Goal: Task Accomplishment & Management: Manage account settings

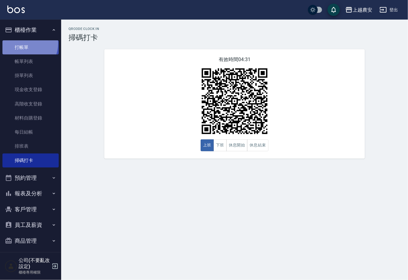
click at [25, 43] on link "打帳單" at bounding box center [30, 47] width 56 height 14
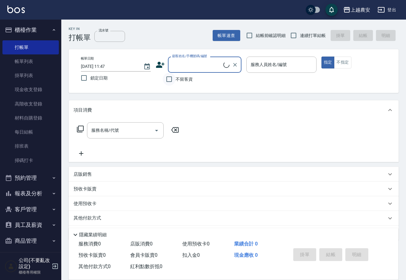
click at [174, 80] on input "不留客資" at bounding box center [169, 79] width 13 height 13
checkbox input "true"
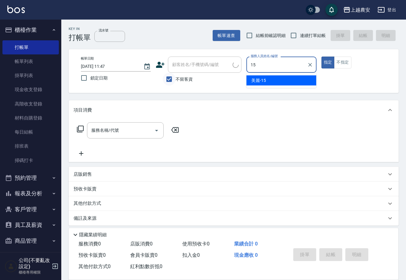
type input "美麗-15"
type button "true"
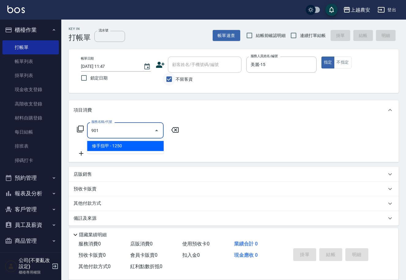
type input "修手指甲(901)"
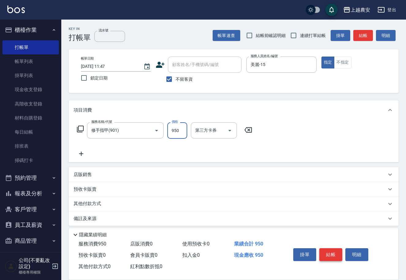
type input "950"
click at [329, 251] on button "結帳" at bounding box center [330, 255] width 23 height 13
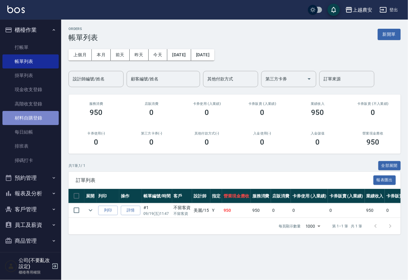
click at [38, 115] on link "材料自購登錄" at bounding box center [30, 118] width 56 height 14
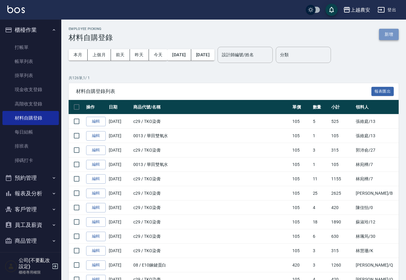
click at [383, 34] on button "新增" at bounding box center [389, 34] width 20 height 11
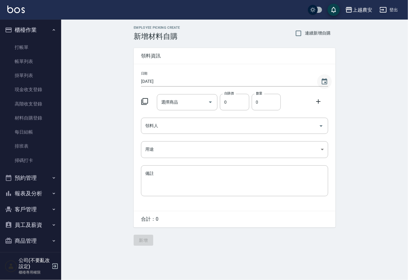
click at [325, 83] on icon "Choose date, selected date is 2025-09-19" at bounding box center [325, 81] width 6 height 6
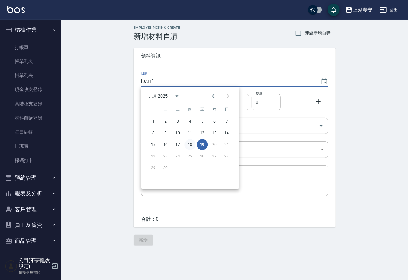
click at [191, 144] on button "18" at bounding box center [190, 144] width 11 height 11
type input "[DATE]"
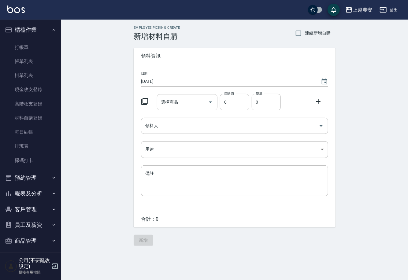
click at [185, 98] on input "選擇商品" at bounding box center [183, 102] width 46 height 11
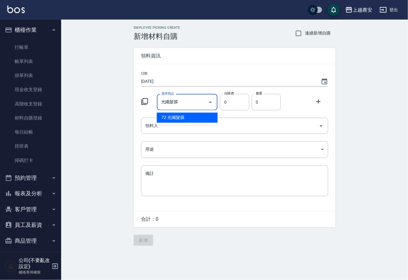
click at [184, 120] on li "72 光纖髮膜" at bounding box center [187, 118] width 61 height 10
type input "光纖髮膜"
type input "450"
type input "1"
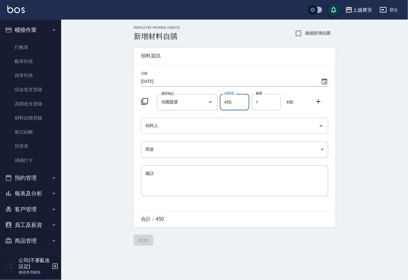
click at [179, 129] on input "領料人" at bounding box center [230, 126] width 173 height 11
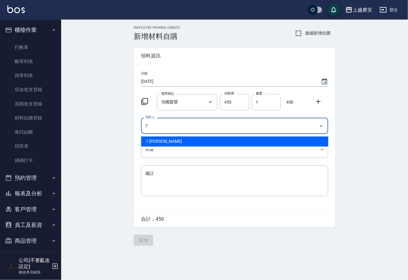
click at [165, 145] on li "7 林宛樺" at bounding box center [234, 142] width 187 height 10
type input "7 林宛樺"
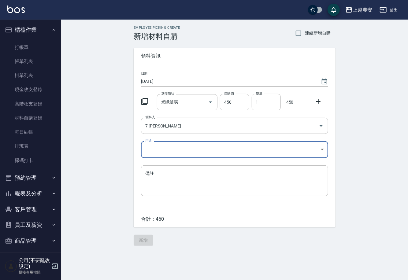
click at [158, 153] on body "上越農安 登出 櫃檯作業 打帳單 帳單列表 掛單列表 現金收支登錄 高階收支登錄 材料自購登錄 每日結帳 排班表 掃碼打卡 預約管理 預約管理 單日預約紀錄 …" at bounding box center [204, 140] width 408 height 280
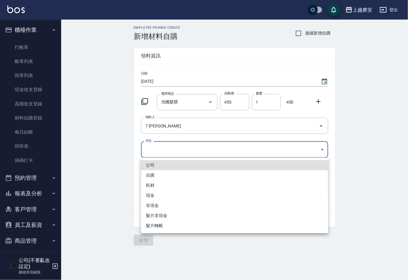
click at [151, 176] on li "自購" at bounding box center [234, 175] width 187 height 10
type input "自購"
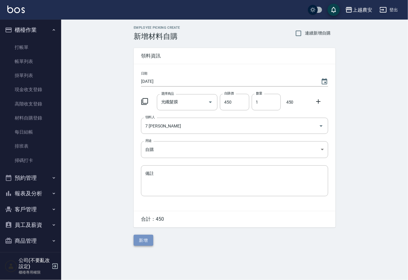
click at [141, 242] on button "新增" at bounding box center [144, 240] width 20 height 11
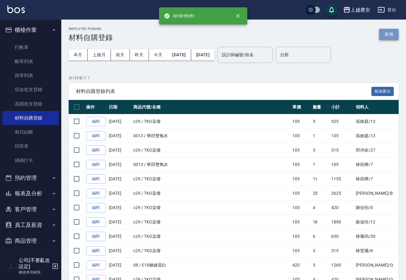
click at [389, 34] on button "新增" at bounding box center [389, 34] width 20 height 11
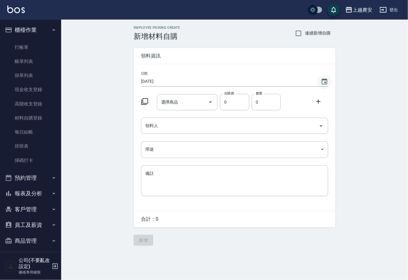
click at [323, 80] on icon "Choose date, selected date is 2025-09-19" at bounding box center [325, 81] width 6 height 6
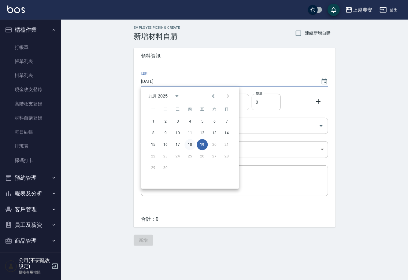
click at [186, 143] on button "18" at bounding box center [190, 144] width 11 height 11
type input "2025/09/18"
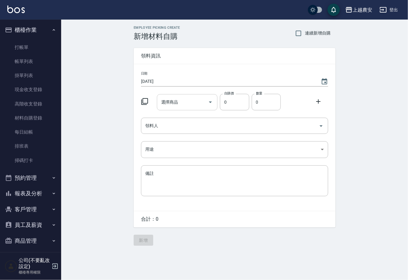
click at [177, 104] on input "選擇商品" at bounding box center [183, 102] width 46 height 11
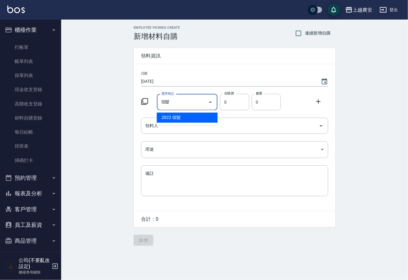
click at [178, 118] on li "Z022 假髮" at bounding box center [187, 118] width 61 height 10
type input "假髮"
type input "1"
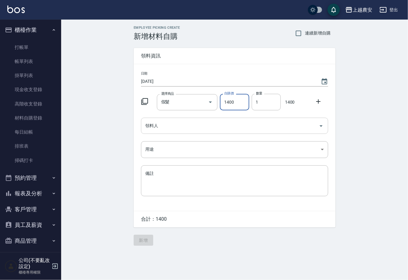
click at [200, 132] on div "領料人" at bounding box center [234, 126] width 187 height 16
type input "1400"
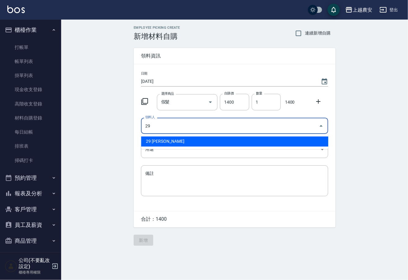
click at [155, 142] on li "29 楊馨茹" at bounding box center [234, 142] width 187 height 10
type input "29 楊馨茹"
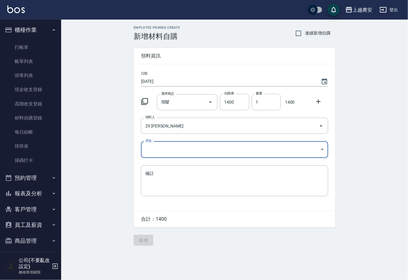
click at [153, 151] on body "上越農安 登出 櫃檯作業 打帳單 帳單列表 掛單列表 現金收支登錄 高階收支登錄 材料自購登錄 每日結帳 排班表 掃碼打卡 預約管理 預約管理 單日預約紀錄 …" at bounding box center [204, 140] width 408 height 280
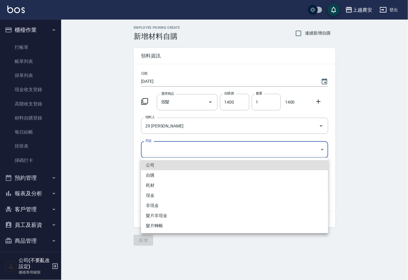
click at [154, 176] on li "自購" at bounding box center [234, 175] width 187 height 10
type input "自購"
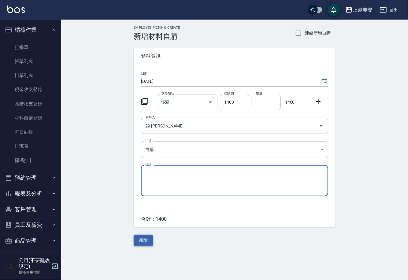
click at [146, 239] on button "新增" at bounding box center [144, 240] width 20 height 11
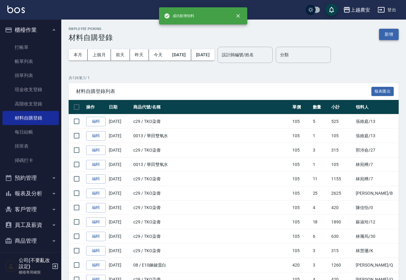
click at [388, 34] on button "新增" at bounding box center [389, 34] width 20 height 11
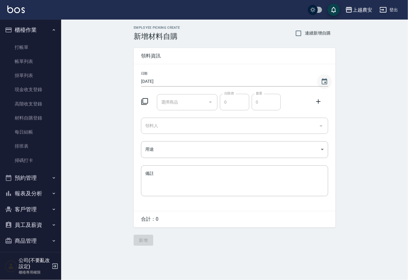
click at [324, 82] on icon "Choose date, selected date is 2025-09-19" at bounding box center [324, 81] width 7 height 7
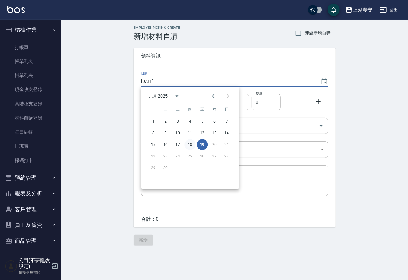
click at [192, 144] on button "18" at bounding box center [190, 144] width 11 height 11
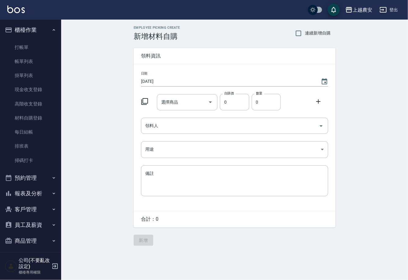
type input "2025/09/18"
click at [178, 103] on input "選擇商品" at bounding box center [183, 102] width 46 height 11
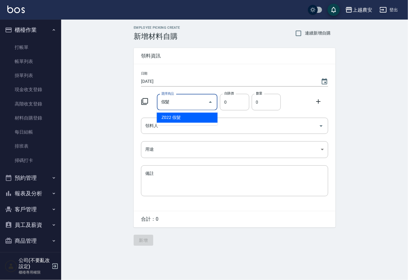
drag, startPoint x: 177, startPoint y: 120, endPoint x: 216, endPoint y: 109, distance: 40.6
click at [177, 119] on li "Z022 假髮" at bounding box center [187, 118] width 61 height 10
type input "假髮"
type input "1"
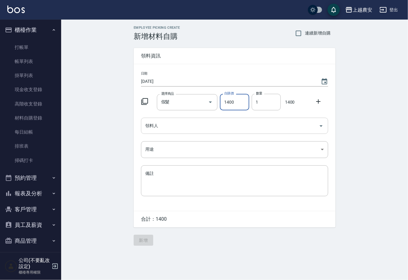
type input "1400"
click at [204, 129] on input "領料人" at bounding box center [230, 126] width 173 height 11
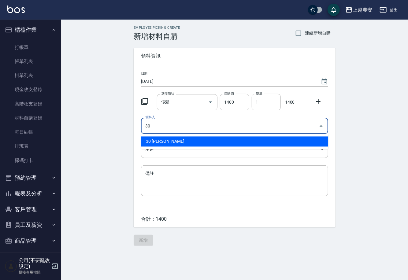
click at [146, 145] on li "30 林珮筠" at bounding box center [234, 142] width 187 height 10
type input "30 林珮筠"
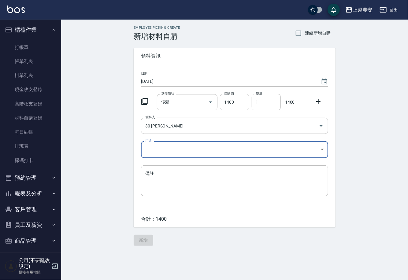
click at [151, 154] on body "上越農安 登出 櫃檯作業 打帳單 帳單列表 掛單列表 現金收支登錄 高階收支登錄 材料自購登錄 每日結帳 排班表 掃碼打卡 預約管理 預約管理 單日預約紀錄 …" at bounding box center [204, 140] width 408 height 280
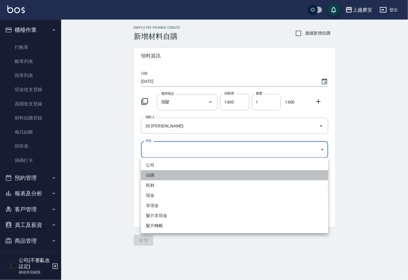
click at [155, 176] on li "自購" at bounding box center [234, 175] width 187 height 10
type input "自購"
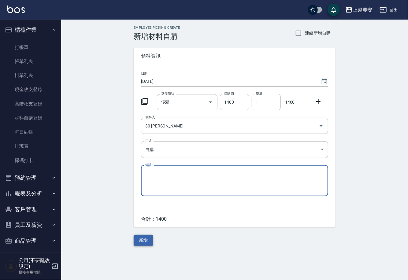
click at [141, 241] on button "新增" at bounding box center [144, 240] width 20 height 11
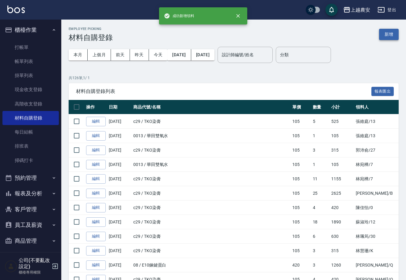
click at [390, 33] on button "新增" at bounding box center [389, 34] width 20 height 11
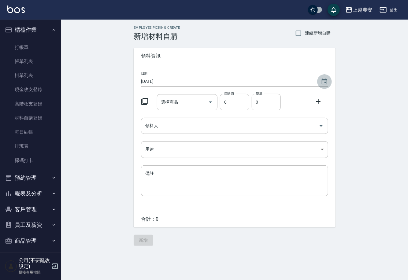
click at [327, 82] on icon "Choose date, selected date is 2025-09-19" at bounding box center [325, 81] width 6 height 6
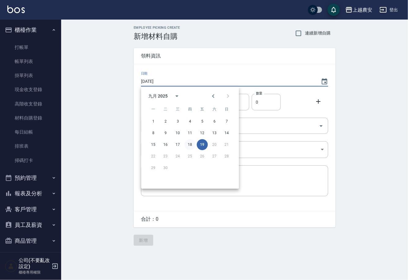
click at [189, 145] on button "18" at bounding box center [190, 144] width 11 height 11
type input "2025/09/18"
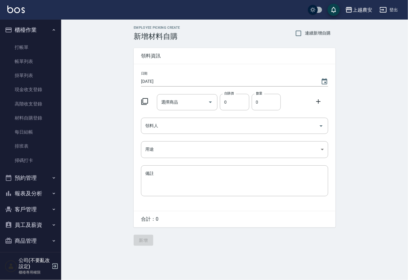
click at [182, 103] on input "選擇商品" at bounding box center [183, 102] width 46 height 11
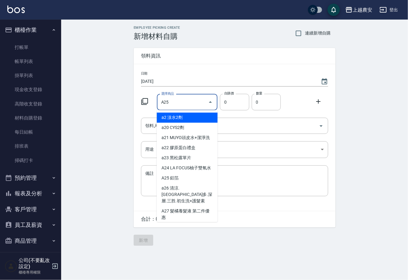
type input "鋁箔"
type input "240"
type input "1"
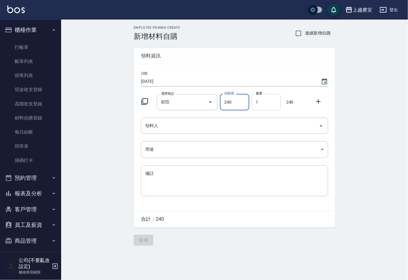
drag, startPoint x: 317, startPoint y: 99, endPoint x: 266, endPoint y: 108, distance: 51.9
click at [317, 99] on icon at bounding box center [318, 101] width 7 height 7
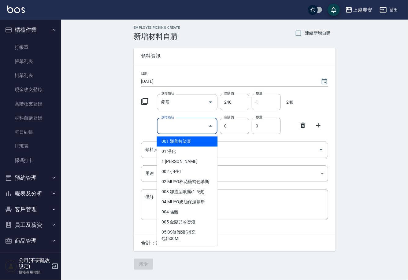
click at [196, 126] on input "選擇商品" at bounding box center [183, 126] width 46 height 11
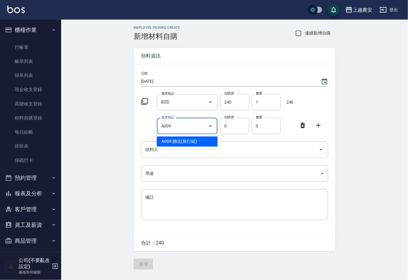
type input "贈品(旅行組)"
type input "50"
type input "1"
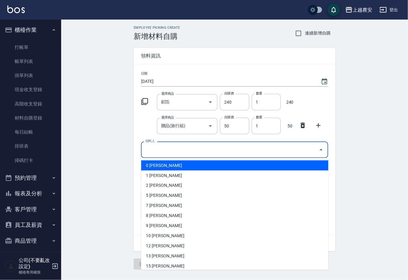
click at [192, 151] on input "領料人" at bounding box center [230, 149] width 173 height 11
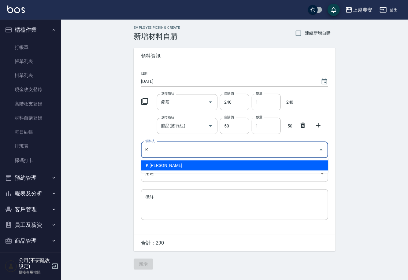
click at [158, 165] on li "K 林慧珊" at bounding box center [234, 166] width 187 height 10
type input "K 林慧珊"
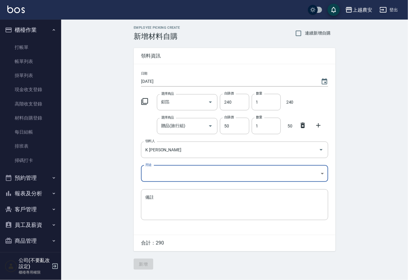
click at [152, 175] on body "上越農安 登出 櫃檯作業 打帳單 帳單列表 掛單列表 現金收支登錄 高階收支登錄 材料自購登錄 每日結帳 排班表 掃碼打卡 預約管理 預約管理 單日預約紀錄 …" at bounding box center [204, 140] width 408 height 280
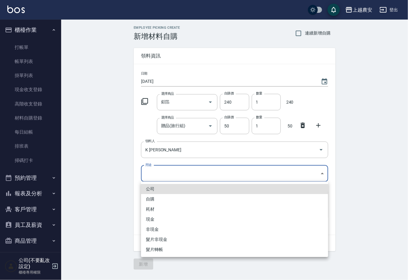
click at [154, 200] on li "自購" at bounding box center [234, 199] width 187 height 10
type input "自購"
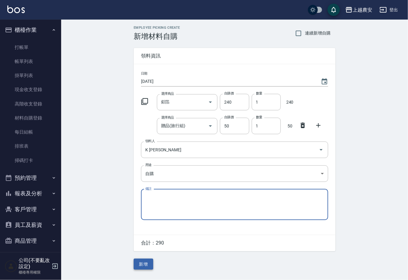
click at [146, 262] on button "新增" at bounding box center [144, 264] width 20 height 11
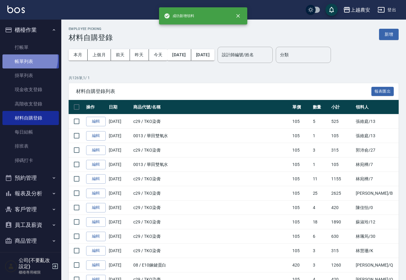
click at [21, 58] on link "帳單列表" at bounding box center [30, 61] width 56 height 14
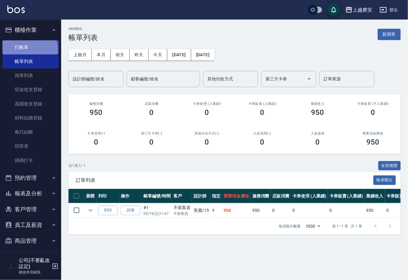
click at [25, 49] on link "打帳單" at bounding box center [30, 47] width 56 height 14
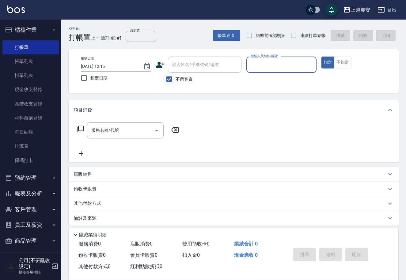
click at [172, 79] on input "不留客資" at bounding box center [169, 79] width 13 height 13
checkbox input "false"
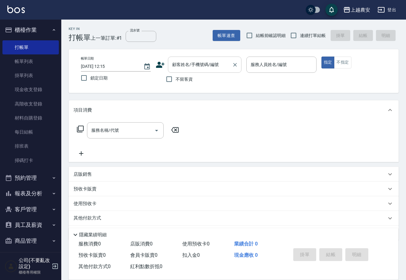
click at [178, 70] on div "顧客姓名/手機號碼/編號" at bounding box center [204, 65] width 73 height 16
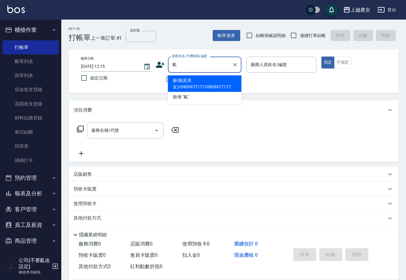
click at [186, 88] on li "蘇(氣質美女)/0909977177/0909977177" at bounding box center [204, 84] width 73 height 17
type input "蘇(氣質美女)/0909977177/0909977177"
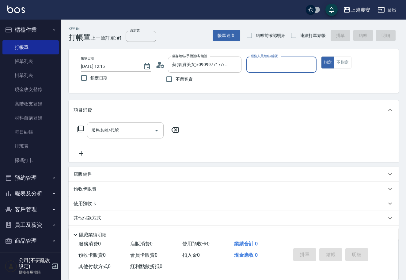
type input "黛慧-8"
click at [135, 130] on input "服務名稱/代號" at bounding box center [121, 130] width 62 height 11
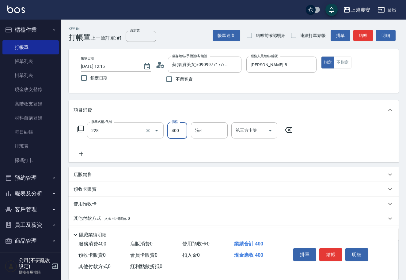
type input "洗髮(228)"
click at [329, 253] on button "結帳" at bounding box center [330, 255] width 23 height 13
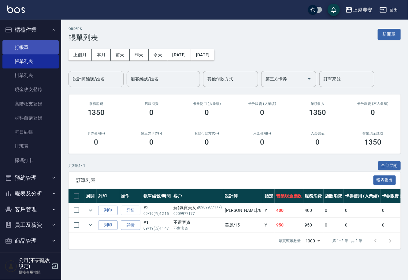
click at [22, 44] on link "打帳單" at bounding box center [30, 47] width 56 height 14
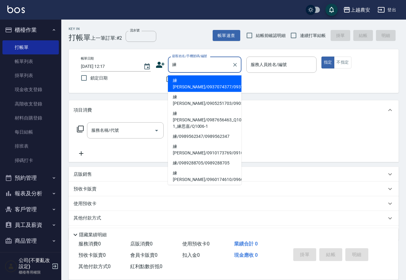
click at [197, 80] on li "練惠雪/0937074377/0937074377" at bounding box center [204, 84] width 73 height 17
type input "練惠雪/0937074377/0937074377"
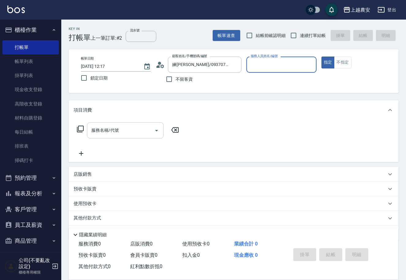
type input "美雅-B"
click at [125, 130] on input "服務名稱/代號" at bounding box center [121, 130] width 62 height 11
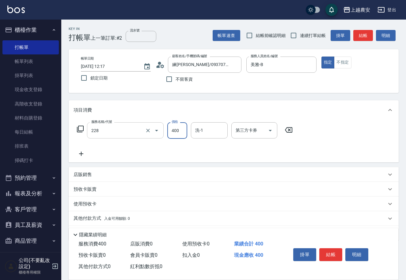
type input "洗髮(228)"
type input "團團-27"
click at [334, 256] on button "結帳" at bounding box center [330, 255] width 23 height 13
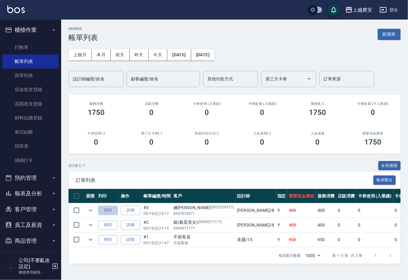
drag, startPoint x: 111, startPoint y: 214, endPoint x: 140, endPoint y: 205, distance: 29.7
click at [111, 214] on button "列印" at bounding box center [108, 210] width 20 height 9
click at [28, 43] on link "打帳單" at bounding box center [30, 47] width 56 height 14
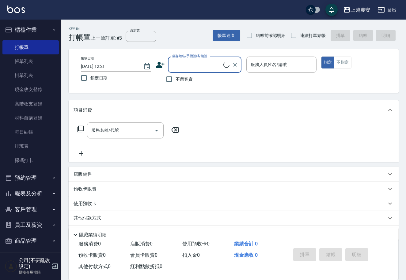
click at [176, 82] on span "不留客資" at bounding box center [183, 79] width 17 height 6
click at [175, 82] on input "不留客資" at bounding box center [169, 79] width 13 height 13
checkbox input "true"
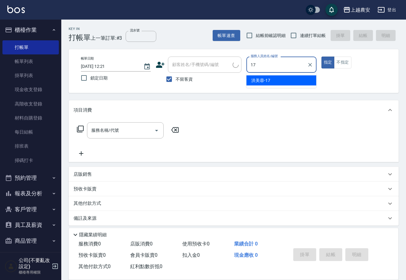
type input "[PERSON_NAME]-17"
type button "true"
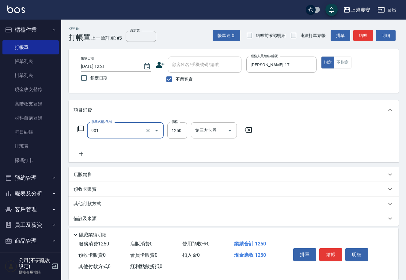
type input "修手指甲(901)"
type input "700"
click at [328, 252] on button "結帳" at bounding box center [330, 255] width 23 height 13
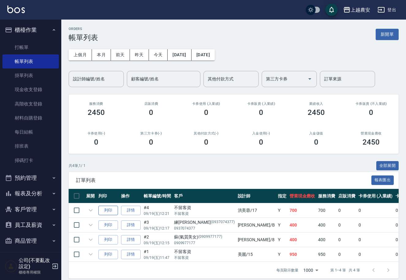
click at [108, 211] on button "列印" at bounding box center [108, 210] width 20 height 9
click at [26, 46] on link "打帳單" at bounding box center [30, 47] width 56 height 14
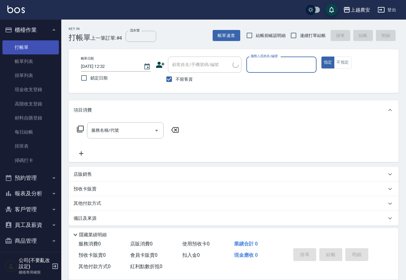
type input "0"
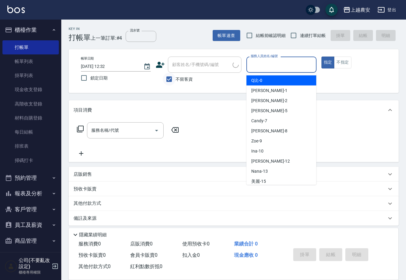
click at [169, 80] on input "不留客資" at bounding box center [169, 79] width 13 height 13
checkbox input "false"
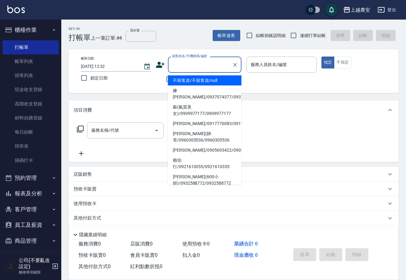
click at [174, 67] on div "顧客姓名/手機號碼/編號 顧客姓名/手機號碼/編號" at bounding box center [204, 65] width 73 height 16
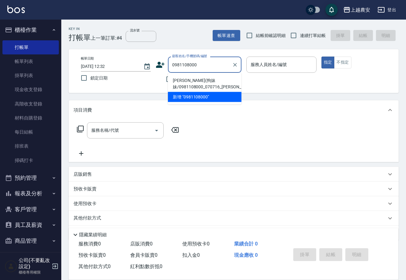
click at [195, 84] on li "[PERSON_NAME](狗妹妹/0981108000_070716_[PERSON_NAME]/070716" at bounding box center [204, 84] width 73 height 17
type input "[PERSON_NAME](狗妹妹/0981108000_070716_[PERSON_NAME]/070716"
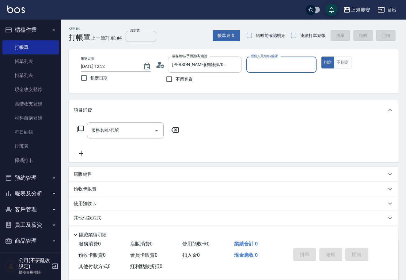
type input "Candy-7"
click at [119, 137] on div "服務名稱/代號" at bounding box center [125, 130] width 77 height 16
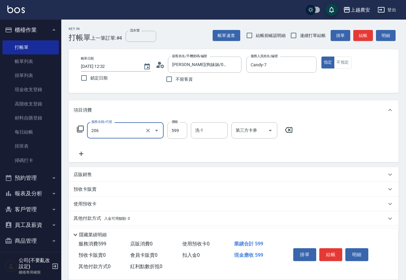
type input "洗+剪(206)"
type input "700"
click at [334, 253] on button "結帳" at bounding box center [330, 255] width 23 height 13
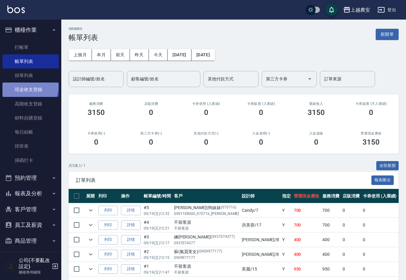
click at [29, 87] on link "現金收支登錄" at bounding box center [30, 90] width 56 height 14
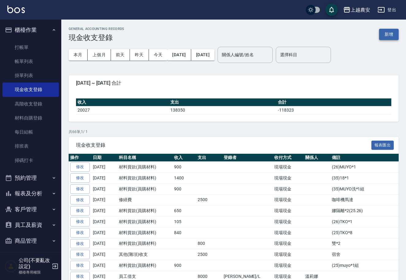
click at [390, 36] on button "新增" at bounding box center [389, 34] width 20 height 11
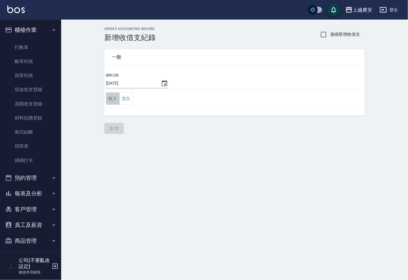
click at [118, 97] on button "收入" at bounding box center [113, 98] width 14 height 13
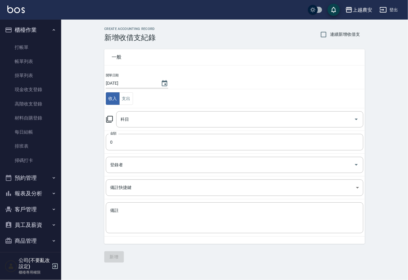
click at [110, 118] on icon at bounding box center [109, 119] width 7 height 7
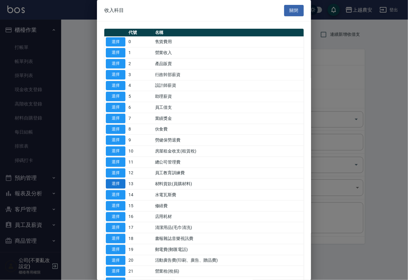
click at [111, 181] on button "選擇" at bounding box center [116, 183] width 20 height 9
type input "13 材料貨款(員購材料)"
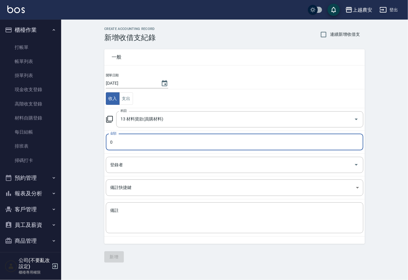
click at [118, 139] on input "0" at bounding box center [235, 142] width 258 height 17
type input "50"
click at [117, 208] on textarea "備註" at bounding box center [234, 218] width 249 height 21
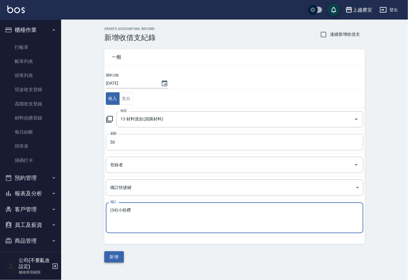
type textarea "(34)小粉鑽"
click at [118, 259] on button "新增" at bounding box center [114, 257] width 20 height 11
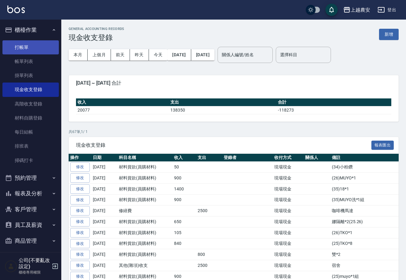
click at [27, 47] on link "打帳單" at bounding box center [30, 47] width 56 height 14
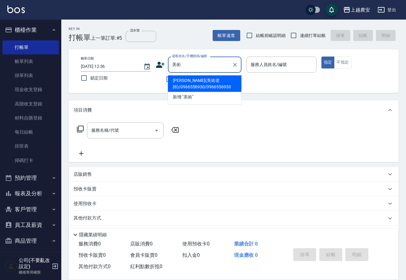
drag, startPoint x: 184, startPoint y: 85, endPoint x: 172, endPoint y: 92, distance: 14.5
click at [184, 85] on li "[PERSON_NAME](美術老師)/0966556930/0966556930" at bounding box center [204, 84] width 73 height 17
type input "[PERSON_NAME](美術老師)/0966556930/0966556930"
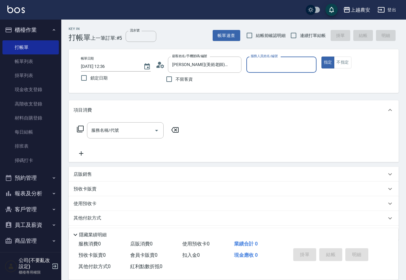
type input "Candy-7"
click at [135, 130] on input "服務名稱/代號" at bounding box center [121, 130] width 62 height 11
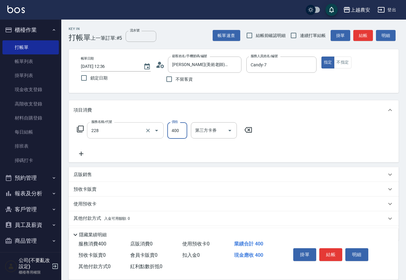
type input "洗髮(228)"
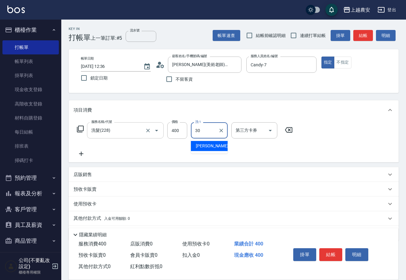
type input "[PERSON_NAME]-30"
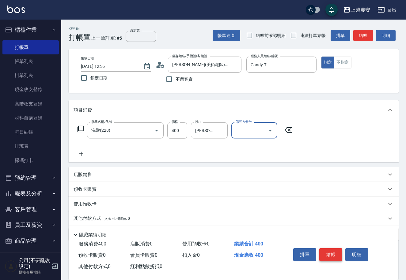
click at [334, 259] on button "結帳" at bounding box center [330, 255] width 23 height 13
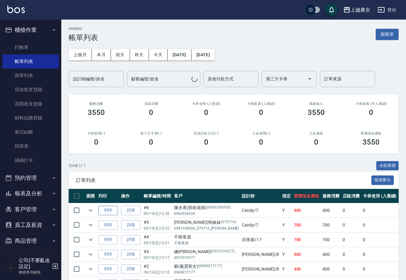
click at [109, 213] on button "列印" at bounding box center [108, 210] width 20 height 9
click at [27, 51] on link "打帳單" at bounding box center [30, 47] width 56 height 14
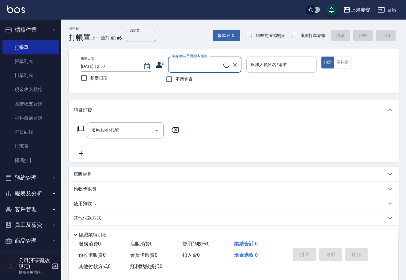
click at [266, 68] on input "服務人員姓名/編號" at bounding box center [281, 64] width 64 height 11
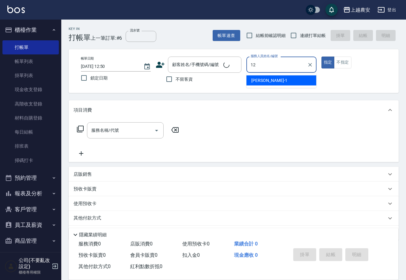
type input "12"
type button "true"
type input "Yoko-12"
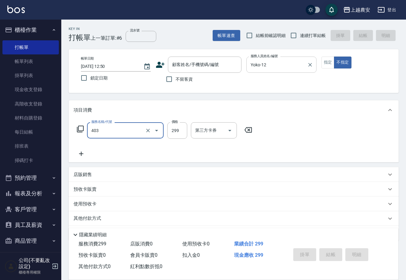
type input "剪髮(403)"
drag, startPoint x: 216, startPoint y: 54, endPoint x: 215, endPoint y: 61, distance: 6.7
click at [215, 57] on div "帳單日期 2025/09/19 12:50 鎖定日期 顧客姓名/手機號碼/編號 顧客姓名/手機號碼/編號 不留客資 服務人員姓名/編號 Yoko-12 服務人…" at bounding box center [234, 71] width 330 height 44
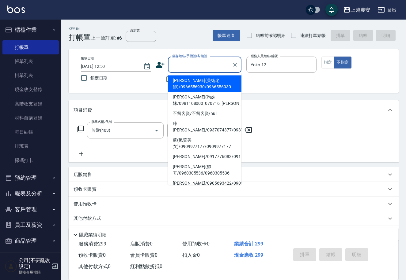
click at [215, 61] on input "顧客姓名/手機號碼/編號" at bounding box center [199, 64] width 59 height 11
drag, startPoint x: 284, startPoint y: 99, endPoint x: 235, endPoint y: 99, distance: 49.6
click at [284, 99] on div "Key In 打帳單 上一筆訂單:#6 流水號 流水號 帳單速查 結帳前確認明細 連續打單結帳 掛單 結帳 明細 帳單日期 2025/09/19 12:50 …" at bounding box center [233, 159] width 344 height 279
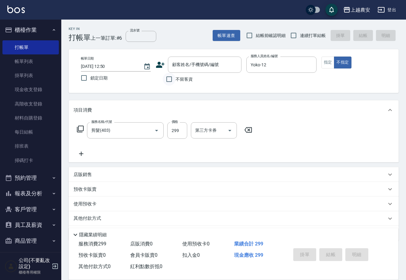
click at [172, 77] on input "不留客資" at bounding box center [169, 79] width 13 height 13
checkbox input "true"
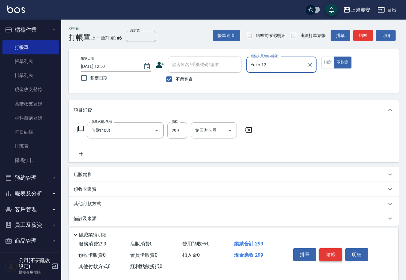
click at [334, 249] on button "結帳" at bounding box center [330, 255] width 23 height 13
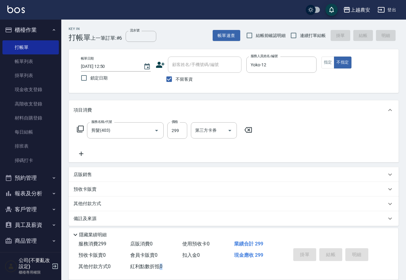
click at [334, 248] on div "掛單 結帳 明細" at bounding box center [330, 255] width 80 height 19
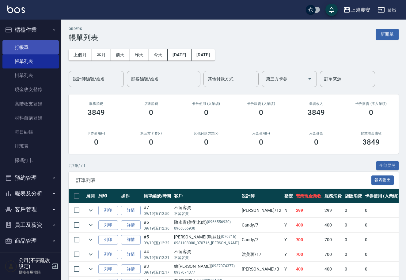
click at [21, 53] on link "打帳單" at bounding box center [30, 47] width 56 height 14
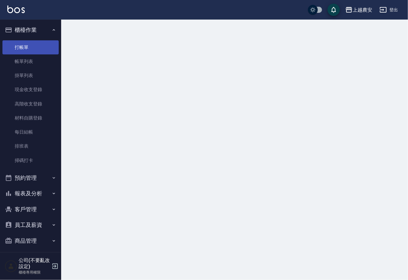
click at [21, 46] on link "打帳單" at bounding box center [30, 47] width 56 height 14
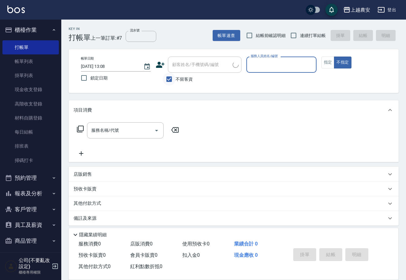
click at [167, 80] on input "不留客資" at bounding box center [169, 79] width 13 height 13
checkbox input "false"
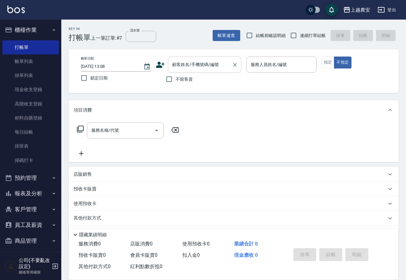
click at [175, 67] on div "顧客姓名/手機號碼/編號 顧客姓名/手機號碼/編號" at bounding box center [204, 65] width 73 height 16
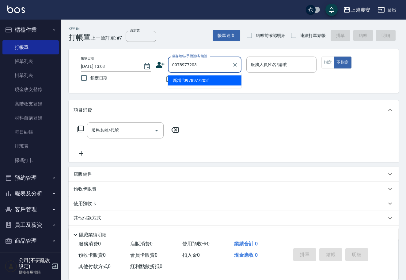
click at [202, 83] on li "新增 "0978977203"" at bounding box center [204, 81] width 73 height 10
type input "0978977203"
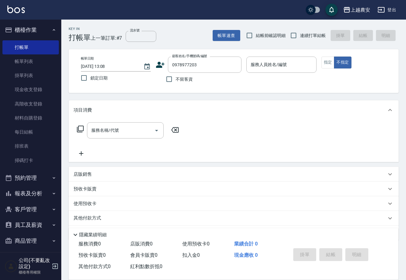
click at [160, 65] on icon at bounding box center [159, 64] width 9 height 9
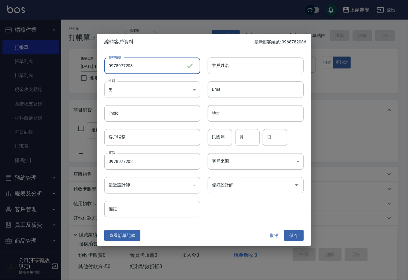
type input "0978977203"
click at [124, 94] on body "上越農安 登出 櫃檯作業 打帳單 帳單列表 掛單列表 現金收支登錄 高階收支登錄 材料自購登錄 每日結帳 排班表 掃碼打卡 預約管理 預約管理 單日預約紀錄 …" at bounding box center [204, 149] width 408 height 298
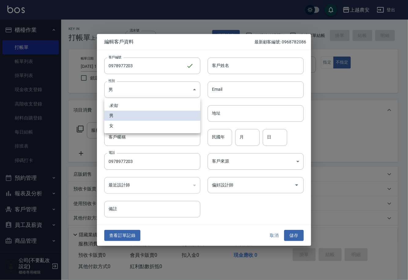
click at [125, 125] on li "女" at bounding box center [152, 126] width 96 height 10
type input "[DEMOGRAPHIC_DATA]"
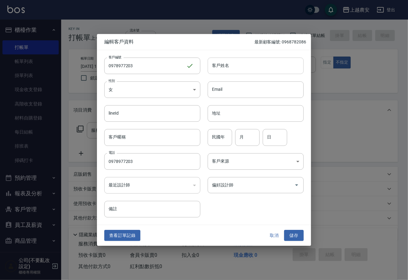
click at [230, 71] on input "客戶姓名" at bounding box center [256, 66] width 96 height 17
type input "[PERSON_NAME]"
click at [293, 238] on button "儲存" at bounding box center [294, 235] width 20 height 11
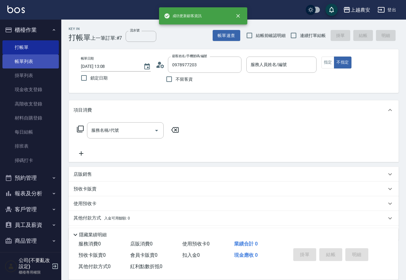
click at [22, 63] on link "帳單列表" at bounding box center [30, 61] width 56 height 14
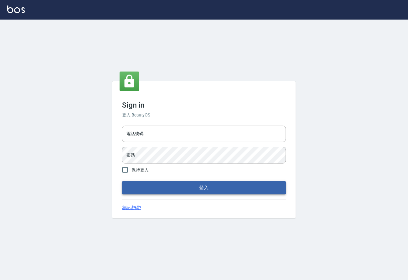
type input "0225929166"
click at [211, 190] on button "登入" at bounding box center [204, 187] width 164 height 13
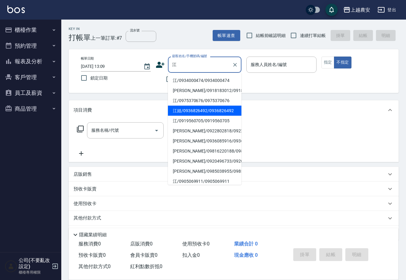
click at [178, 110] on li "江姐/0936826492/0936826492" at bounding box center [204, 111] width 73 height 10
type input "江姐/0936826492/0936826492"
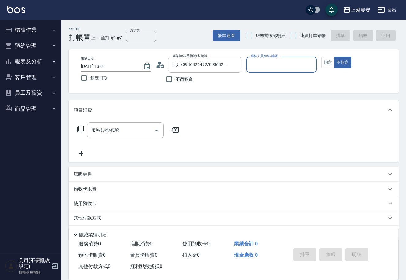
type input "Candy-7"
drag, startPoint x: 326, startPoint y: 62, endPoint x: 293, endPoint y: 91, distance: 44.1
click at [325, 62] on button "指定" at bounding box center [327, 63] width 13 height 12
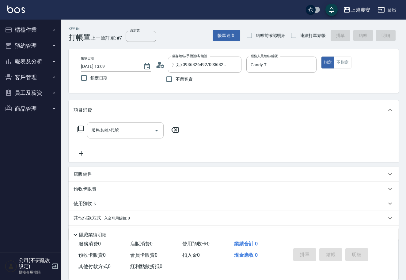
click at [117, 138] on div "服務名稱/代號" at bounding box center [125, 130] width 77 height 16
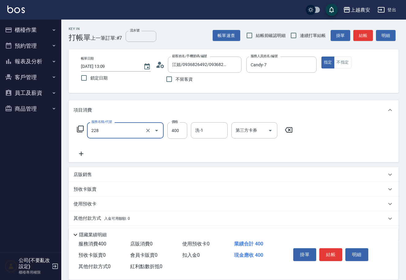
type input "洗髮(228)"
click at [327, 249] on button "結帳" at bounding box center [330, 255] width 23 height 13
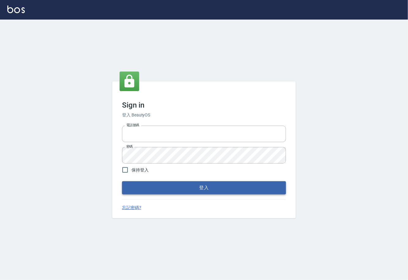
type input "0225929166"
click at [202, 188] on button "登入" at bounding box center [204, 187] width 164 height 13
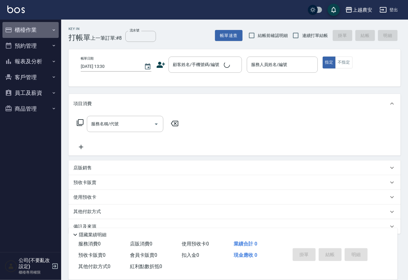
click at [21, 30] on button "櫃檯作業" at bounding box center [30, 30] width 56 height 16
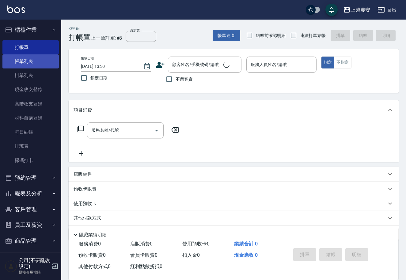
click at [33, 65] on link "帳單列表" at bounding box center [30, 61] width 56 height 14
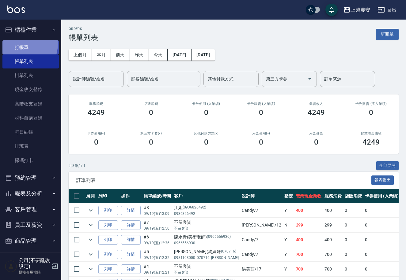
click at [22, 44] on link "打帳單" at bounding box center [30, 47] width 56 height 14
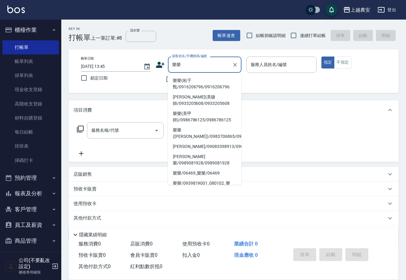
click at [200, 78] on li "樂樂(粘于甄/0916206796/0916206796" at bounding box center [204, 84] width 73 height 17
type input "樂樂(粘于甄/0916206796/0916206796"
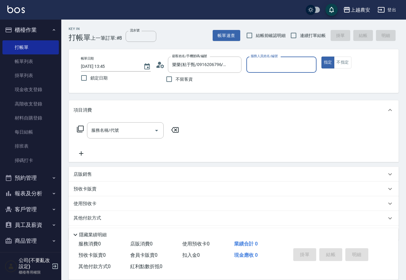
type input "Yuna-18"
click at [103, 131] on div "服務名稱/代號 服務名稱/代號" at bounding box center [125, 130] width 77 height 16
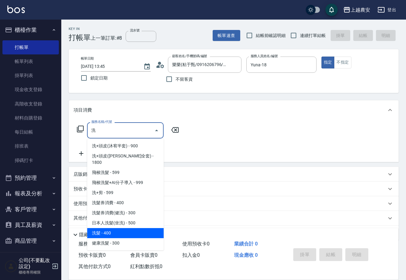
click at [102, 228] on span "洗髮 - 400" at bounding box center [125, 233] width 77 height 10
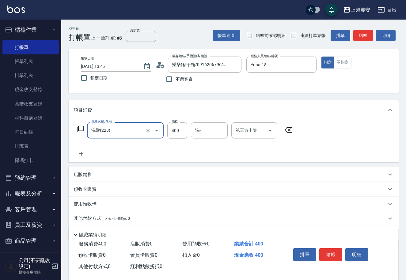
type input "洗髮(228)"
type input "500"
click at [330, 256] on button "結帳" at bounding box center [330, 255] width 23 height 13
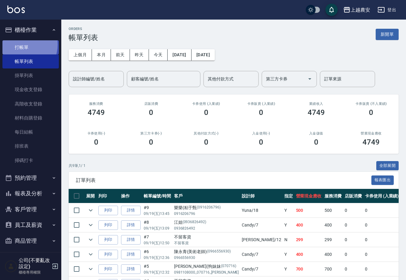
click at [20, 44] on link "打帳單" at bounding box center [30, 47] width 56 height 14
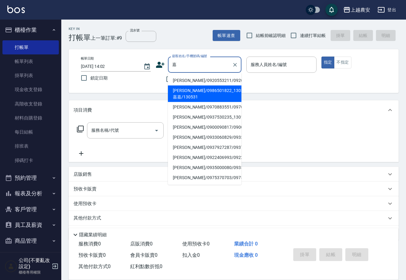
click at [191, 96] on li "[PERSON_NAME]/0986501822_130531_嘉嘉/130531" at bounding box center [204, 94] width 73 height 17
type input "[PERSON_NAME]/0986501822_130531_嘉嘉/130531"
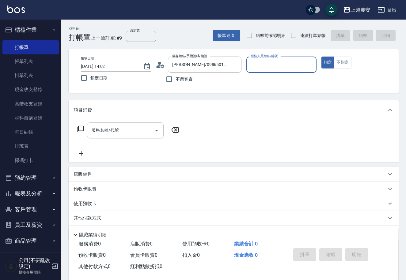
type input "Nana-13"
click at [121, 120] on div "服務名稱/代號 服務名稱/代號" at bounding box center [234, 141] width 330 height 42
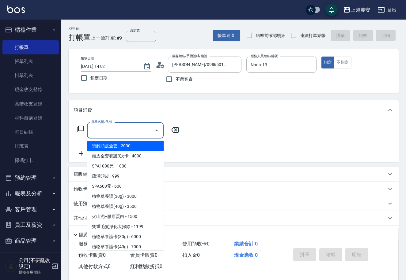
click at [120, 130] on input "服務名稱/代號" at bounding box center [121, 130] width 62 height 11
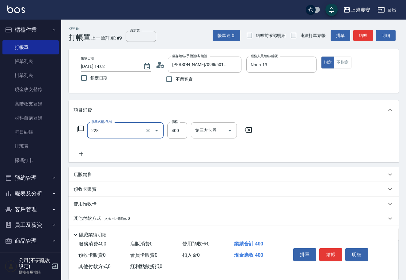
type input "洗髮(228)"
type input "[PERSON_NAME]-32"
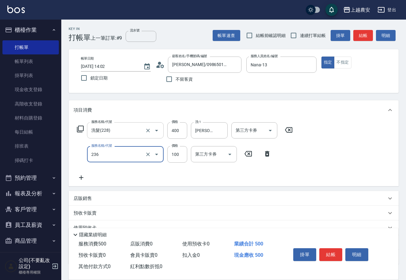
type input "手棒(236)"
click at [335, 255] on button "結帳" at bounding box center [330, 255] width 23 height 13
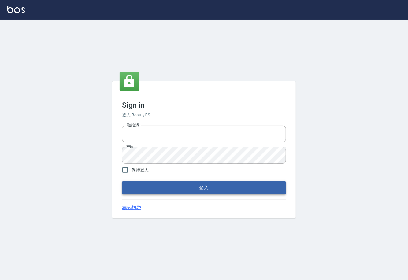
type input "0225929166"
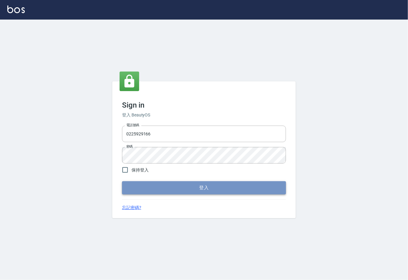
click at [194, 184] on button "登入" at bounding box center [204, 187] width 164 height 13
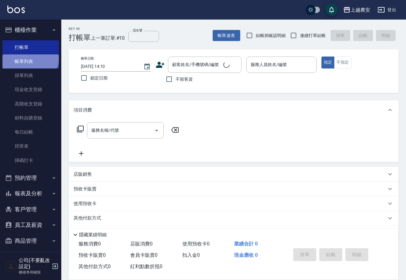
click at [28, 55] on link "帳單列表" at bounding box center [30, 61] width 56 height 14
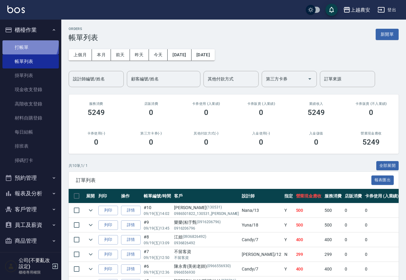
click at [23, 42] on link "打帳單" at bounding box center [30, 47] width 56 height 14
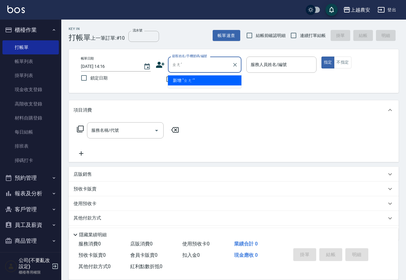
type input "ㄓ"
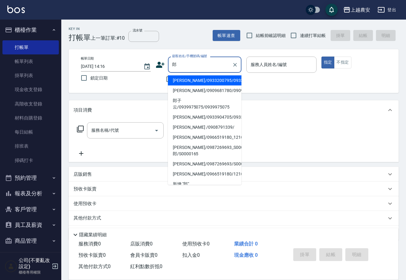
click at [211, 83] on li "[PERSON_NAME]/0933200795/0933200795" at bounding box center [204, 81] width 73 height 10
type input "[PERSON_NAME]/0933200795/0933200795"
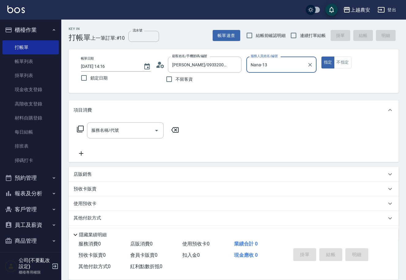
type input "Nana-13"
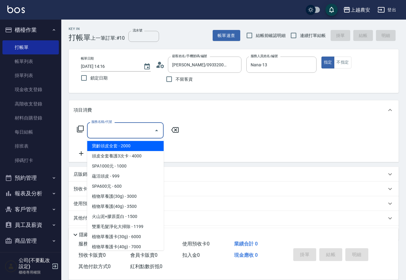
click at [102, 132] on input "服務名稱/代號" at bounding box center [121, 130] width 62 height 11
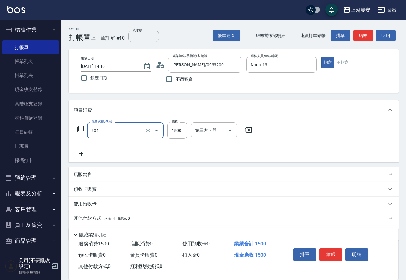
type input "染髮1500↓(504)"
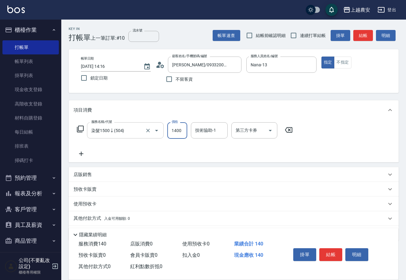
type input "1400"
type input "團團-27"
click at [326, 250] on button "結帳" at bounding box center [330, 255] width 23 height 13
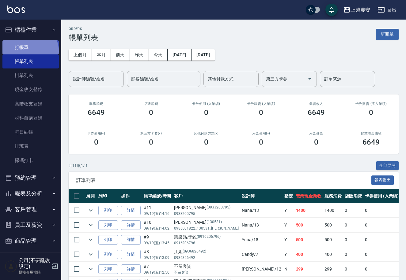
click at [29, 51] on link "打帳單" at bounding box center [30, 47] width 56 height 14
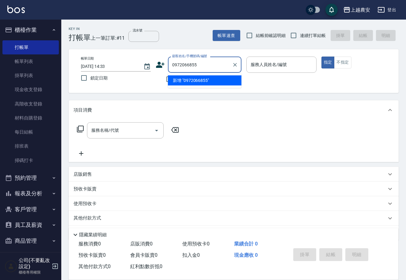
click at [193, 80] on li "新增 "0972066855"" at bounding box center [204, 81] width 73 height 10
type input "0972066855"
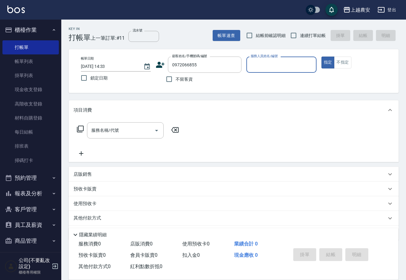
click at [159, 65] on icon at bounding box center [160, 65] width 9 height 6
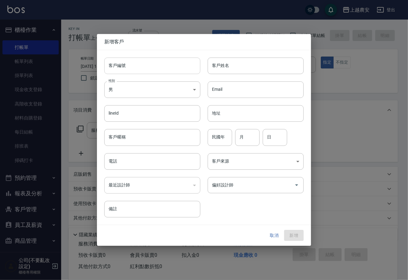
click at [159, 66] on input "客戶編號" at bounding box center [152, 66] width 96 height 17
type input "0972066855"
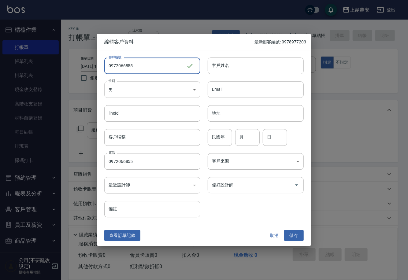
type input "0972066855"
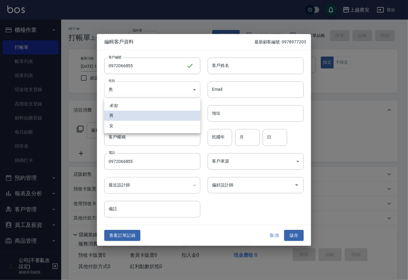
click at [142, 95] on body "上越農安 登出 櫃檯作業 打帳單 帳單列表 掛單列表 現金收支登錄 高階收支登錄 材料自購登錄 每日結帳 排班表 掃碼打卡 預約管理 預約管理 單日預約紀錄 …" at bounding box center [204, 149] width 408 height 298
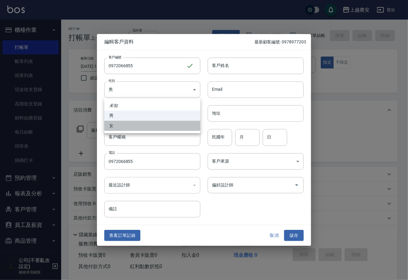
click at [144, 127] on li "女" at bounding box center [152, 126] width 96 height 10
type input "FEMALE"
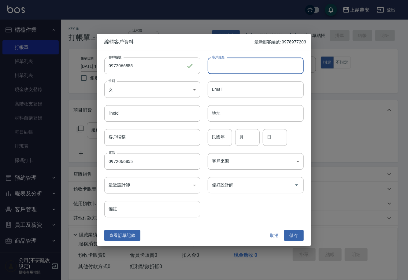
click at [210, 69] on input "客戶姓名" at bounding box center [256, 66] width 96 height 17
type input "羅"
click at [294, 234] on button "儲存" at bounding box center [294, 235] width 20 height 11
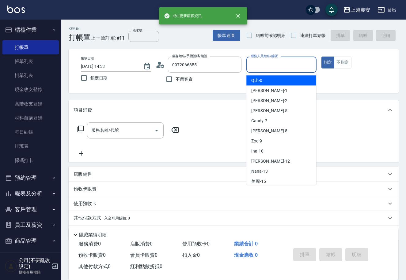
click at [268, 65] on input "服務人員姓名/編號" at bounding box center [281, 64] width 64 height 11
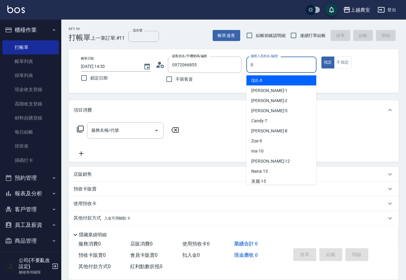
type input "0"
type button "true"
type input "Q比-0"
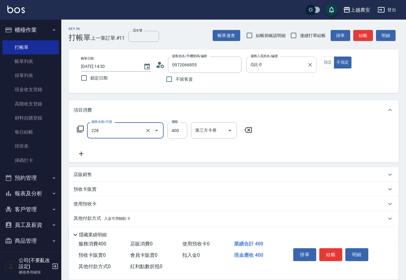
type input "洗髮(228)"
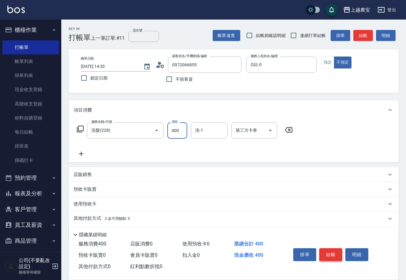
click at [334, 255] on button "結帳" at bounding box center [330, 255] width 23 height 13
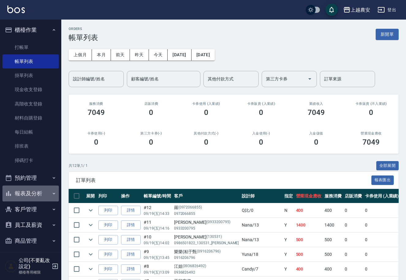
click at [34, 192] on button "報表及分析" at bounding box center [30, 194] width 56 height 16
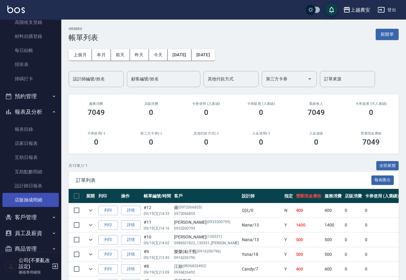
scroll to position [82, 0]
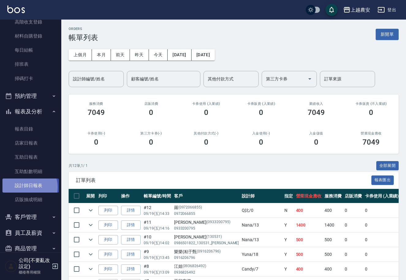
click at [25, 187] on link "設計師日報表" at bounding box center [30, 186] width 56 height 14
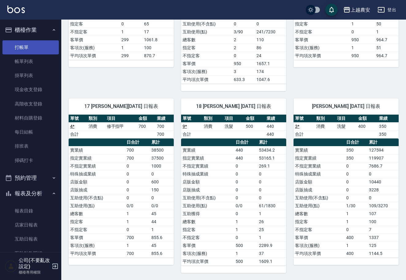
click at [22, 46] on link "打帳單" at bounding box center [30, 47] width 56 height 14
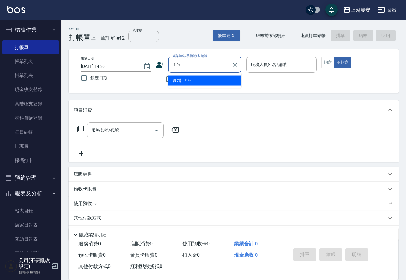
type input "伧"
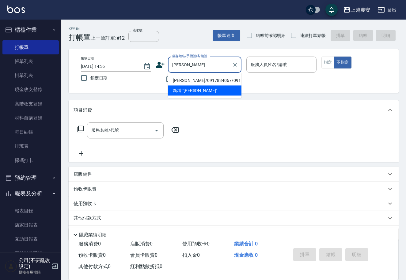
type input "陳惠君君"
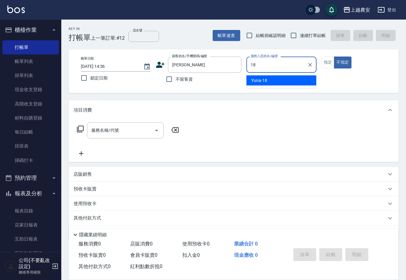
type input "Yuna-18"
type button "false"
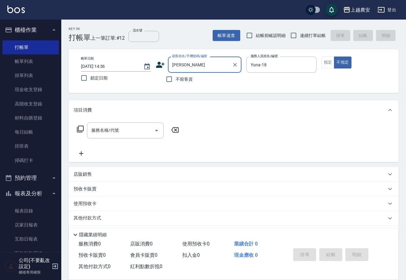
click at [189, 67] on input "陳惠君君" at bounding box center [199, 64] width 59 height 11
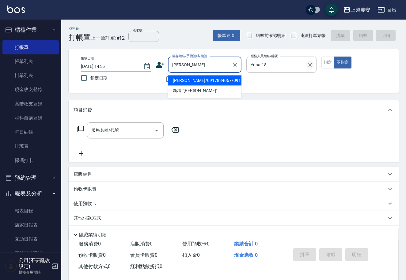
click at [312, 66] on button "Clear" at bounding box center [309, 65] width 9 height 9
type input "陳惠君君"
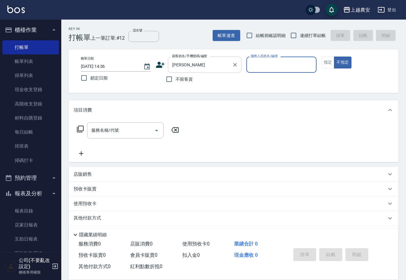
click at [217, 65] on input "陳惠君君" at bounding box center [199, 64] width 59 height 11
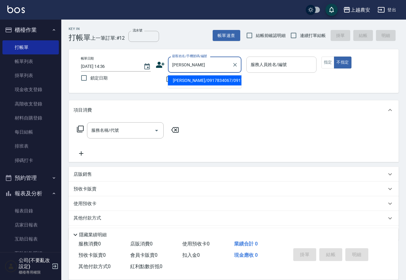
click at [221, 80] on li "陳惠君/0917834067/0917834067" at bounding box center [204, 81] width 73 height 10
type input "陳惠君/0917834067/0917834067"
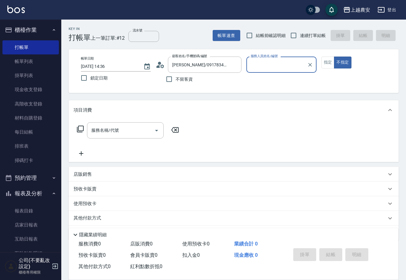
type input "Yuna-18"
click at [120, 131] on input "服務名稱/代號" at bounding box center [121, 130] width 62 height 11
click at [330, 65] on button "指定" at bounding box center [327, 63] width 13 height 12
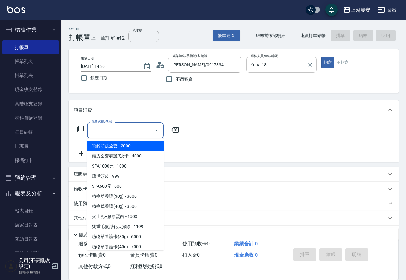
click at [117, 133] on input "服務名稱/代號" at bounding box center [121, 130] width 62 height 11
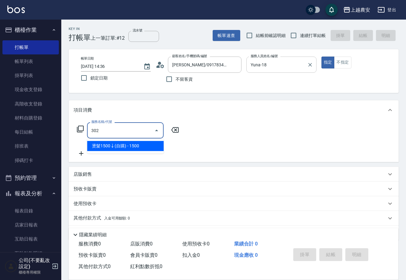
type input "燙髮1500↓(自購)(302)"
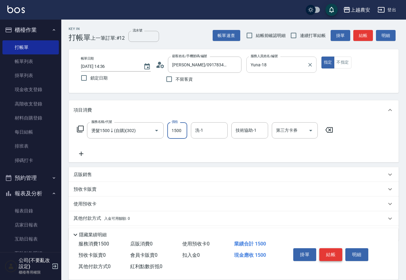
click at [326, 254] on button "結帳" at bounding box center [330, 255] width 23 height 13
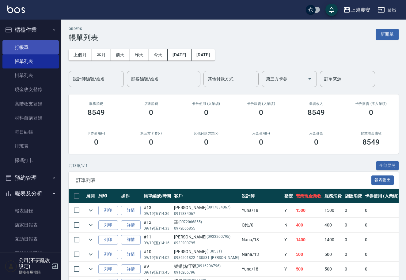
click at [29, 43] on link "打帳單" at bounding box center [30, 47] width 56 height 14
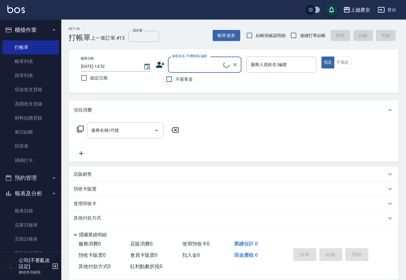
click at [172, 80] on input "不留客資" at bounding box center [169, 79] width 13 height 13
checkbox input "true"
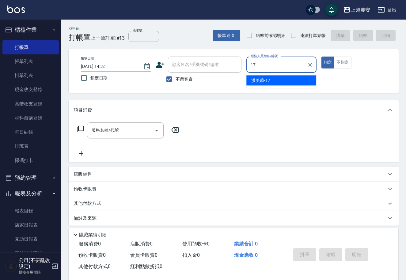
type input "[PERSON_NAME]-17"
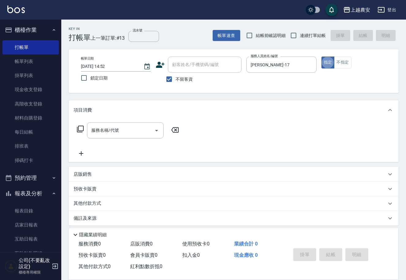
type button "true"
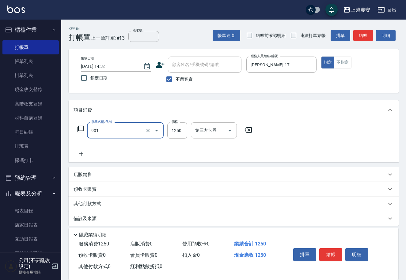
type input "修手指甲(901)"
type input "250"
click at [331, 260] on div "掛單 結帳 明細" at bounding box center [330, 255] width 80 height 19
click at [328, 256] on button "結帳" at bounding box center [330, 255] width 23 height 13
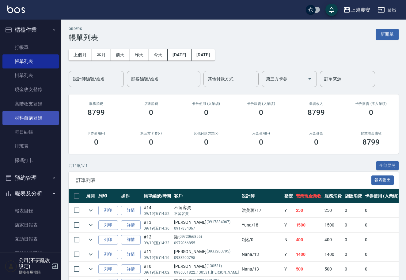
click at [29, 117] on link "材料自購登錄" at bounding box center [30, 118] width 56 height 14
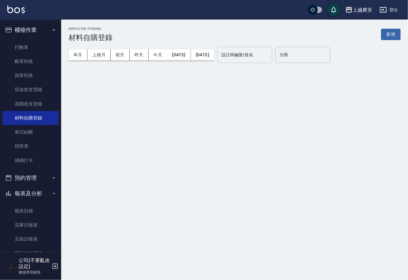
click at [244, 58] on input "設計師編號/姓名" at bounding box center [245, 55] width 50 height 11
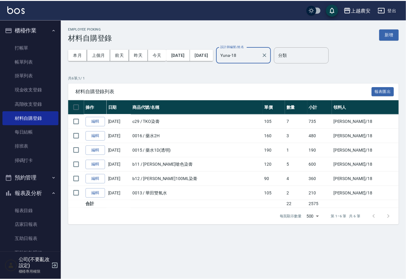
scroll to position [54, 0]
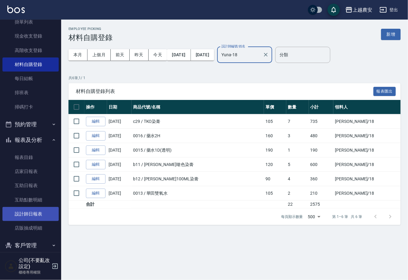
type input "Yuna-18"
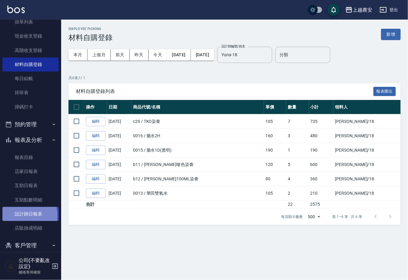
click at [20, 216] on link "設計師日報表" at bounding box center [30, 214] width 56 height 14
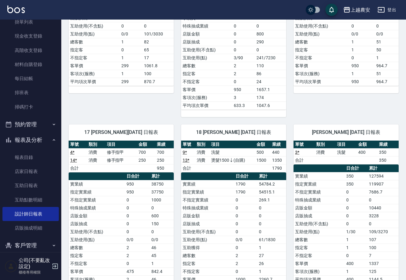
scroll to position [373, 0]
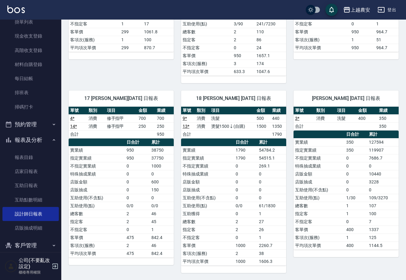
drag, startPoint x: 58, startPoint y: 154, endPoint x: 60, endPoint y: 86, distance: 68.6
click at [60, 86] on nav "櫃檯作業 打帳單 帳單列表 掛單列表 現金收支登錄 高階收支登錄 材料自購登錄 每日結帳 排班表 掃碼打卡 預約管理 預約管理 單日預約紀錄 單週預約紀錄 報…" at bounding box center [30, 136] width 61 height 233
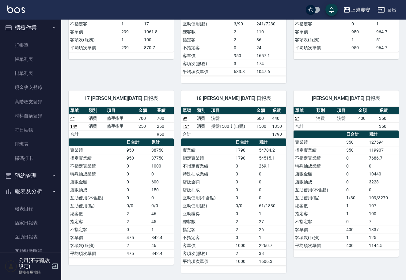
scroll to position [0, 0]
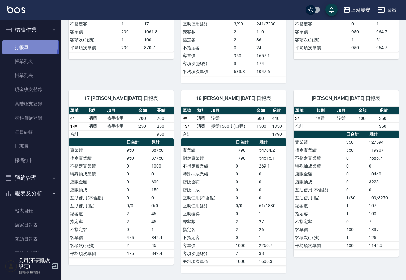
click at [20, 44] on link "打帳單" at bounding box center [30, 47] width 56 height 14
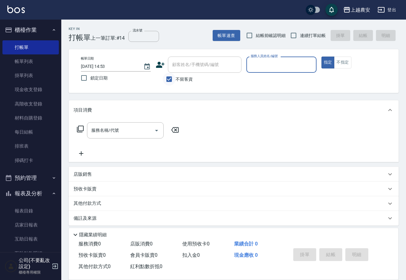
click at [171, 77] on input "不留客資" at bounding box center [169, 79] width 13 height 13
checkbox input "false"
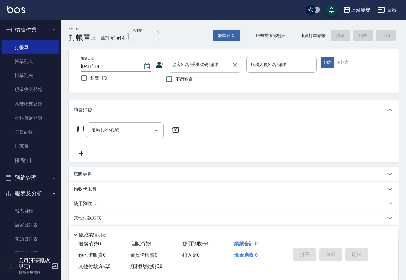
click at [178, 57] on div "顧客姓名/手機號碼/編號" at bounding box center [204, 65] width 73 height 16
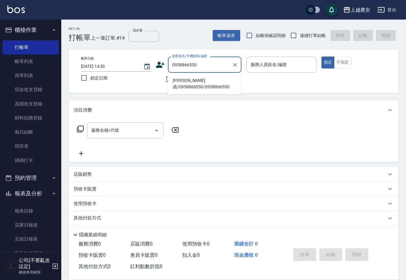
click at [190, 77] on li "[PERSON_NAME]函/0958866550/0958866550" at bounding box center [204, 84] width 73 height 17
type input "[PERSON_NAME]函/0958866550/0958866550"
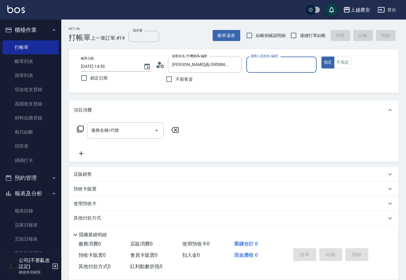
type input "Mia-M"
click at [110, 130] on div "服務名稱/代號 服務名稱/代號" at bounding box center [125, 130] width 77 height 16
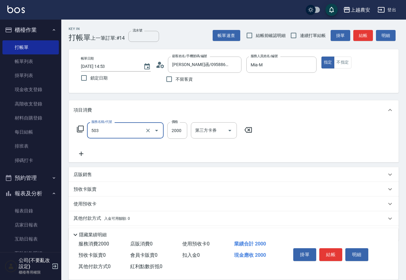
type input "染髮1500↑(503)"
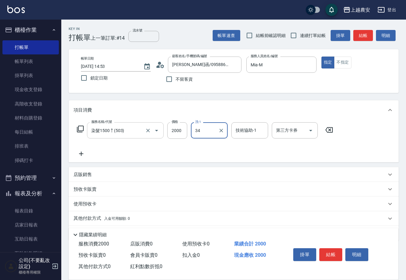
type input "酪梨-34"
click at [334, 253] on button "結帳" at bounding box center [330, 255] width 23 height 13
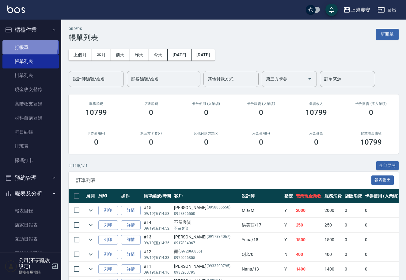
click at [25, 44] on link "打帳單" at bounding box center [30, 47] width 56 height 14
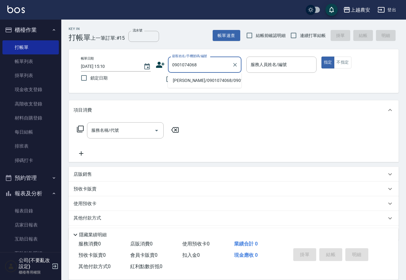
click at [201, 77] on li "[PERSON_NAME]/0901074068/0901074068" at bounding box center [204, 81] width 73 height 10
type input "[PERSON_NAME]/0901074068/0901074068"
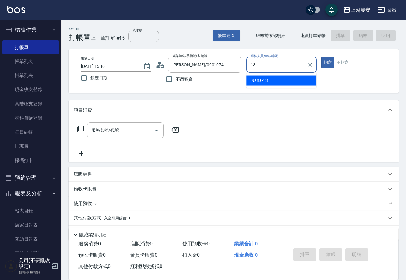
type input "Nana-13"
type button "true"
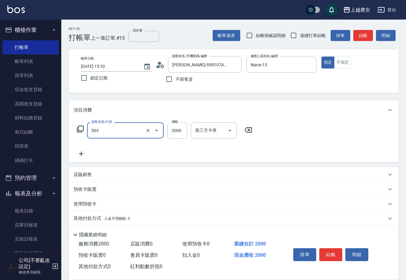
type input "染髮1500↑(503)"
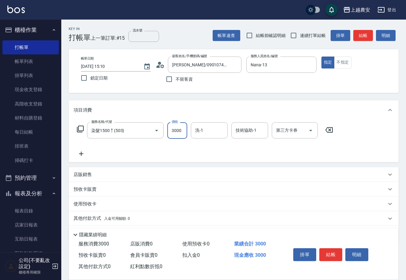
type input "3000"
type input "[PERSON_NAME]-30"
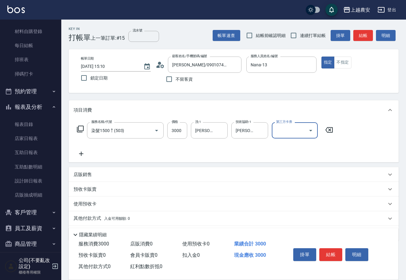
scroll to position [93, 0]
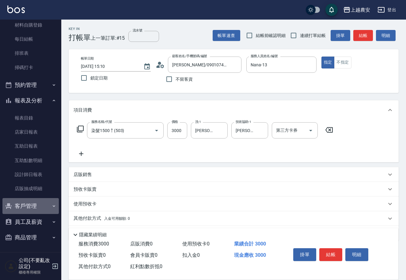
click at [36, 206] on button "客戶管理" at bounding box center [30, 206] width 56 height 16
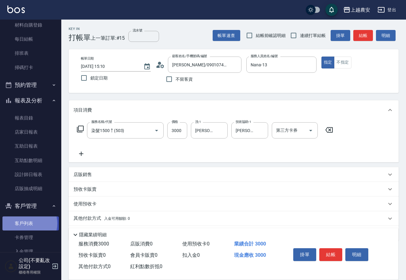
click at [25, 223] on link "客戶列表" at bounding box center [30, 224] width 56 height 14
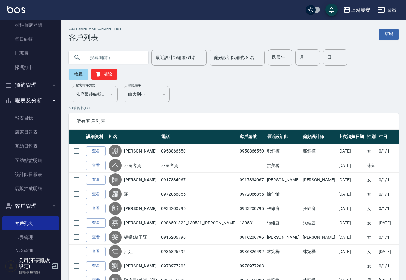
drag, startPoint x: 127, startPoint y: 56, endPoint x: 132, endPoint y: 55, distance: 5.5
click at [129, 56] on input "text" at bounding box center [115, 57] width 58 height 17
type input "0919400917"
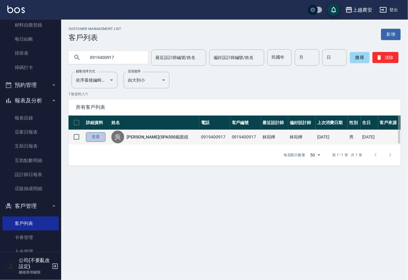
click at [92, 138] on link "查看" at bounding box center [96, 137] width 20 height 9
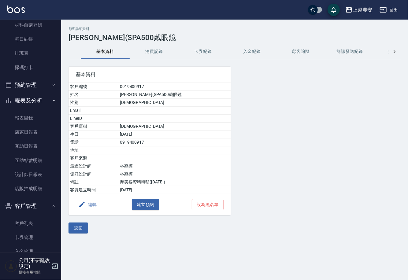
click at [159, 50] on button "消費記錄" at bounding box center [154, 51] width 49 height 15
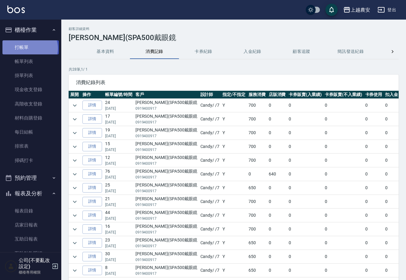
click at [29, 48] on link "打帳單" at bounding box center [30, 47] width 56 height 14
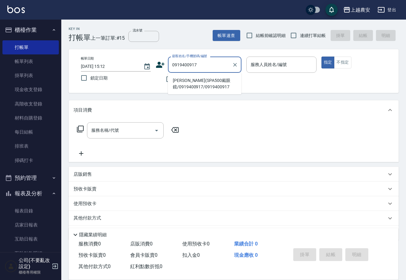
click at [193, 81] on li "[PERSON_NAME](SPA500戴眼鏡/0919400917/0919400917" at bounding box center [204, 84] width 73 height 17
type input "[PERSON_NAME](SPA500戴眼鏡/0919400917/0919400917"
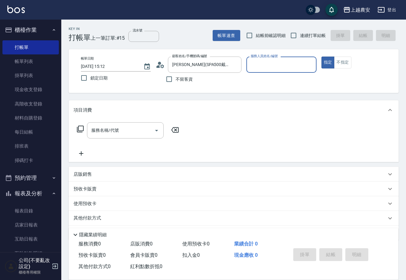
type input "Candy-7"
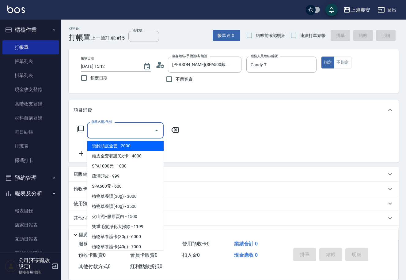
click at [128, 131] on input "服務名稱/代號" at bounding box center [121, 130] width 62 height 11
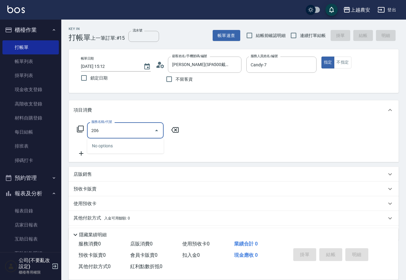
type input "洗+剪(206)"
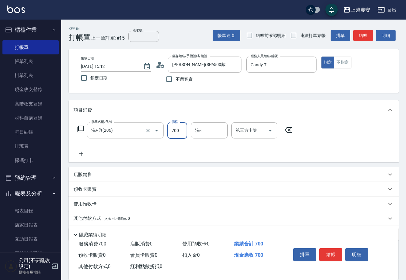
type input "700"
type input "[PERSON_NAME]-32"
click at [332, 253] on button "結帳" at bounding box center [330, 255] width 23 height 13
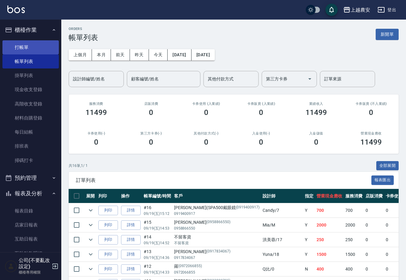
click at [22, 43] on link "打帳單" at bounding box center [30, 47] width 56 height 14
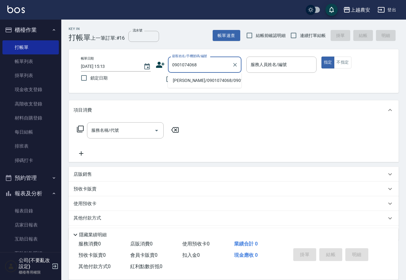
click at [185, 83] on li "[PERSON_NAME]/0901074068/0901074068" at bounding box center [204, 81] width 73 height 10
type input "[PERSON_NAME]/0901074068/0901074068"
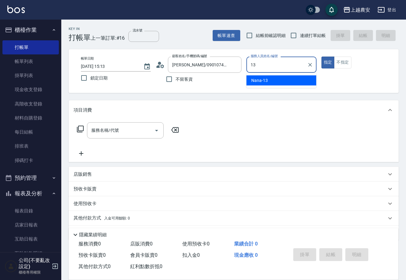
type input "Nana-13"
type button "true"
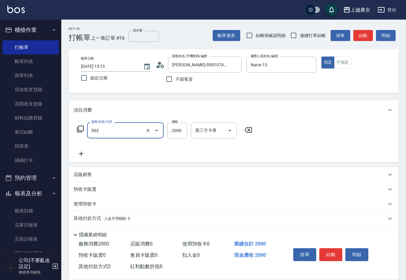
type input "染髮1500↑(503)"
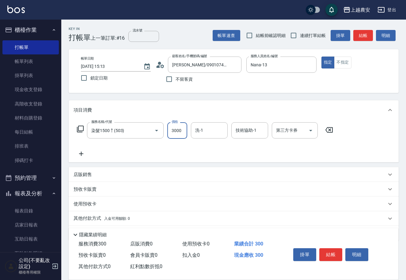
type input "3000"
type input "珮珮-30"
drag, startPoint x: 98, startPoint y: 220, endPoint x: 151, endPoint y: 204, distance: 55.5
click at [103, 220] on p "其他付款方式 入金可用餘額: 0" at bounding box center [101, 218] width 56 height 7
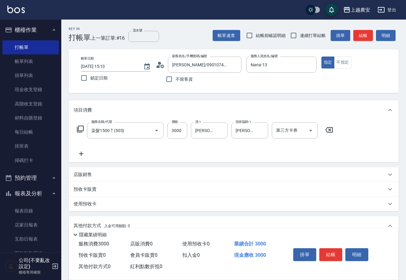
scroll to position [90, 0]
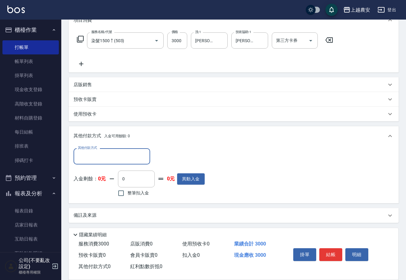
click at [85, 153] on input "其他付款方式" at bounding box center [111, 156] width 71 height 11
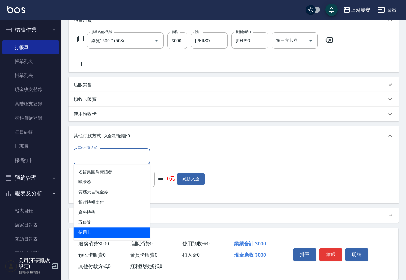
click at [93, 234] on span "信用卡" at bounding box center [111, 233] width 77 height 10
type input "信用卡"
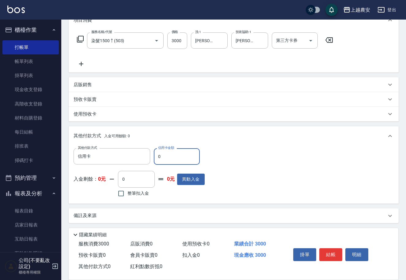
click at [155, 157] on input "0" at bounding box center [177, 156] width 46 height 17
type input "3000"
click at [325, 255] on button "結帳" at bounding box center [330, 255] width 23 height 13
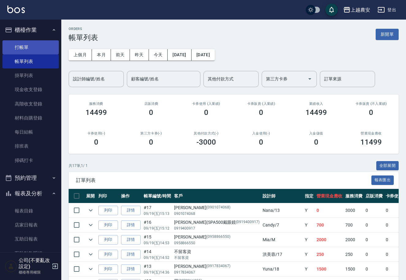
click at [31, 49] on link "打帳單" at bounding box center [30, 47] width 56 height 14
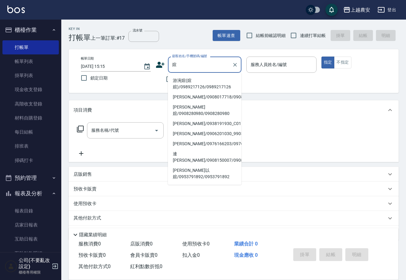
click at [185, 80] on li "游涴媗(媗媗)/0989217126/0989217126" at bounding box center [204, 84] width 73 height 17
type input "游涴媗(媗媗)/0989217126/0989217126"
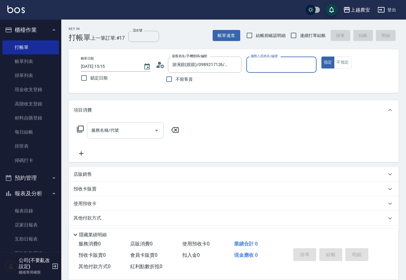
type input "Ksa-K"
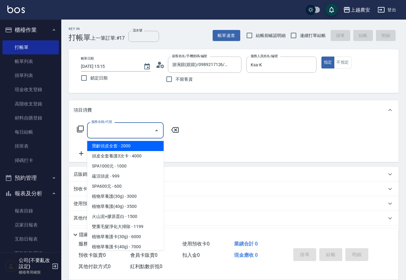
click at [125, 134] on input "服務名稱/代號" at bounding box center [121, 130] width 62 height 11
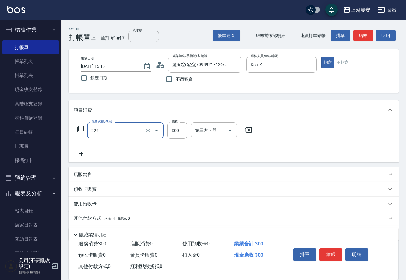
type input "精油按摩(226)"
type input "500"
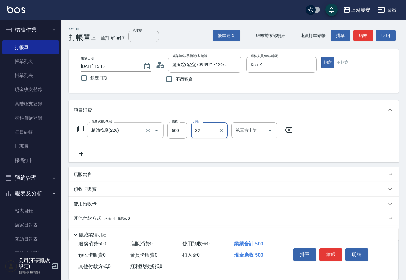
type input "[PERSON_NAME]-32"
click at [83, 154] on icon at bounding box center [80, 153] width 15 height 7
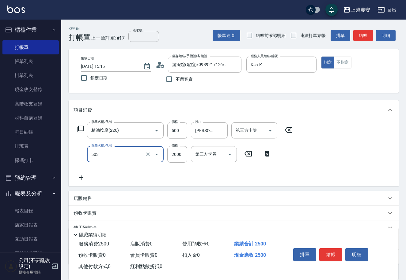
type input "染髮1500↑(503)"
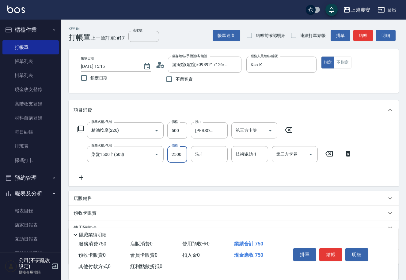
type input "2500"
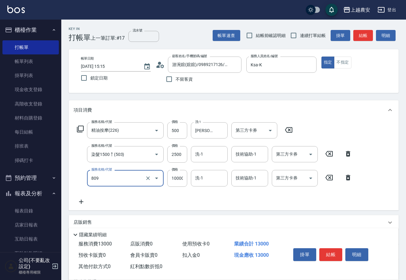
type input "接髮(809)"
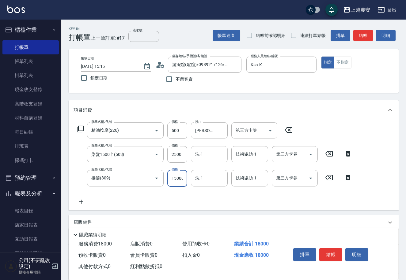
type input "15000"
click at [204, 153] on input "洗-1" at bounding box center [208, 154] width 31 height 11
click at [208, 172] on span "林品妤 -32" at bounding box center [205, 170] width 19 height 6
type input "[PERSON_NAME]-32"
click at [331, 253] on button "結帳" at bounding box center [330, 255] width 23 height 13
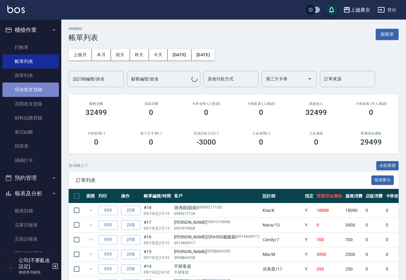
click at [32, 88] on link "現金收支登錄" at bounding box center [30, 90] width 56 height 14
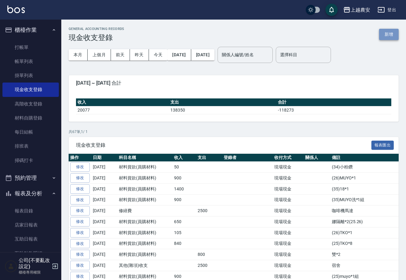
click at [383, 36] on button "新增" at bounding box center [389, 34] width 20 height 11
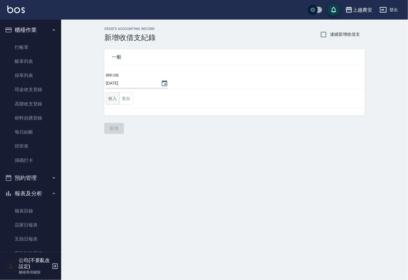
click at [117, 101] on button "收入" at bounding box center [113, 98] width 14 height 13
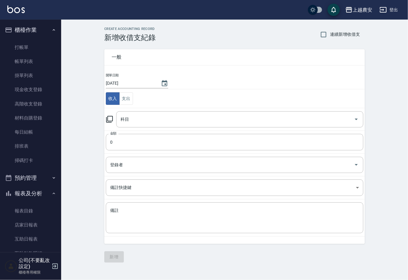
drag, startPoint x: 114, startPoint y: 119, endPoint x: 111, endPoint y: 119, distance: 3.4
click at [112, 119] on div "科目 科目" at bounding box center [235, 119] width 258 height 16
click at [111, 119] on icon at bounding box center [109, 119] width 7 height 7
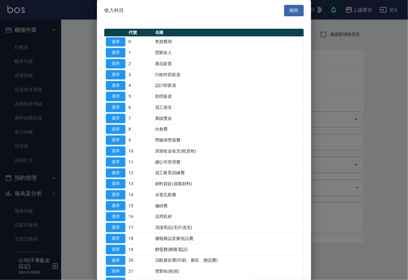
drag, startPoint x: 116, startPoint y: 183, endPoint x: 116, endPoint y: 175, distance: 7.4
click at [116, 182] on button "選擇" at bounding box center [116, 183] width 20 height 9
type input "13 材料貨款(員購材料)"
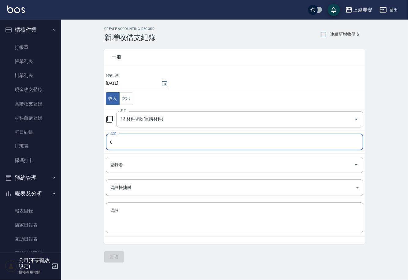
click at [126, 142] on input "0" at bounding box center [235, 142] width 258 height 17
type input "5500"
click at [121, 222] on textarea "備註" at bounding box center [234, 218] width 249 height 21
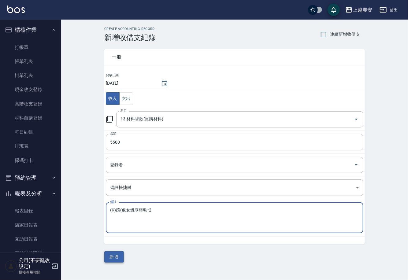
type textarea "(K)媗(處女爆厚羽毛*2"
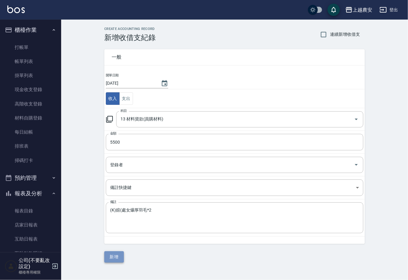
click at [112, 257] on button "新增" at bounding box center [114, 257] width 20 height 11
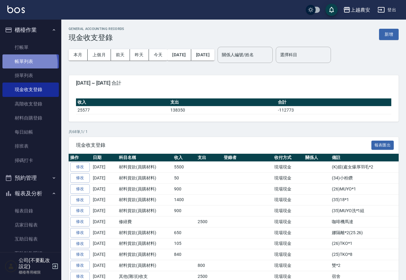
click at [20, 64] on link "帳單列表" at bounding box center [30, 61] width 56 height 14
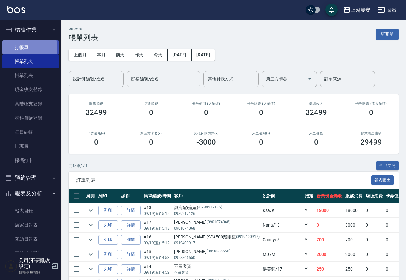
click at [23, 47] on link "打帳單" at bounding box center [30, 47] width 56 height 14
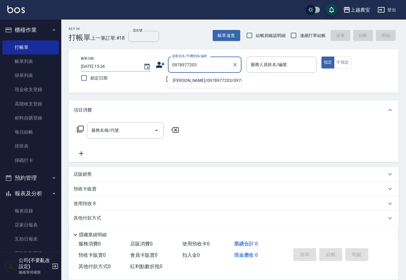
click at [195, 78] on li "[PERSON_NAME]/0978977203/0978977203" at bounding box center [204, 81] width 73 height 10
type input "[PERSON_NAME]/0978977203/0978977203"
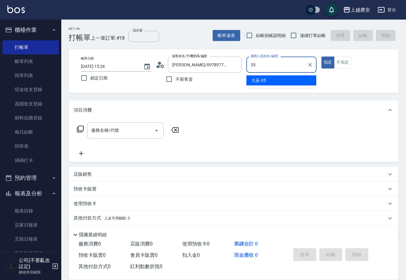
type input "大巫-35"
type button "true"
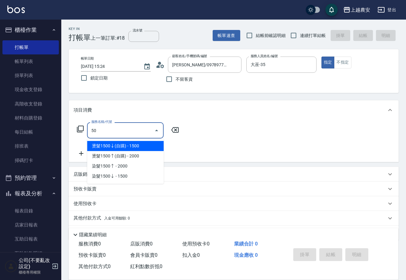
type input "5"
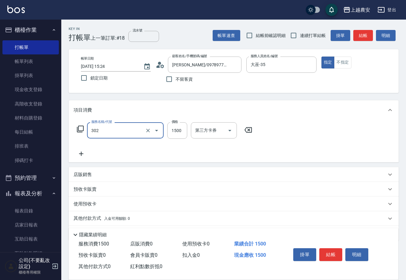
type input "燙髮1500↓(自購)(302)"
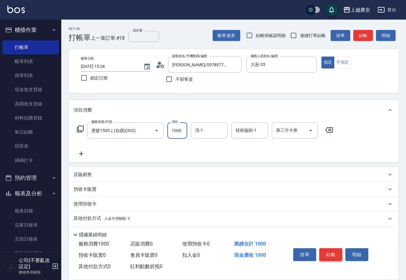
type input "1000"
click at [323, 256] on button "結帳" at bounding box center [330, 255] width 23 height 13
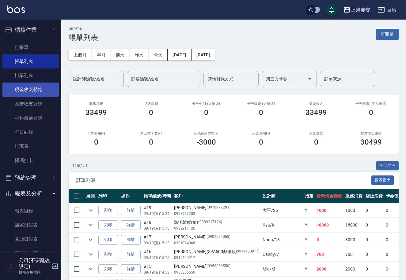
click at [34, 89] on link "現金收支登錄" at bounding box center [30, 90] width 56 height 14
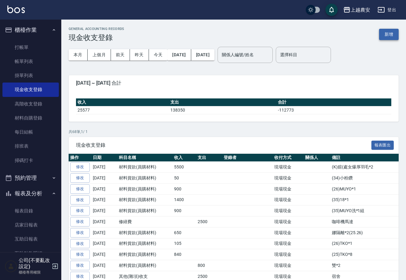
click at [387, 33] on button "新增" at bounding box center [389, 34] width 20 height 11
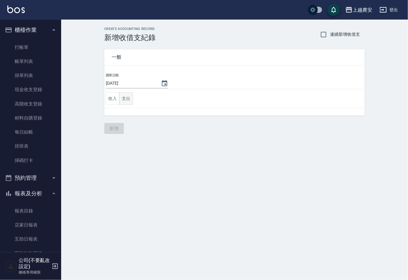
click at [124, 98] on button "支出" at bounding box center [126, 98] width 14 height 13
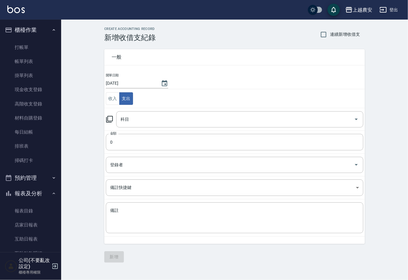
click at [109, 117] on icon at bounding box center [109, 119] width 7 height 7
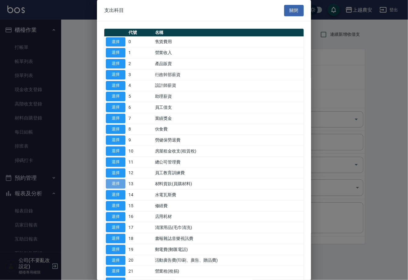
click at [118, 182] on button "選擇" at bounding box center [116, 183] width 20 height 9
type input "13 材料貨款(員購材料)"
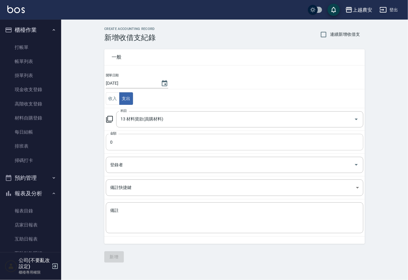
click at [124, 144] on input "0" at bounding box center [235, 142] width 258 height 17
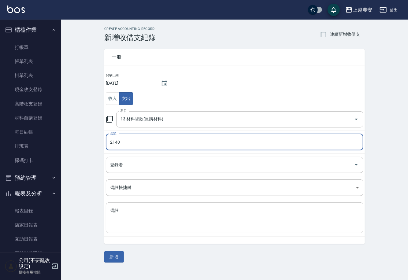
type input "2140"
click at [141, 210] on textarea "備註" at bounding box center [234, 218] width 249 height 21
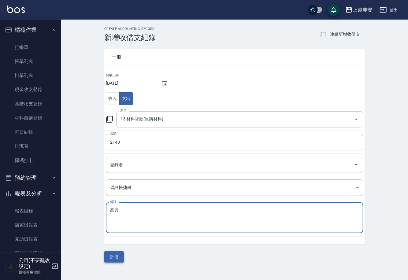
type textarea "高典"
click at [121, 257] on button "新增" at bounding box center [114, 257] width 20 height 11
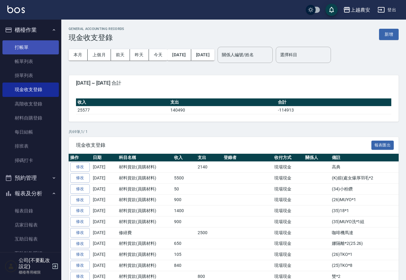
click at [25, 49] on link "打帳單" at bounding box center [30, 47] width 56 height 14
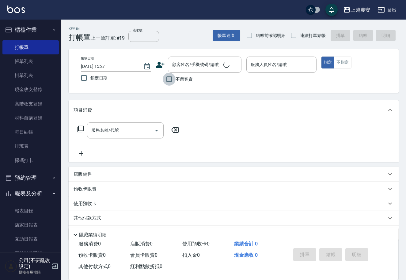
click at [168, 82] on input "不留客資" at bounding box center [169, 79] width 13 height 13
checkbox input "true"
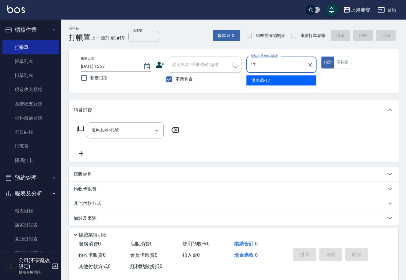
type input "[PERSON_NAME]-17"
type button "true"
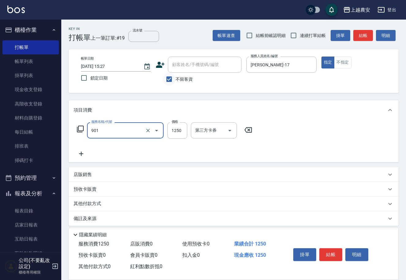
type input "修手指甲(901)"
type input "1200"
click at [324, 253] on button "結帳" at bounding box center [330, 255] width 23 height 13
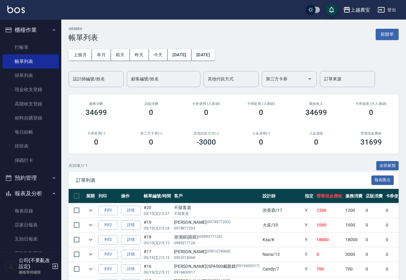
scroll to position [38, 0]
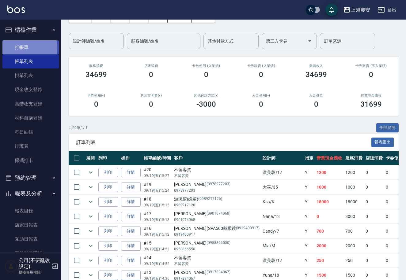
click at [18, 48] on link "打帳單" at bounding box center [30, 47] width 56 height 14
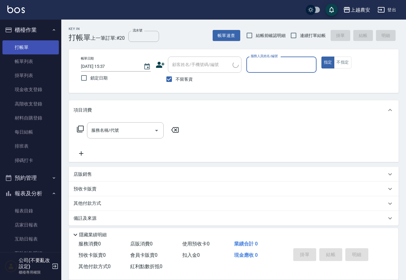
type input "0"
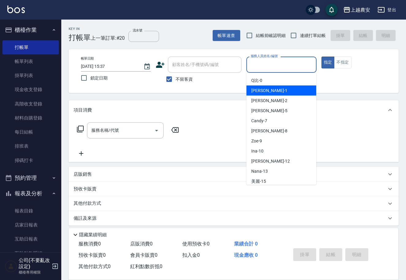
drag, startPoint x: 173, startPoint y: 79, endPoint x: 173, endPoint y: 72, distance: 7.0
click at [173, 78] on input "不留客資" at bounding box center [169, 79] width 13 height 13
checkbox input "false"
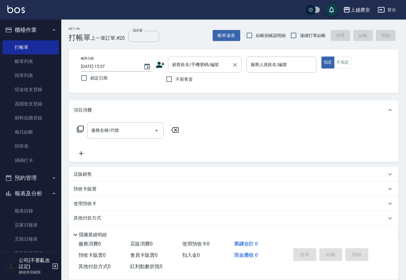
click at [174, 67] on div "顧客姓名/手機號碼/編號 顧客姓名/手機號碼/編號" at bounding box center [204, 65] width 73 height 16
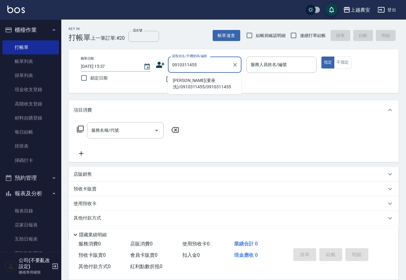
click at [188, 80] on li "[PERSON_NAME](要座洗)/0910311455/0910311455" at bounding box center [204, 84] width 73 height 17
type input "[PERSON_NAME](要座洗)/0910311455/0910311455"
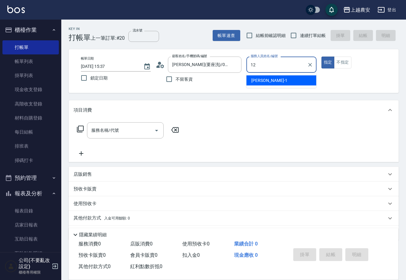
type input "12"
type button "true"
type input "Yoko-12"
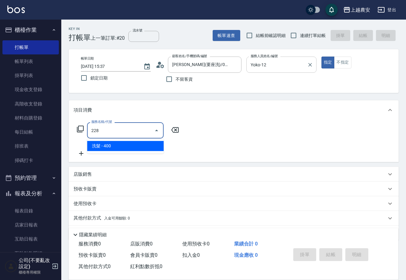
type input "洗髮(228)"
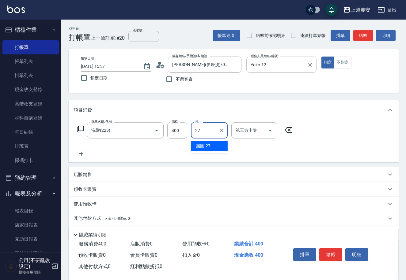
type input "團團-27"
click at [324, 254] on button "結帳" at bounding box center [330, 255] width 23 height 13
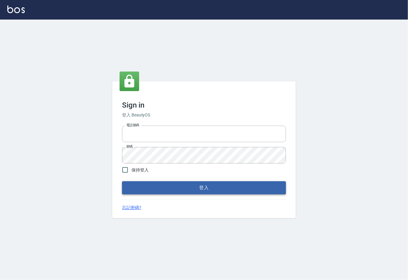
type input "0225929166"
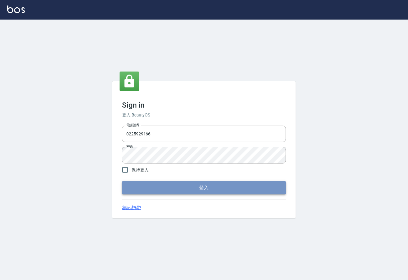
click at [200, 192] on button "登入" at bounding box center [204, 187] width 164 height 13
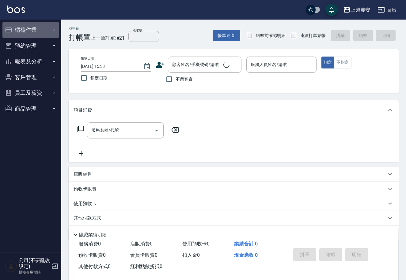
click at [14, 29] on button "櫃檯作業" at bounding box center [30, 30] width 56 height 16
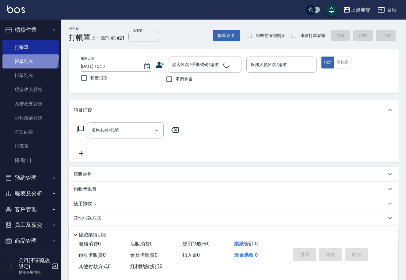
click at [25, 56] on link "帳單列表" at bounding box center [30, 61] width 56 height 14
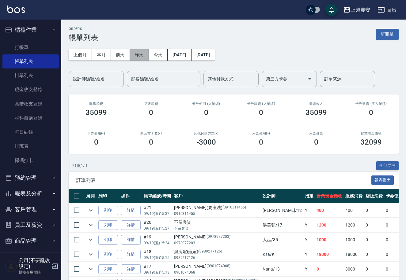
click at [142, 54] on button "昨天" at bounding box center [139, 54] width 19 height 11
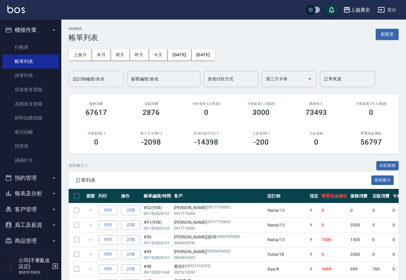
click at [95, 86] on div "設計師編號/姓名" at bounding box center [96, 79] width 55 height 16
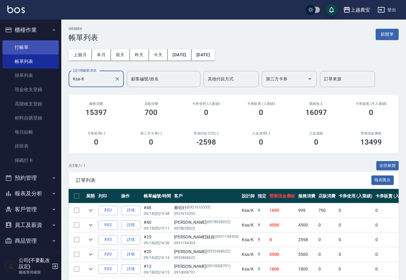
type input "Ksa-K"
click at [11, 50] on link "打帳單" at bounding box center [30, 47] width 56 height 14
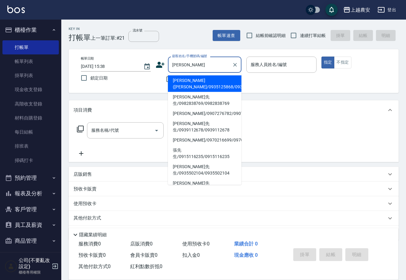
click at [185, 84] on li "[PERSON_NAME]([PERSON_NAME]先生/0935125868/0935125868" at bounding box center [204, 84] width 73 height 17
type input "[PERSON_NAME]([PERSON_NAME]先生/0935125868/0935125868"
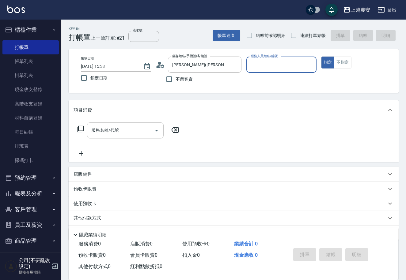
type input "Candy-7"
click at [135, 137] on div "服務名稱/代號" at bounding box center [125, 130] width 77 height 16
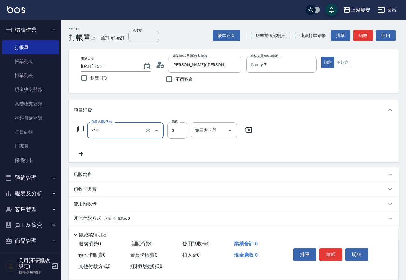
type input "頭皮護髮卡券使用(810)"
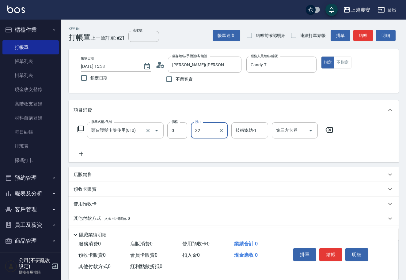
type input "[PERSON_NAME]-32"
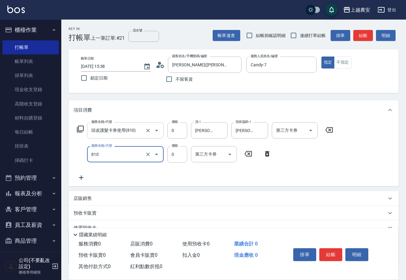
type input "頭皮護髮卡券使用(810)"
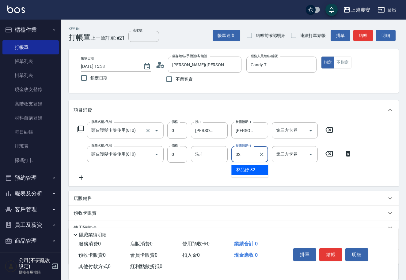
type input "[PERSON_NAME]-32"
click at [337, 253] on button "結帳" at bounding box center [330, 255] width 23 height 13
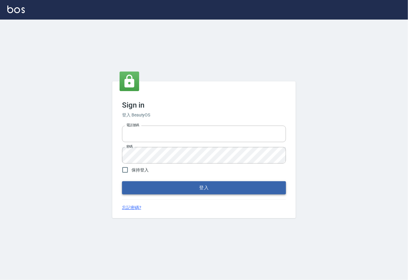
type input "0225929166"
click at [204, 188] on button "登入" at bounding box center [204, 187] width 164 height 13
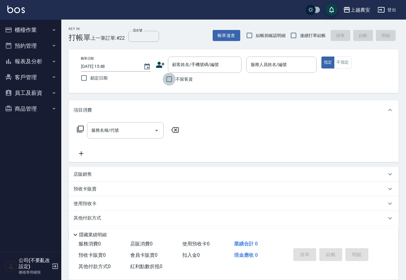
click at [167, 77] on input "不留客資" at bounding box center [169, 79] width 13 height 13
checkbox input "true"
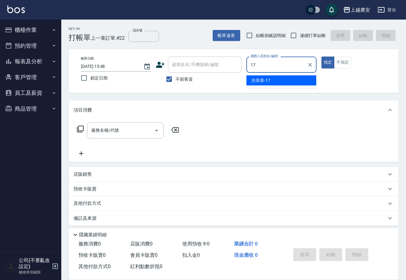
type input "[PERSON_NAME]-17"
type button "true"
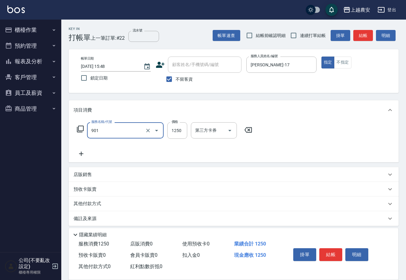
type input "修手指甲(901)"
type input "900"
drag, startPoint x: 326, startPoint y: 258, endPoint x: 326, endPoint y: 261, distance: 3.4
click at [326, 257] on button "結帳" at bounding box center [330, 255] width 23 height 13
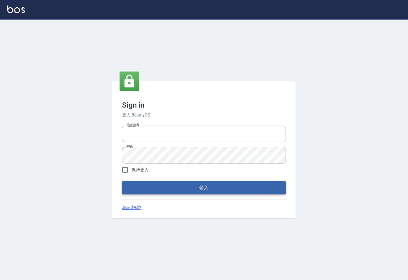
type input "0225929166"
click at [203, 186] on button "登入" at bounding box center [204, 187] width 164 height 13
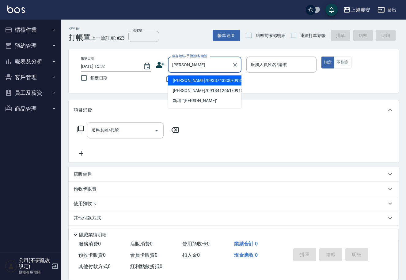
click at [186, 83] on li "[PERSON_NAME]/0933743300/0933743300" at bounding box center [204, 81] width 73 height 10
type input "[PERSON_NAME]/0933743300/0933743300"
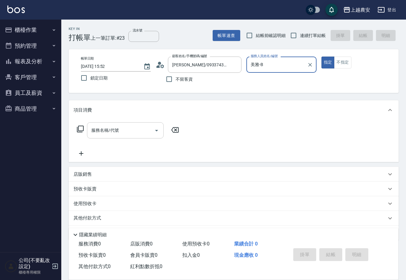
type input "美雅-B"
click at [133, 133] on input "服務名稱/代號" at bounding box center [121, 130] width 62 height 11
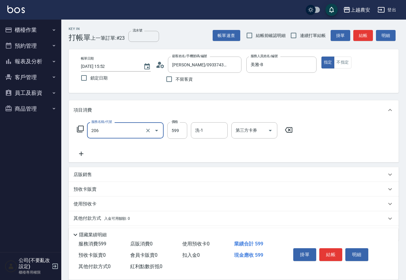
type input "洗+剪(206)"
type input "1100"
click at [325, 253] on button "結帳" at bounding box center [330, 255] width 23 height 13
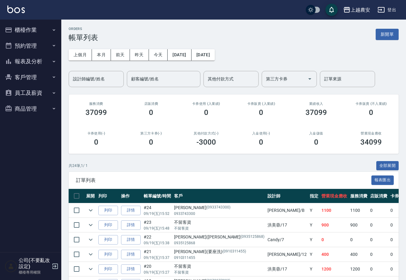
click at [16, 33] on button "櫃檯作業" at bounding box center [30, 30] width 56 height 16
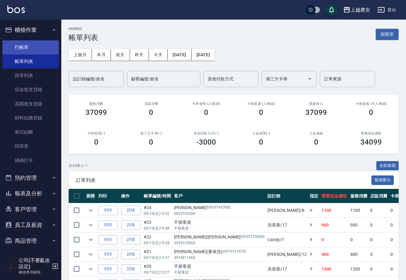
click at [26, 50] on link "打帳單" at bounding box center [30, 47] width 56 height 14
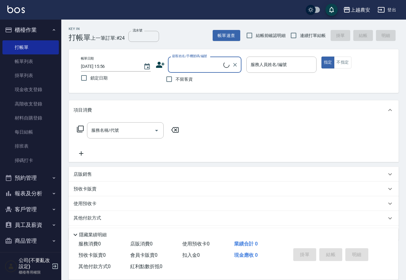
click at [176, 79] on span "不留客資" at bounding box center [183, 79] width 17 height 6
click at [175, 79] on input "不留客資" at bounding box center [169, 79] width 13 height 13
checkbox input "true"
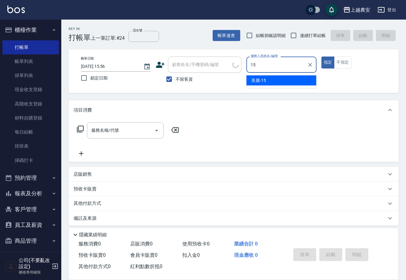
type input "美麗-15"
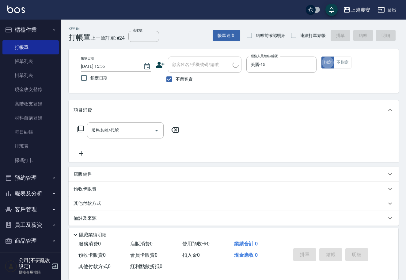
type button "true"
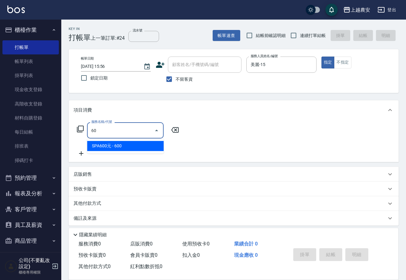
type input "6"
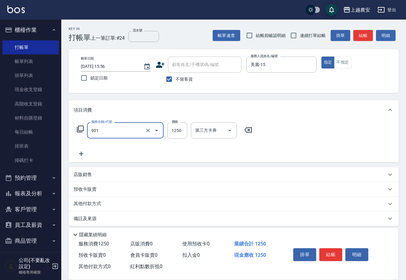
type input "修手指甲(901)"
type input "150"
click at [324, 256] on button "結帳" at bounding box center [330, 255] width 23 height 13
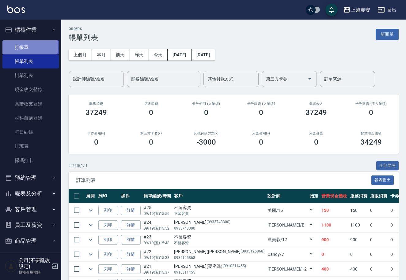
click at [30, 47] on link "打帳單" at bounding box center [30, 47] width 56 height 14
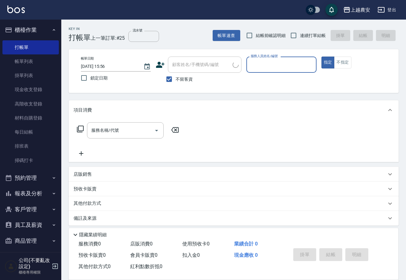
drag, startPoint x: 179, startPoint y: 82, endPoint x: 179, endPoint y: 73, distance: 9.5
click at [179, 82] on span "不留客資" at bounding box center [183, 79] width 17 height 6
click at [175, 82] on input "不留客資" at bounding box center [169, 79] width 13 height 13
checkbox input "false"
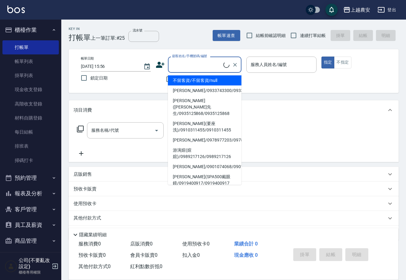
click at [179, 69] on input "顧客姓名/手機號碼/編號" at bounding box center [196, 64] width 53 height 11
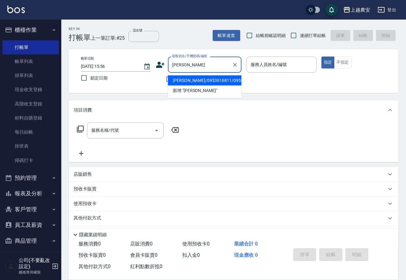
click at [185, 81] on li "[PERSON_NAME]/0953616811/0953616811" at bounding box center [204, 81] width 73 height 10
type input "[PERSON_NAME]/0953616811/0953616811"
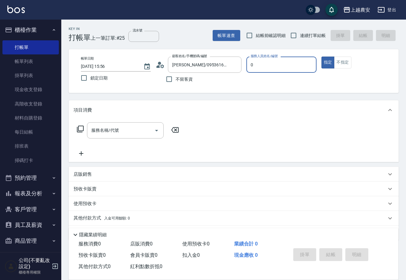
type input "Q比-0"
type button "true"
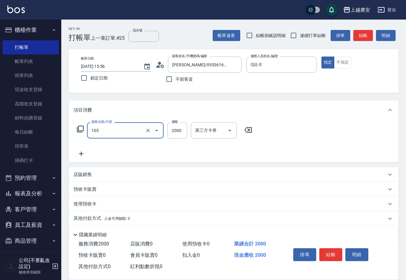
type input "寶齡頭皮全套(105)"
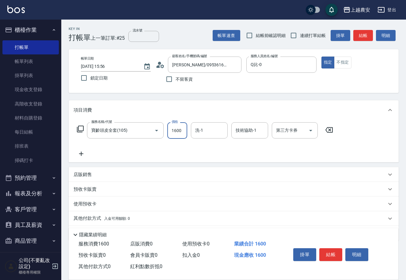
type input "1600"
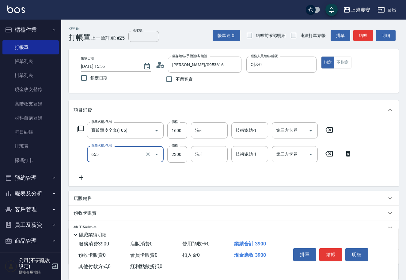
type input "結構2段式(自)(655)"
type input "800"
click at [326, 253] on button "結帳" at bounding box center [330, 255] width 23 height 13
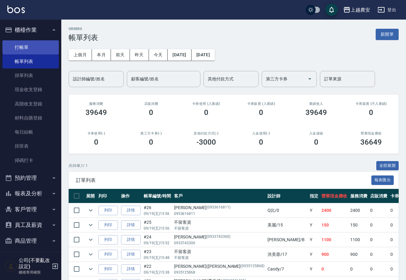
click at [27, 47] on link "打帳單" at bounding box center [30, 47] width 56 height 14
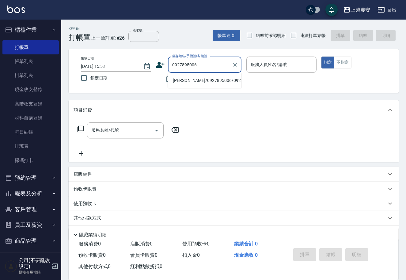
click at [186, 80] on li "[PERSON_NAME]/0927895006/0927895006" at bounding box center [204, 81] width 73 height 10
type input "[PERSON_NAME]/0927895006/0927895006"
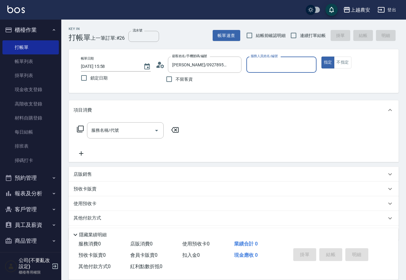
type input "Mia-M"
click at [141, 131] on input "服務名稱/代號" at bounding box center [121, 130] width 62 height 11
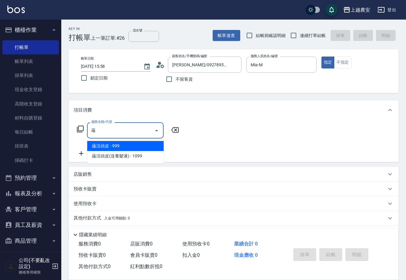
click at [132, 158] on span "蘊活頭皮(送養髮液) - 1099" at bounding box center [125, 156] width 77 height 10
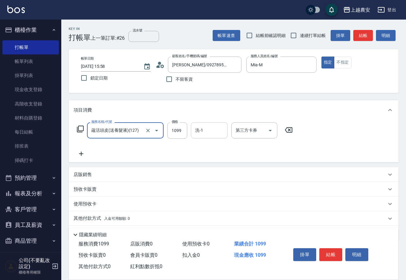
type input "蘊活頭皮(送養髮液)(127)"
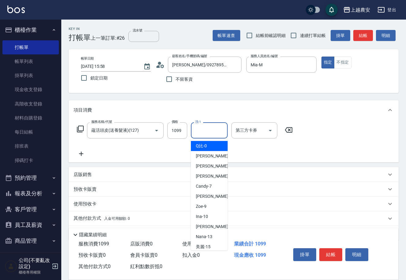
click at [194, 134] on input "洗-1" at bounding box center [208, 130] width 31 height 11
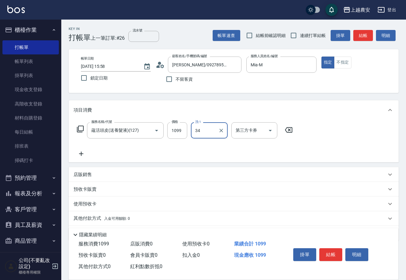
type input "酪梨-34"
click at [179, 133] on input "1099" at bounding box center [177, 130] width 20 height 17
type input "1100"
click at [80, 151] on icon at bounding box center [80, 153] width 15 height 7
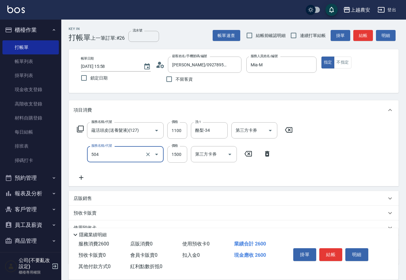
type input "染髮1500↓(504)"
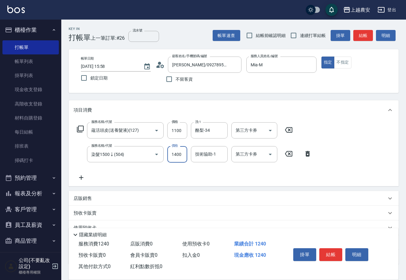
type input "1400"
type input "酪梨-34"
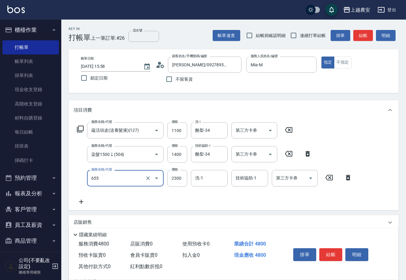
type input "結構2段式(自)(655)"
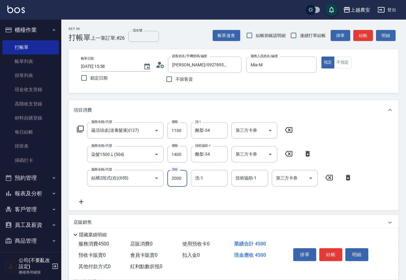
type input "2000"
type input "酪梨-34"
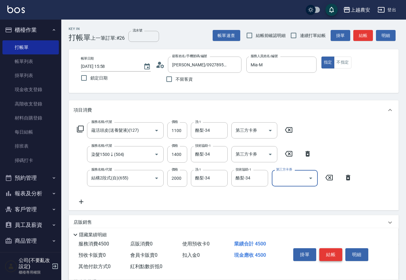
click at [331, 253] on button "結帳" at bounding box center [330, 255] width 23 height 13
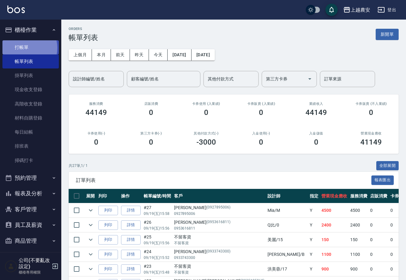
click at [24, 48] on link "打帳單" at bounding box center [30, 47] width 56 height 14
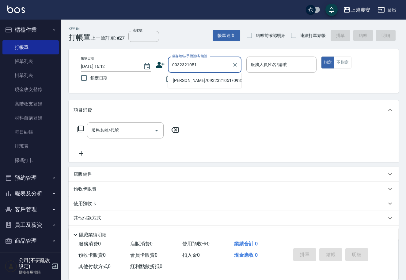
click at [187, 79] on li "杜季庭/0932321051/0932321051" at bounding box center [204, 81] width 73 height 10
type input "杜季庭/0932321051/0932321051"
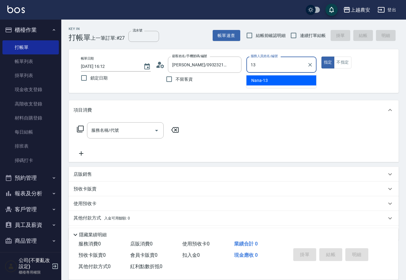
type input "Nana-13"
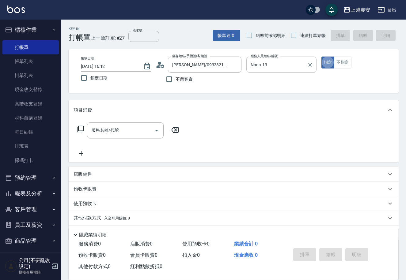
type button "true"
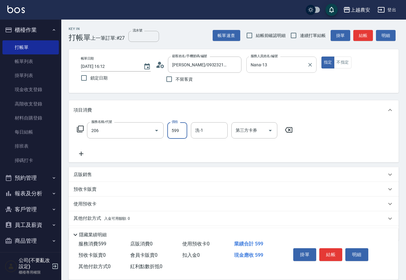
type input "洗+剪(206)"
type input "800"
type input "[PERSON_NAME]-30"
click at [330, 256] on button "結帳" at bounding box center [330, 255] width 23 height 13
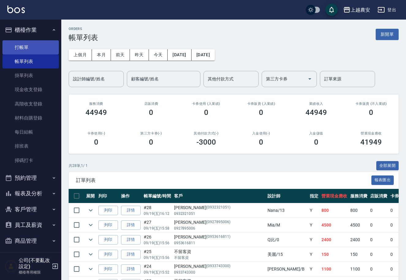
click at [28, 48] on link "打帳單" at bounding box center [30, 47] width 56 height 14
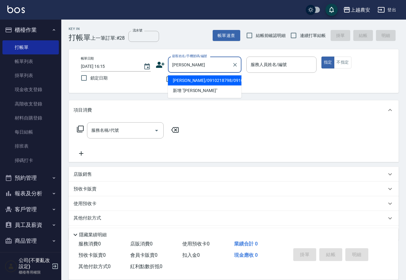
click at [189, 81] on li "林淨枝/0910218798/0910218798" at bounding box center [204, 81] width 73 height 10
type input "林淨枝/0910218798/0910218798"
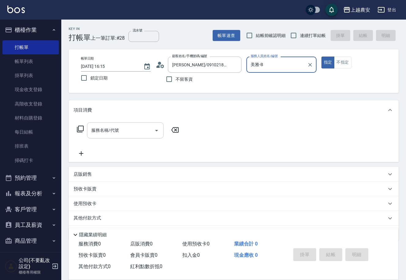
type input "美雅-B"
click at [129, 133] on input "服務名稱/代號" at bounding box center [121, 130] width 62 height 11
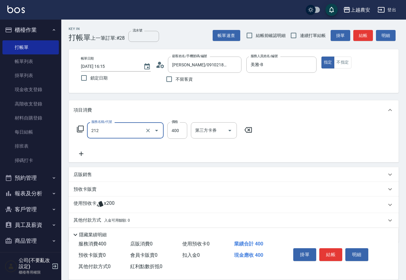
type input "洗髮券消費(212)"
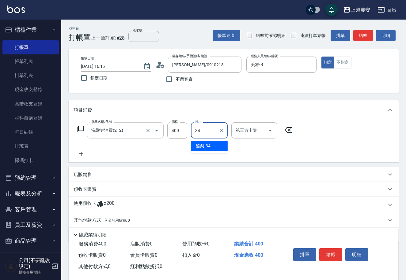
type input "酪梨-34"
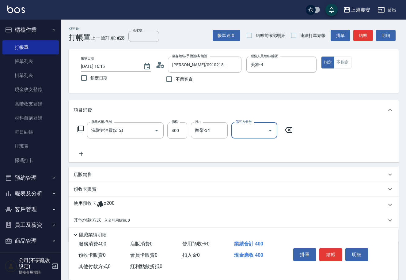
click at [232, 134] on div "第三方卡券" at bounding box center [254, 130] width 46 height 16
drag, startPoint x: 233, startPoint y: 135, endPoint x: 235, endPoint y: 82, distance: 53.6
click at [244, 149] on span "舊有卡券" at bounding box center [254, 146] width 46 height 10
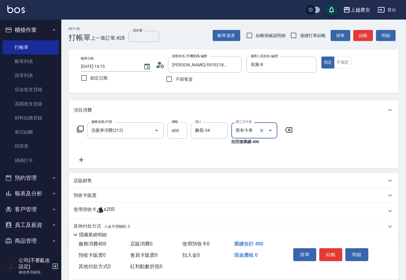
type input "舊有卡券"
click at [331, 256] on button "結帳" at bounding box center [330, 255] width 23 height 13
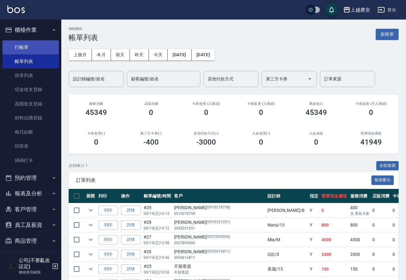
click at [30, 47] on link "打帳單" at bounding box center [30, 47] width 56 height 14
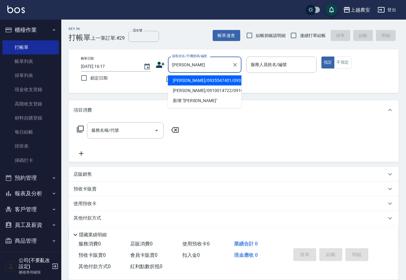
click at [181, 78] on li "彭瑞榮/0935547401/0935547401" at bounding box center [204, 81] width 73 height 10
type input "彭瑞榮/0935547401/0935547401"
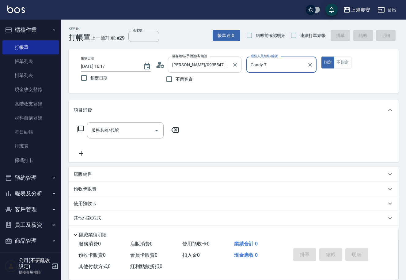
type input "Candy-7"
click at [128, 129] on input "服務名稱/代號" at bounding box center [121, 130] width 62 height 11
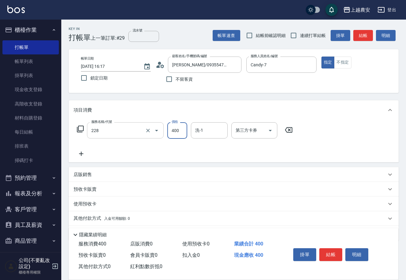
type input "洗髮(228)"
type input "大巫-35"
click at [331, 255] on button "結帳" at bounding box center [330, 255] width 23 height 13
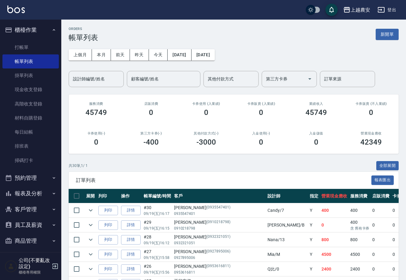
drag, startPoint x: 111, startPoint y: 209, endPoint x: 114, endPoint y: 189, distance: 19.5
click at [111, 209] on button "列印" at bounding box center [108, 210] width 20 height 9
click at [29, 47] on link "打帳單" at bounding box center [30, 47] width 56 height 14
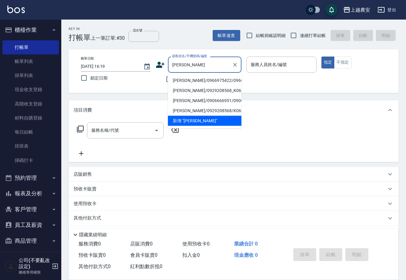
click at [194, 78] on li "馬克/0966975422/0966975422" at bounding box center [204, 81] width 73 height 10
type input "馬克/0966975422/0966975422"
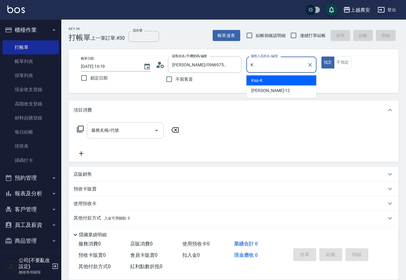
type input "K"
type button "true"
type input "Ksa-K"
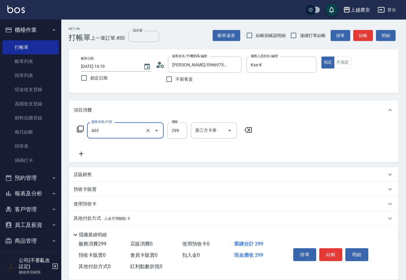
type input "剪髮(403)"
type input "350"
click at [325, 255] on button "結帳" at bounding box center [330, 255] width 23 height 13
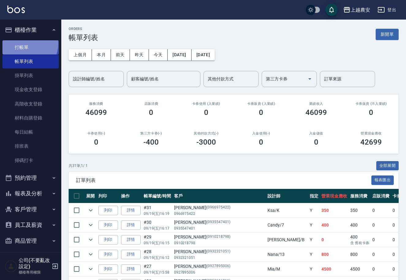
click at [24, 43] on link "打帳單" at bounding box center [30, 47] width 56 height 14
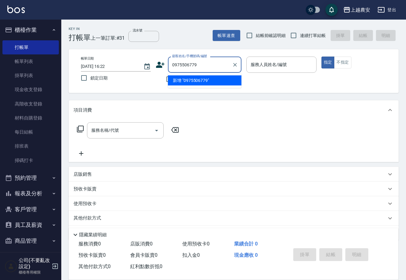
click at [188, 76] on li "新增 "0975506779"" at bounding box center [204, 81] width 73 height 10
type input "0975506779"
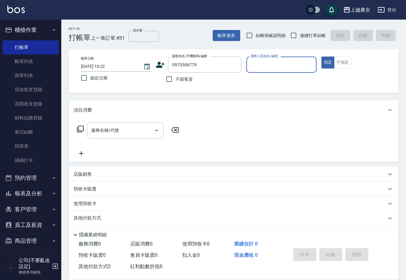
click at [159, 66] on icon at bounding box center [160, 65] width 9 height 6
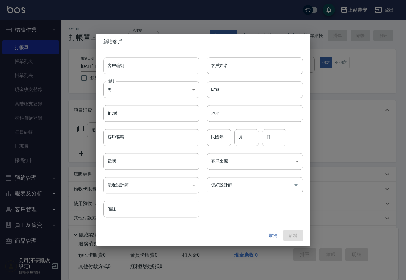
click at [159, 71] on input "客戶編號" at bounding box center [151, 66] width 96 height 17
type input "0975506779"
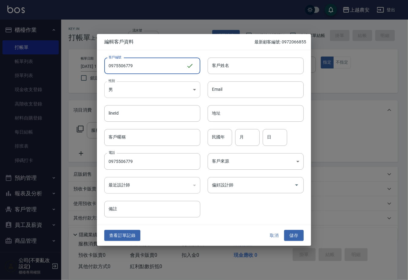
type input "0975506779"
click at [125, 94] on body "上越農安 登出 櫃檯作業 打帳單 帳單列表 掛單列表 現金收支登錄 高階收支登錄 材料自購登錄 每日結帳 排班表 掃碼打卡 預約管理 預約管理 單日預約紀錄 …" at bounding box center [204, 149] width 408 height 298
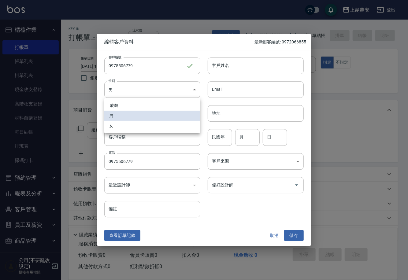
click at [136, 125] on li "女" at bounding box center [152, 126] width 96 height 10
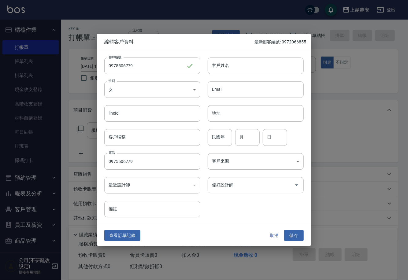
type input "FEMALE"
click at [248, 60] on input "客戶姓名" at bounding box center [256, 66] width 96 height 17
type input "王宣云"
click at [290, 235] on button "儲存" at bounding box center [294, 235] width 20 height 11
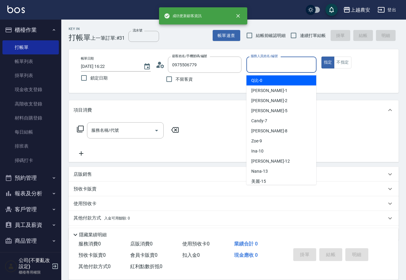
click at [286, 65] on input "服務人員姓名/編號" at bounding box center [281, 64] width 64 height 11
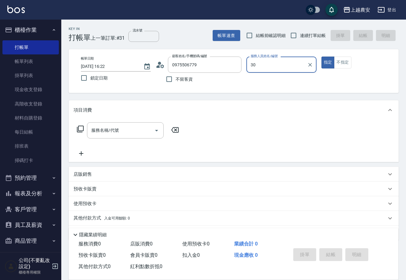
type input "30"
type button "true"
type input "珮珮-30"
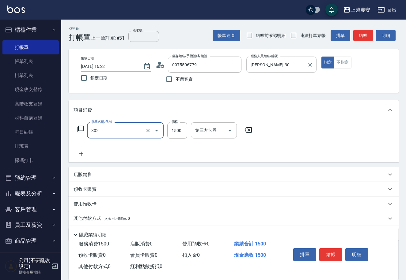
type input "燙髮1500↓(自購)(302)"
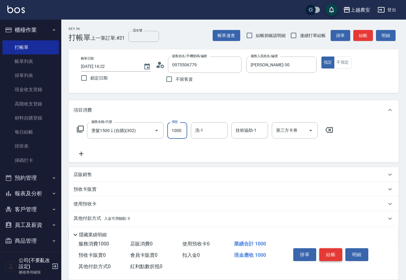
type input "1000"
click at [332, 260] on button "結帳" at bounding box center [330, 255] width 23 height 13
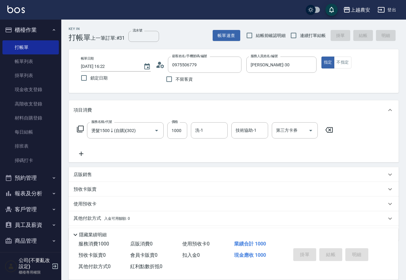
click at [332, 252] on div "掛單 結帳 明細" at bounding box center [330, 255] width 80 height 19
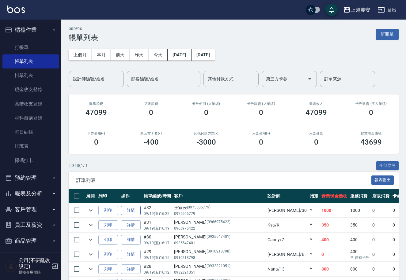
click at [133, 209] on link "詳情" at bounding box center [131, 210] width 20 height 9
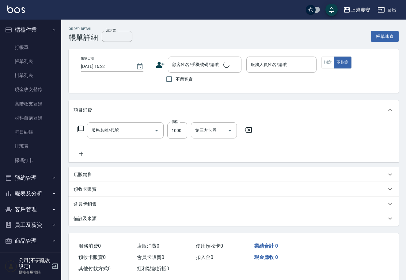
type input "珮珮-30"
type input "燙髮1500↓(自購)(302)"
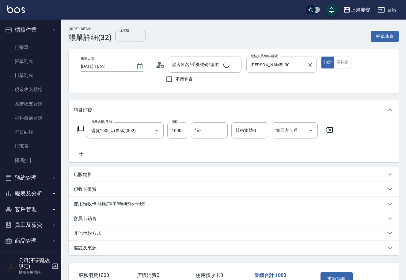
type input "王宣云/0975506779/0975506779"
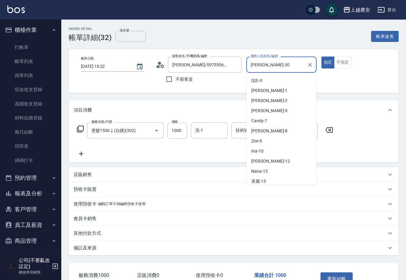
click at [250, 67] on input "珮珮-30" at bounding box center [276, 64] width 55 height 11
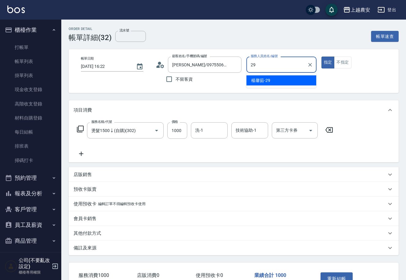
type input "楊馨茹-29"
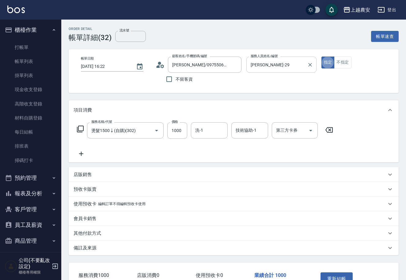
type button "true"
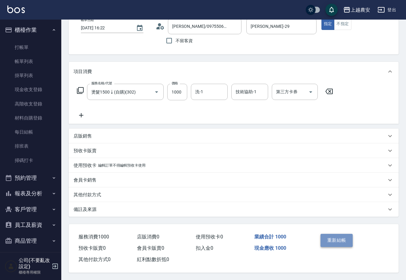
click at [341, 234] on button "重新結帳" at bounding box center [336, 240] width 32 height 13
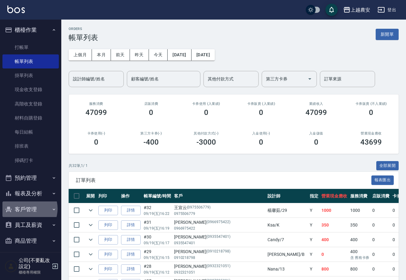
click at [24, 209] on button "客戶管理" at bounding box center [30, 210] width 56 height 16
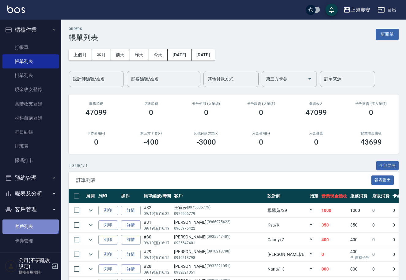
click at [30, 221] on link "客戶列表" at bounding box center [30, 227] width 56 height 14
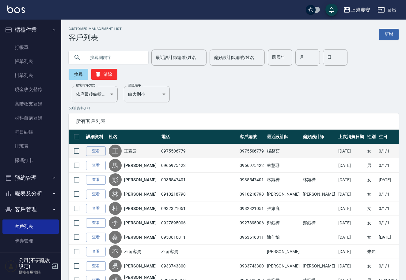
click at [89, 144] on td "查看" at bounding box center [95, 151] width 23 height 14
click at [90, 147] on link "查看" at bounding box center [96, 151] width 20 height 9
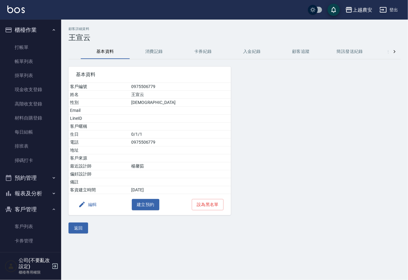
drag, startPoint x: 155, startPoint y: 52, endPoint x: 153, endPoint y: 56, distance: 4.4
click at [155, 51] on button "消費記錄" at bounding box center [154, 51] width 49 height 15
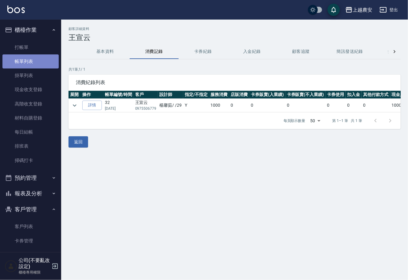
click at [33, 60] on link "帳單列表" at bounding box center [30, 61] width 56 height 14
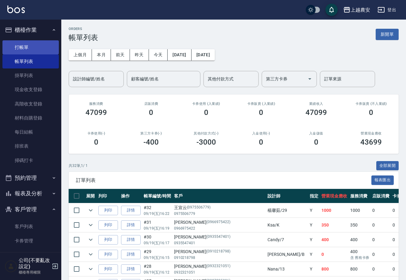
click at [28, 43] on link "打帳單" at bounding box center [30, 47] width 56 height 14
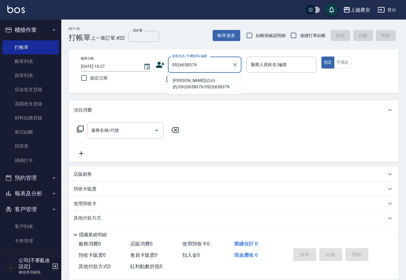
drag, startPoint x: 179, startPoint y: 84, endPoint x: 211, endPoint y: 74, distance: 33.9
click at [179, 84] on li "連若妤(白白的/0926658379/0926658379" at bounding box center [204, 84] width 73 height 17
type input "連若妤(白白的/0926658379/0926658379"
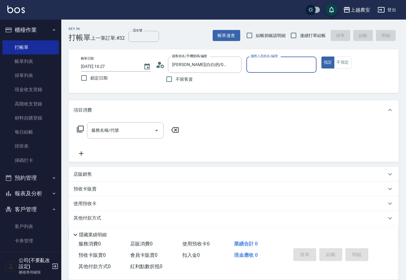
type input "Candy-7"
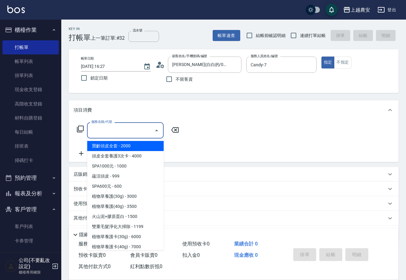
click at [117, 131] on input "服務名稱/代號" at bounding box center [121, 130] width 62 height 11
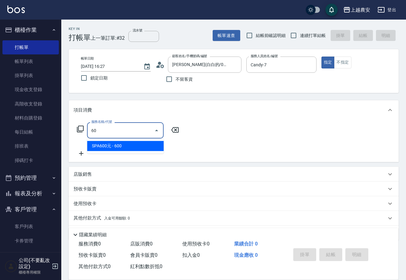
type input "6"
type input "洗+剪(206)"
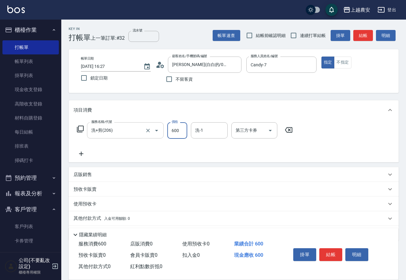
type input "600"
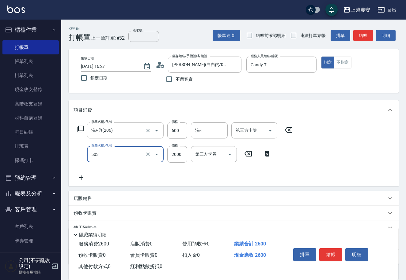
type input "染髮1500↑(503)"
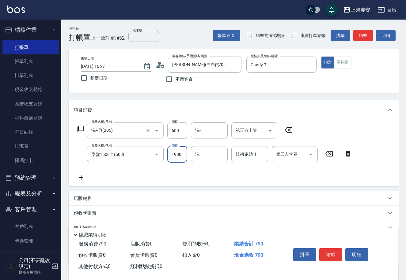
type input "1900"
type input "林品妤-32"
click at [325, 252] on button "結帳" at bounding box center [330, 255] width 23 height 13
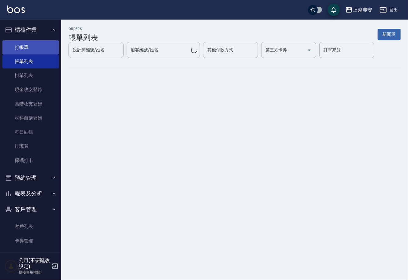
click at [27, 46] on link "打帳單" at bounding box center [30, 47] width 56 height 14
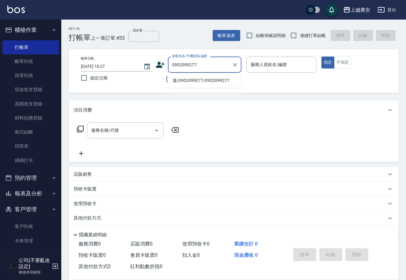
click at [188, 83] on li "葉/0952099277/0952099277" at bounding box center [204, 81] width 73 height 10
type input "葉/0952099277/0952099277"
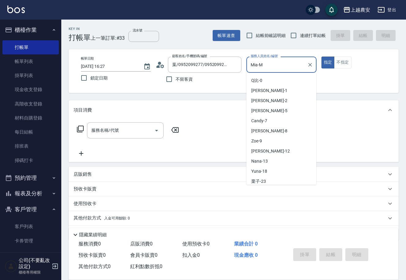
drag, startPoint x: 267, startPoint y: 66, endPoint x: 238, endPoint y: 73, distance: 29.8
click at [239, 73] on div "帳單日期 2025/09/19 16:27 鎖定日期 顧客姓名/手機號碼/編號 葉/0952099277/0952099277 顧客姓名/手機號碼/編號 不留…" at bounding box center [233, 71] width 315 height 29
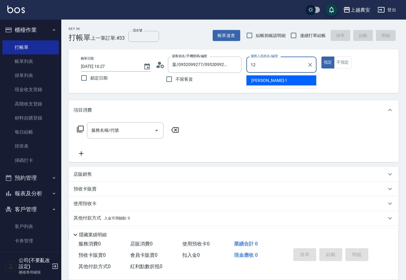
type input "12"
type button "true"
type input "Yoko-12"
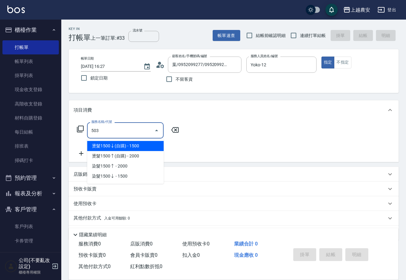
type input "染髮1500↑(503)"
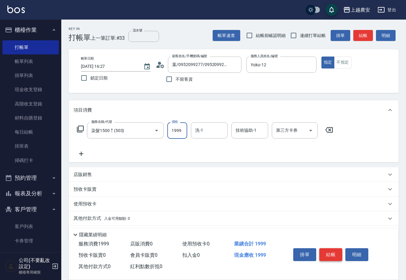
type input "1999"
drag, startPoint x: 328, startPoint y: 253, endPoint x: 324, endPoint y: 252, distance: 4.9
click at [328, 253] on button "結帳" at bounding box center [330, 255] width 23 height 13
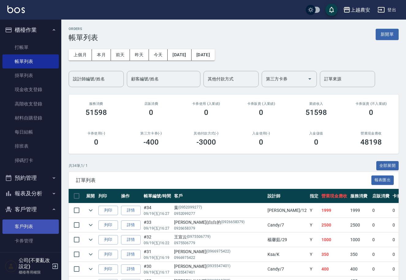
click at [24, 223] on link "客戶列表" at bounding box center [30, 227] width 56 height 14
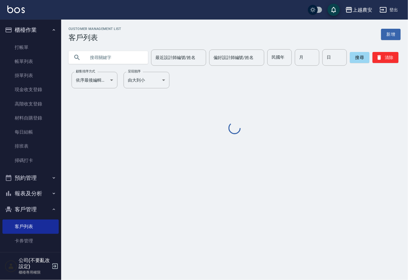
click at [122, 60] on input "text" at bounding box center [115, 57] width 58 height 17
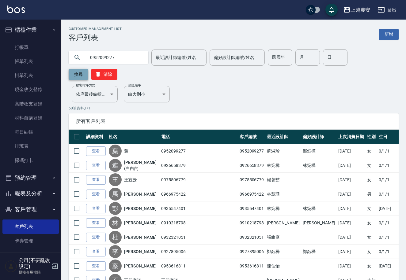
type input "0952099277"
click at [88, 69] on button "搜尋" at bounding box center [79, 74] width 20 height 11
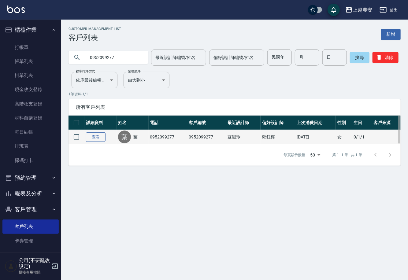
click at [99, 138] on link "查看" at bounding box center [96, 137] width 20 height 9
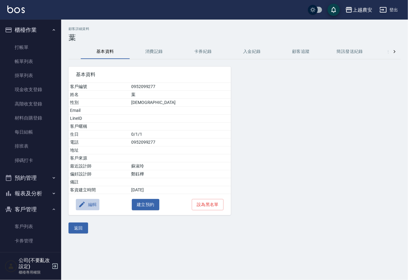
click at [92, 204] on button "編輯" at bounding box center [88, 204] width 24 height 11
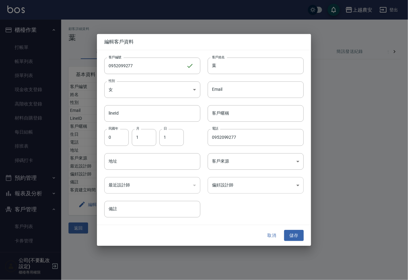
click at [224, 189] on body "上越農安 登出 櫃檯作業 打帳單 帳單列表 掛單列表 現金收支登錄 高階收支登錄 材料自購登錄 每日結帳 排班表 掃碼打卡 預約管理 預約管理 單日預約紀錄 …" at bounding box center [204, 140] width 408 height 280
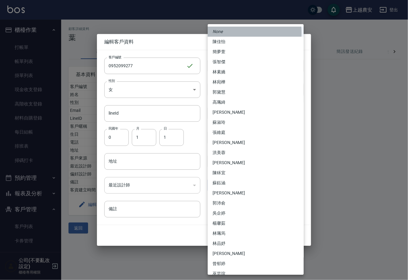
click at [222, 33] on li "None" at bounding box center [256, 32] width 96 height 10
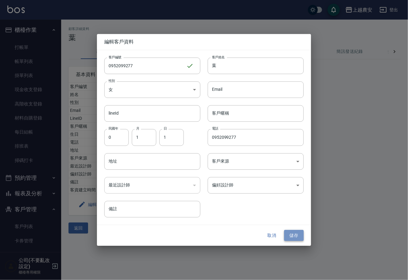
click at [289, 234] on button "儲存" at bounding box center [294, 235] width 20 height 11
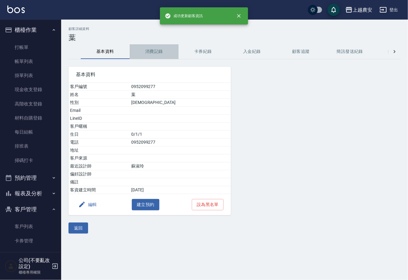
click at [159, 52] on button "消費記錄" at bounding box center [154, 51] width 49 height 15
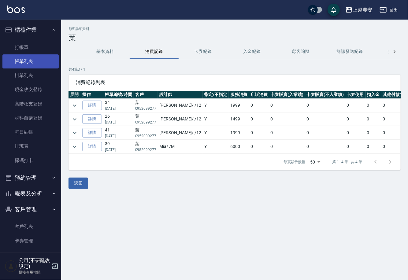
click at [24, 59] on link "帳單列表" at bounding box center [30, 61] width 56 height 14
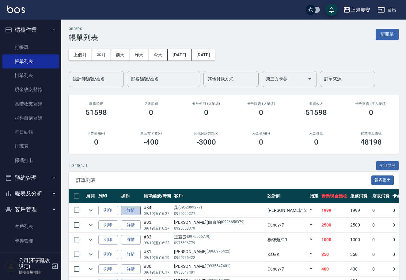
click at [133, 214] on link "詳情" at bounding box center [131, 210] width 20 height 9
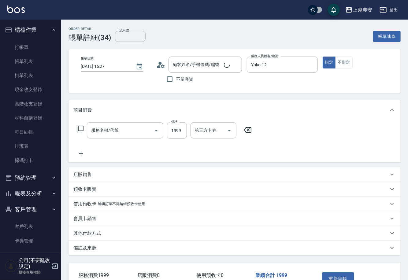
type input "2025/09/19 16:27"
type input "Yoko-12"
type input "染髮1500↑(503)"
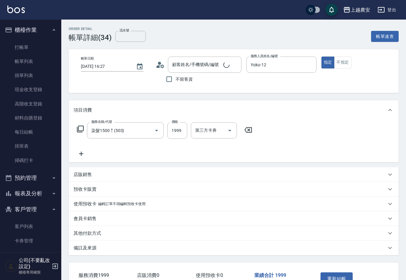
type input "葉/0952099277/0952099277"
click at [200, 130] on input "洗-1" at bounding box center [208, 130] width 31 height 11
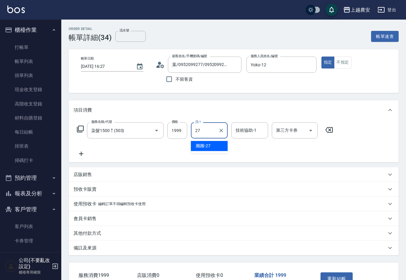
type input "團團-27"
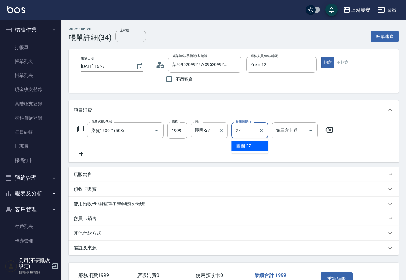
type input "團團-27"
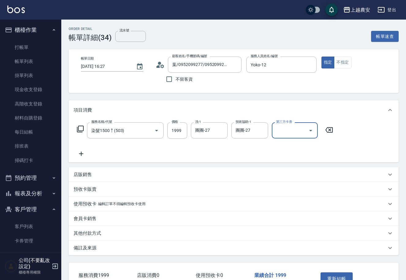
scroll to position [40, 0]
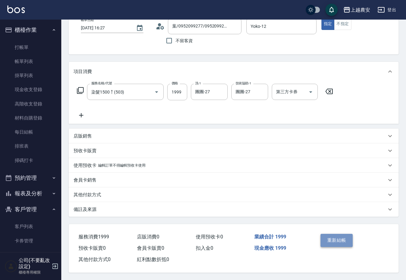
click at [339, 244] on button "重新結帳" at bounding box center [336, 240] width 32 height 13
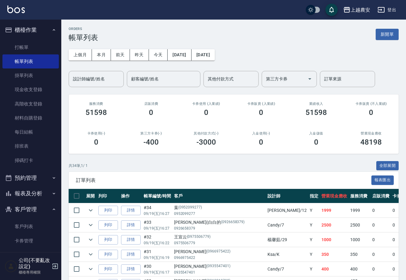
click at [21, 200] on button "報表及分析" at bounding box center [30, 194] width 56 height 16
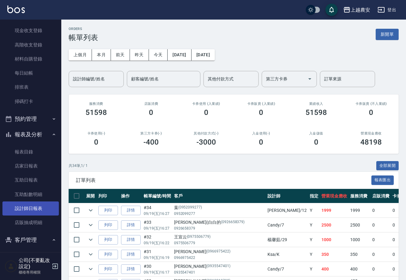
scroll to position [59, 0]
click at [44, 204] on link "設計師日報表" at bounding box center [30, 208] width 56 height 14
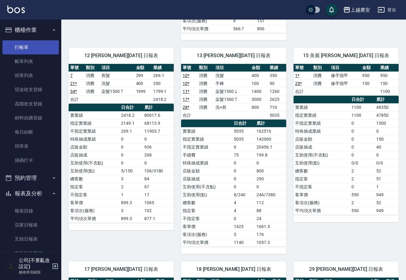
click at [24, 50] on link "打帳單" at bounding box center [30, 47] width 56 height 14
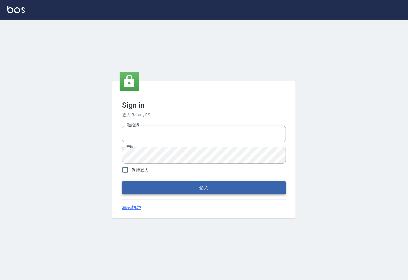
type input "0225929166"
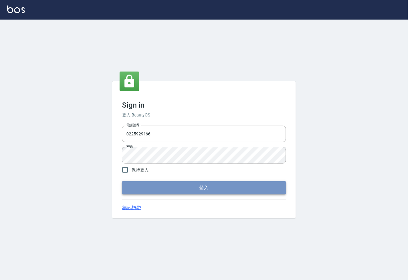
click at [208, 189] on button "登入" at bounding box center [204, 187] width 164 height 13
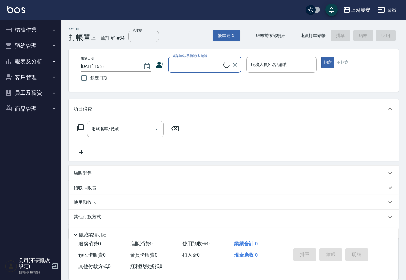
click at [25, 31] on button "櫃檯作業" at bounding box center [30, 30] width 56 height 16
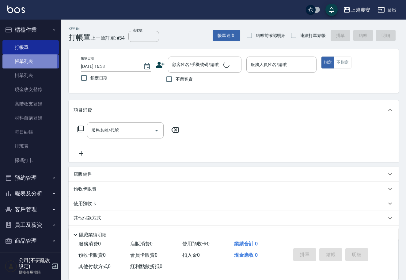
click at [21, 62] on link "帳單列表" at bounding box center [30, 61] width 56 height 14
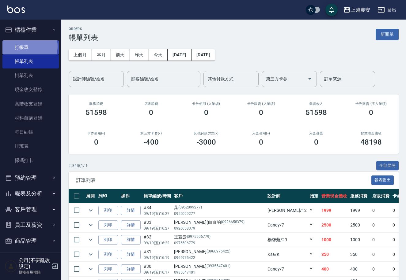
click at [26, 46] on link "打帳單" at bounding box center [30, 47] width 56 height 14
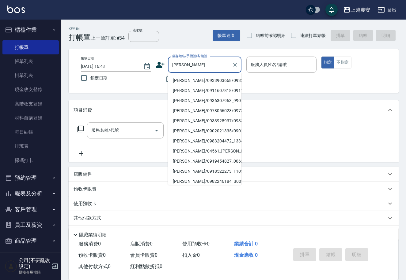
click at [183, 80] on li "[PERSON_NAME]/0933903668/0933903668" at bounding box center [204, 81] width 73 height 10
type input "[PERSON_NAME]/0933903668/0933903668"
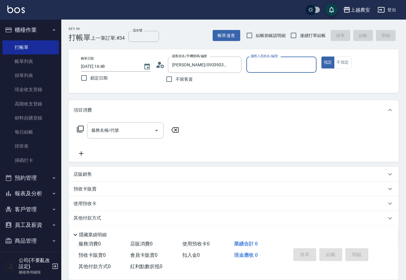
type input "美雅-B"
click at [133, 124] on div "服務名稱/代號" at bounding box center [125, 130] width 77 height 16
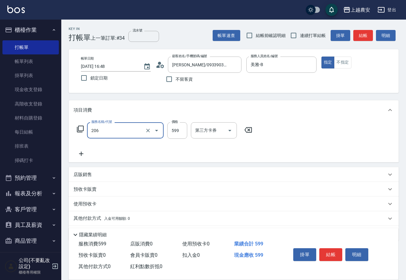
type input "洗+剪(206)"
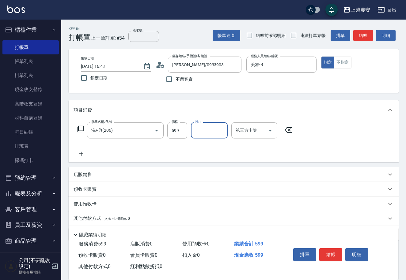
click at [164, 128] on div "服務名稱/代號 洗+剪(206) 服務名稱/代號 價格 599 價格 洗-1 洗-1 第三方卡券 第三方卡券" at bounding box center [184, 130] width 223 height 17
click at [173, 128] on input "599" at bounding box center [177, 130] width 20 height 17
type input "1100"
type input "酪梨-34"
drag, startPoint x: 337, startPoint y: 252, endPoint x: 332, endPoint y: 271, distance: 19.9
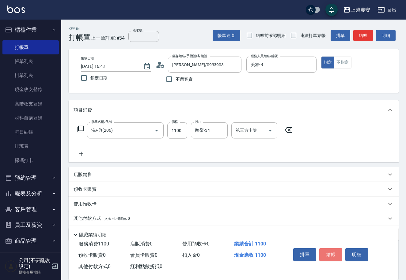
click at [337, 252] on button "結帳" at bounding box center [330, 255] width 23 height 13
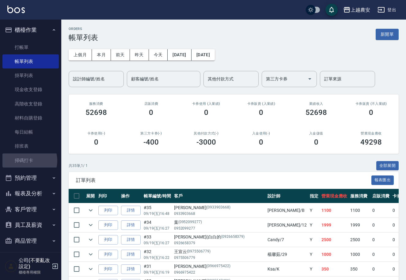
drag, startPoint x: 28, startPoint y: 161, endPoint x: 311, endPoint y: 189, distance: 283.9
click at [28, 161] on link "掃碼打卡" at bounding box center [30, 161] width 56 height 14
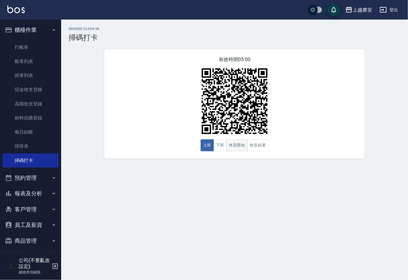
click at [236, 148] on button "休息開始" at bounding box center [236, 146] width 21 height 12
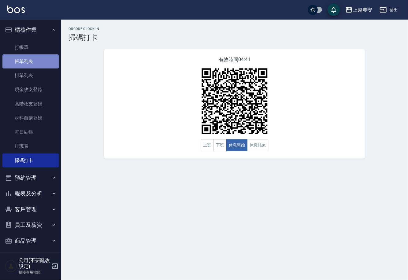
click at [32, 67] on link "帳單列表" at bounding box center [30, 61] width 56 height 14
click at [46, 210] on button "客戶管理" at bounding box center [30, 210] width 56 height 16
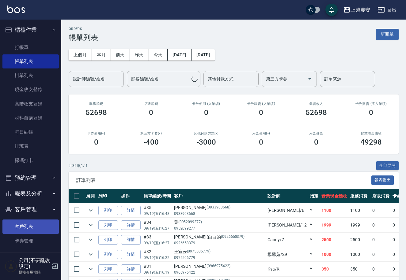
click at [39, 223] on link "客戶列表" at bounding box center [30, 227] width 56 height 14
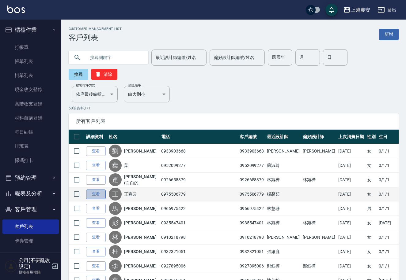
click at [97, 190] on link "查看" at bounding box center [96, 194] width 20 height 9
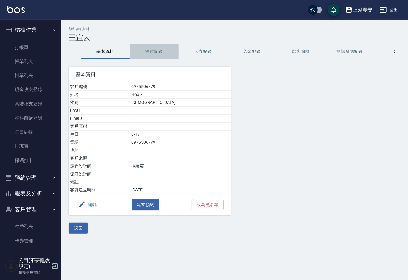
click at [155, 54] on button "消費記錄" at bounding box center [154, 51] width 49 height 15
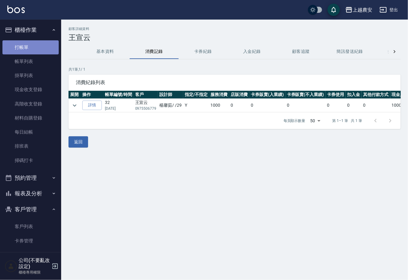
click at [36, 43] on link "打帳單" at bounding box center [30, 47] width 56 height 14
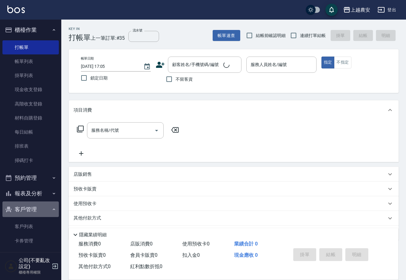
click at [36, 211] on button "客戶管理" at bounding box center [30, 210] width 56 height 16
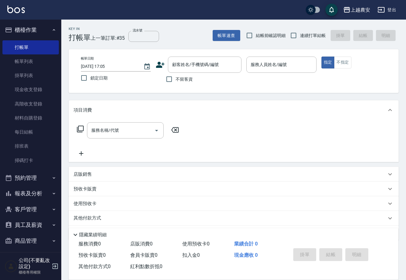
click at [46, 191] on button "報表及分析" at bounding box center [30, 194] width 56 height 16
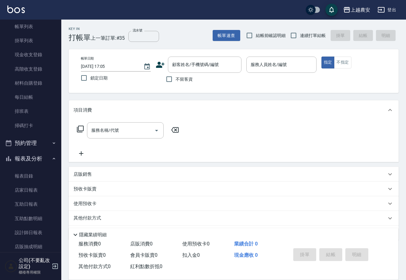
scroll to position [54, 0]
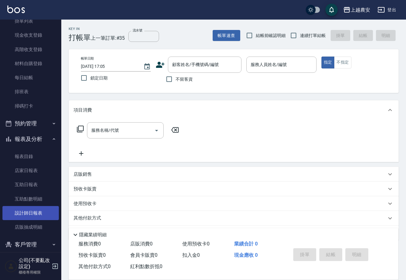
click at [43, 214] on link "設計師日報表" at bounding box center [30, 213] width 56 height 14
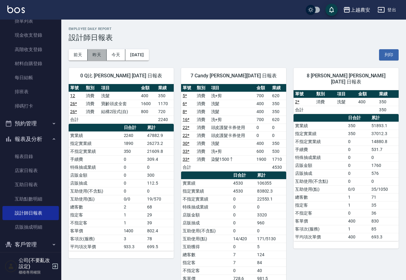
click at [98, 57] on button "昨天" at bounding box center [97, 54] width 19 height 11
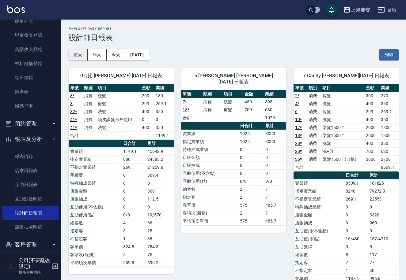
click at [77, 57] on button "前天" at bounding box center [78, 54] width 19 height 11
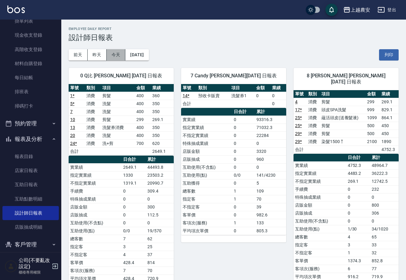
click at [115, 51] on button "今天" at bounding box center [116, 54] width 19 height 11
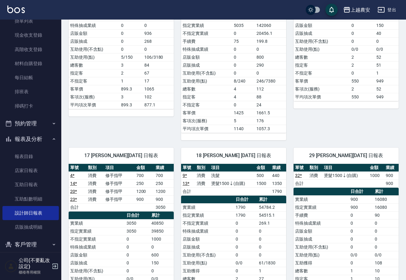
scroll to position [426, 0]
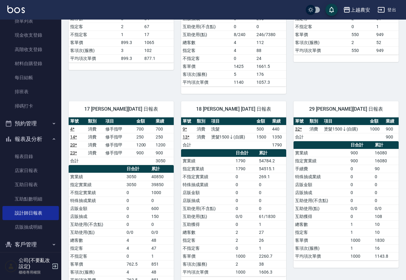
click at [58, 32] on nav "櫃檯作業 打帳單 帳單列表 掛單列表 現金收支登錄 高階收支登錄 材料自購登錄 每日結帳 排班表 掃碼打卡 預約管理 預約管理 單日預約紀錄 單週預約紀錄 報…" at bounding box center [30, 136] width 61 height 233
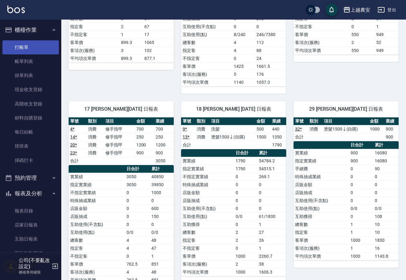
click at [28, 43] on link "打帳單" at bounding box center [30, 47] width 56 height 14
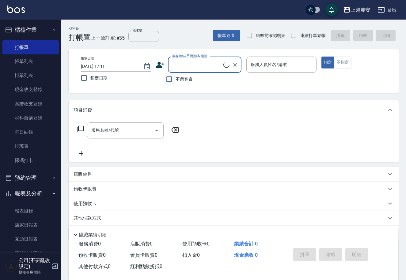
click at [172, 77] on input "不留客資" at bounding box center [169, 79] width 13 height 13
checkbox input "true"
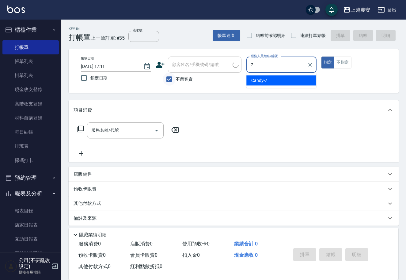
type input "Candy-7"
type button "true"
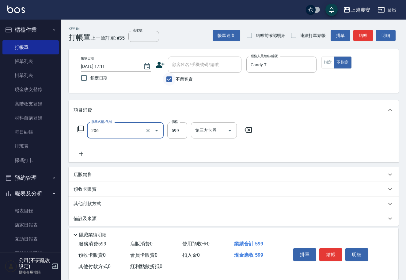
type input "洗+剪(206)"
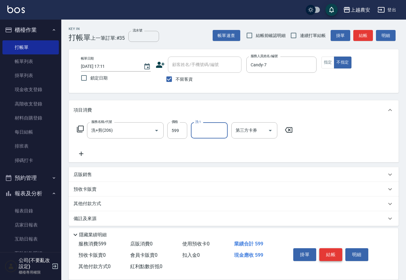
click at [333, 256] on button "結帳" at bounding box center [330, 255] width 23 height 13
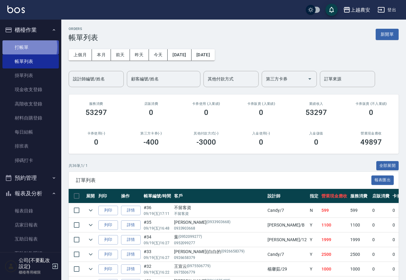
click at [20, 47] on link "打帳單" at bounding box center [30, 47] width 56 height 14
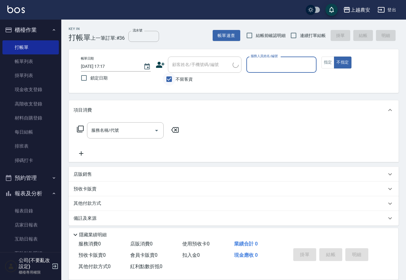
click at [174, 82] on input "不留客資" at bounding box center [169, 79] width 13 height 13
checkbox input "false"
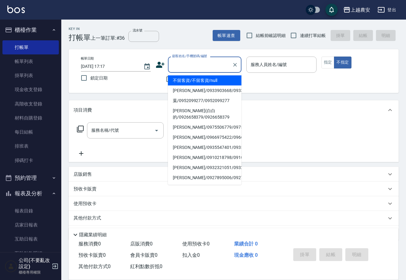
click at [175, 64] on input "顧客姓名/手機號碼/編號" at bounding box center [199, 64] width 59 height 11
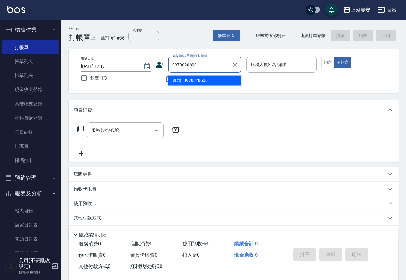
click at [199, 80] on li "新增 "0970620600"" at bounding box center [204, 81] width 73 height 10
type input "0970620600"
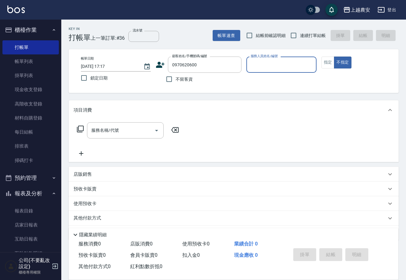
click at [160, 65] on icon at bounding box center [160, 65] width 9 height 6
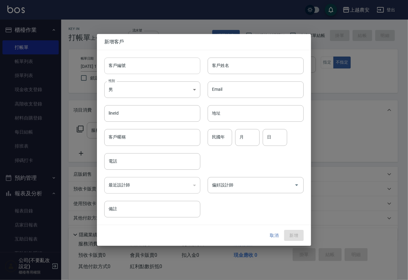
type input "0970620600"
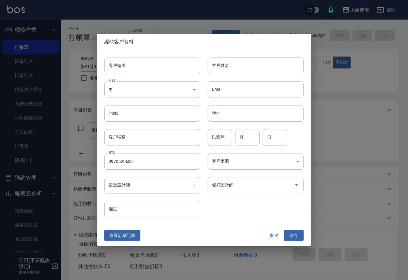
click at [165, 68] on input "客戶編號" at bounding box center [152, 66] width 96 height 17
type input "0970620600"
click at [134, 93] on body "上越農安 登出 櫃檯作業 打帳單 帳單列表 掛單列表 現金收支登錄 高階收支登錄 材料自購登錄 每日結帳 排班表 掃碼打卡 預約管理 預約管理 單日預約紀錄 …" at bounding box center [204, 149] width 408 height 298
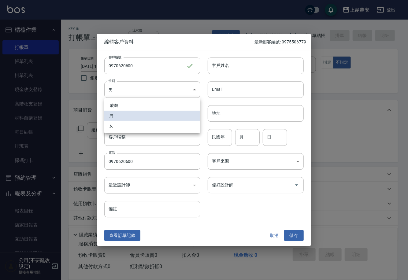
click at [148, 126] on li "女" at bounding box center [152, 126] width 96 height 10
type input "FEMALE"
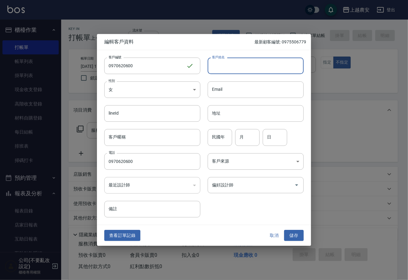
click at [225, 70] on input "客戶姓名" at bounding box center [256, 66] width 96 height 17
type input "張"
click at [287, 233] on button "儲存" at bounding box center [294, 235] width 20 height 11
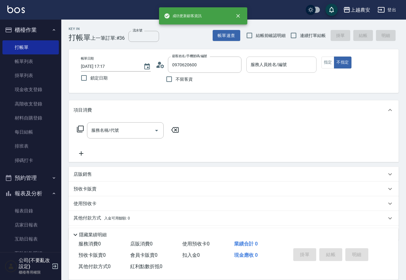
click at [277, 68] on input "服務人員姓名/編號" at bounding box center [281, 64] width 64 height 11
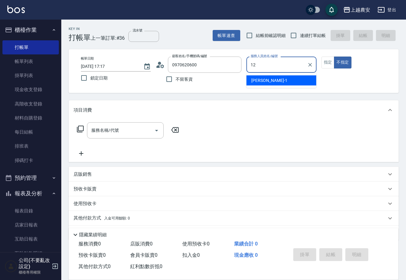
type input "12"
type button "false"
type input "Yoko-12"
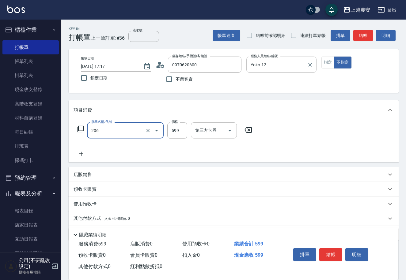
type input "洗+剪(206)"
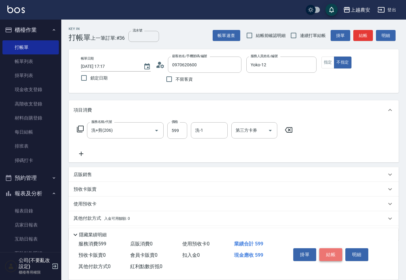
click at [325, 252] on button "結帳" at bounding box center [330, 255] width 23 height 13
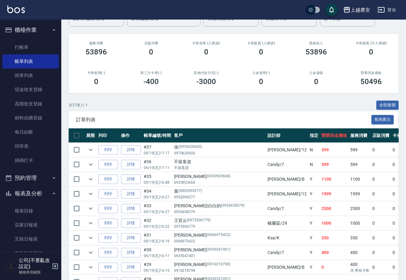
scroll to position [36, 0]
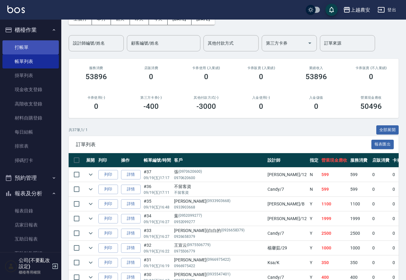
click at [24, 46] on link "打帳單" at bounding box center [30, 47] width 56 height 14
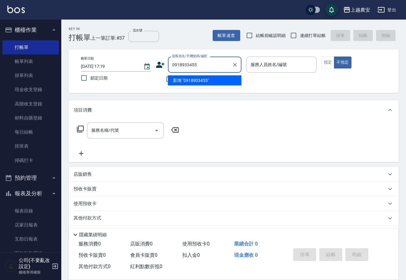
click at [193, 81] on li "新增 "0918933455"" at bounding box center [204, 81] width 73 height 10
type input "0918933455"
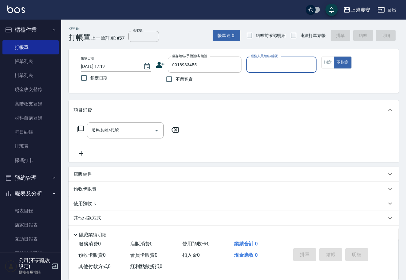
click at [160, 63] on icon at bounding box center [160, 65] width 9 height 6
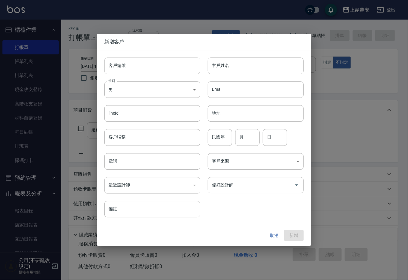
click at [160, 67] on input "客戶編號" at bounding box center [152, 66] width 96 height 17
type input "0918933455"
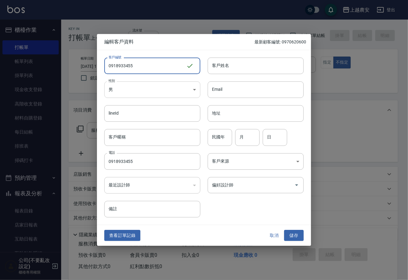
type input "0918933455"
click at [144, 90] on body "上越農安 登出 櫃檯作業 打帳單 帳單列表 掛單列表 現金收支登錄 高階收支登錄 材料自購登錄 每日結帳 排班表 掃碼打卡 預約管理 預約管理 單日預約紀錄 …" at bounding box center [204, 149] width 408 height 298
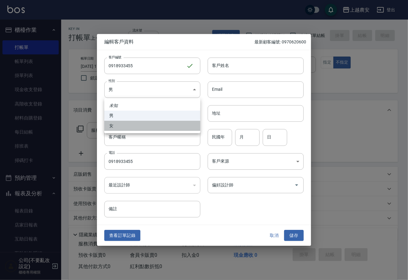
drag, startPoint x: 148, startPoint y: 124, endPoint x: 152, endPoint y: 118, distance: 7.0
click at [148, 124] on li "女" at bounding box center [152, 126] width 96 height 10
type input "FEMALE"
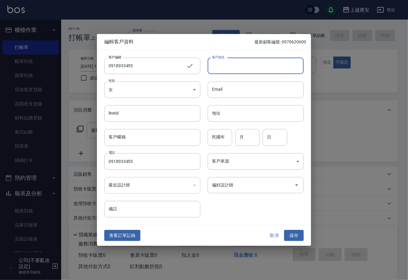
click at [246, 67] on input "客戶姓名" at bounding box center [256, 66] width 96 height 17
type input "e"
type input "ELMA"
click at [237, 187] on input "偏好設計師" at bounding box center [251, 185] width 81 height 11
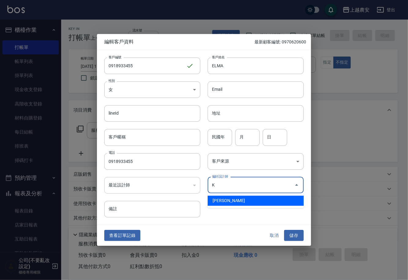
click at [225, 197] on li "林慧珊-K" at bounding box center [256, 201] width 96 height 10
type input "林慧珊"
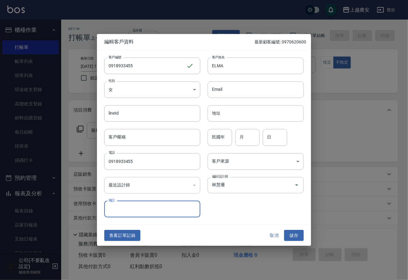
click at [293, 233] on button "儲存" at bounding box center [294, 235] width 20 height 11
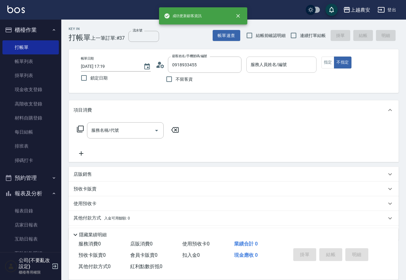
click at [265, 62] on div "服務人員姓名/編號 服務人員姓名/編號" at bounding box center [281, 65] width 70 height 16
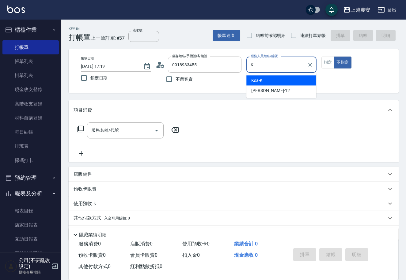
type input "Ksa-K"
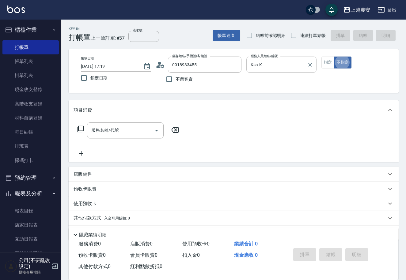
type button "false"
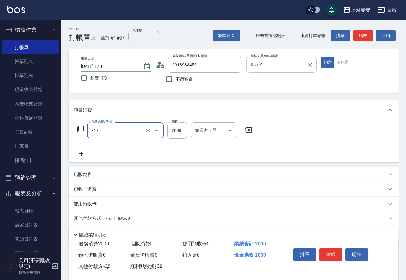
type input "燙髮1500↑(自購)(318)"
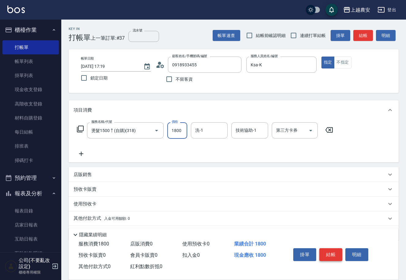
type input "1800"
click at [334, 255] on button "結帳" at bounding box center [330, 255] width 23 height 13
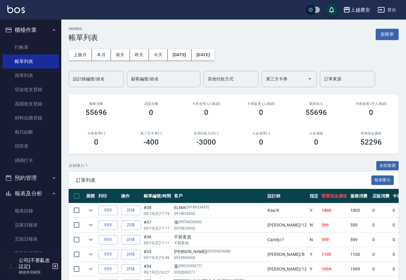
click at [20, 39] on ul "打帳單 帳單列表 掛單列表 現金收支登錄 高階收支登錄 材料自購登錄 每日結帳 排班表 掃碼打卡" at bounding box center [30, 104] width 56 height 132
click at [24, 50] on link "打帳單" at bounding box center [30, 47] width 56 height 14
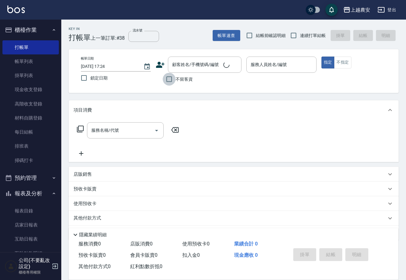
click at [169, 80] on input "不留客資" at bounding box center [169, 79] width 13 height 13
checkbox input "true"
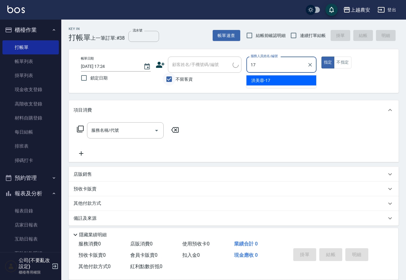
type input "洪美蓉-17"
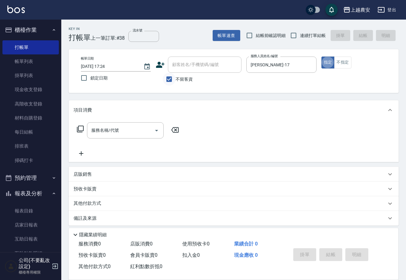
type button "true"
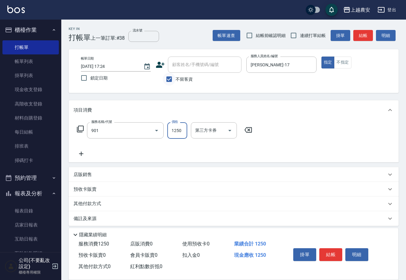
type input "修手指甲(901)"
type input "500"
click at [333, 256] on button "結帳" at bounding box center [330, 255] width 23 height 13
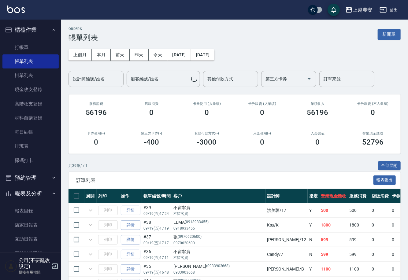
click at [23, 46] on link "打帳單" at bounding box center [30, 47] width 56 height 14
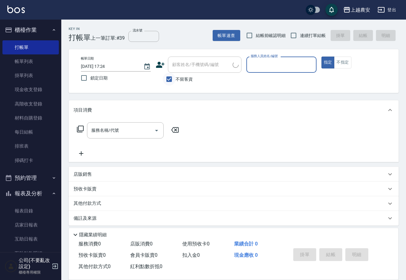
click at [169, 80] on input "不留客資" at bounding box center [169, 79] width 13 height 13
checkbox input "false"
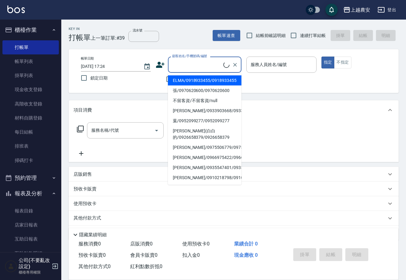
click at [173, 67] on input "顧客姓名/手機號碼/編號" at bounding box center [196, 64] width 53 height 11
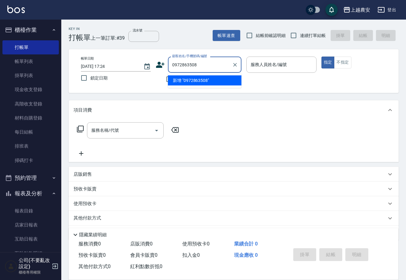
click at [191, 82] on li "新增 "0972863508"" at bounding box center [204, 81] width 73 height 10
type input "0972863508"
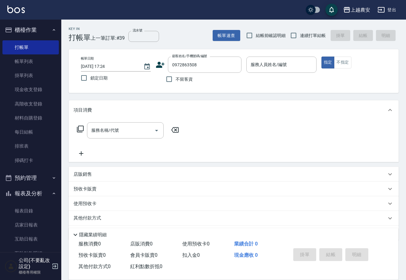
click at [159, 65] on icon at bounding box center [160, 65] width 9 height 6
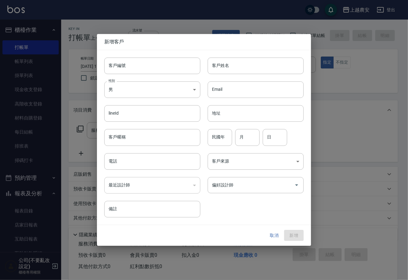
click at [159, 66] on input "客戶編號" at bounding box center [152, 66] width 96 height 17
type input "0972863508"
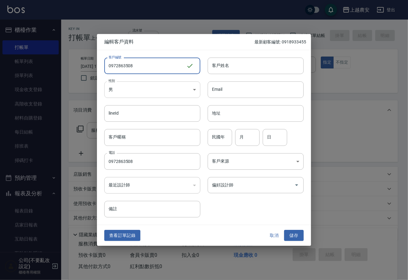
type input "0972863508"
click at [138, 92] on body "上越農安 登出 櫃檯作業 打帳單 帳單列表 掛單列表 現金收支登錄 高階收支登錄 材料自購登錄 每日結帳 排班表 掃碼打卡 預約管理 預約管理 單日預約紀錄 …" at bounding box center [204, 149] width 408 height 298
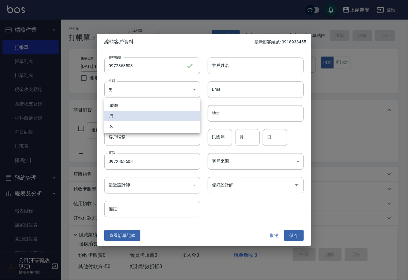
click at [146, 122] on li "女" at bounding box center [152, 126] width 96 height 10
type input "FEMALE"
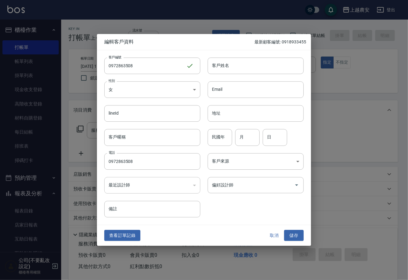
click at [146, 117] on li "女" at bounding box center [152, 114] width 72 height 6
click at [223, 70] on input "客戶姓名" at bounding box center [256, 66] width 96 height 17
type input "馬"
drag, startPoint x: 300, startPoint y: 235, endPoint x: 309, endPoint y: 198, distance: 37.9
click at [300, 235] on button "儲存" at bounding box center [294, 235] width 20 height 11
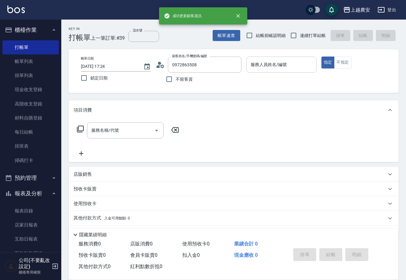
click at [277, 60] on div "服務人員姓名/編號 服務人員姓名/編號" at bounding box center [281, 65] width 70 height 16
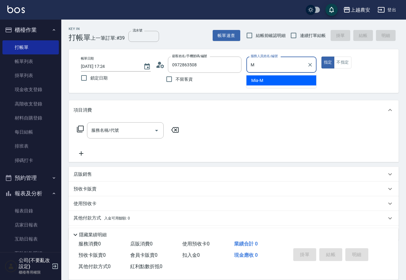
type input "Mia-M"
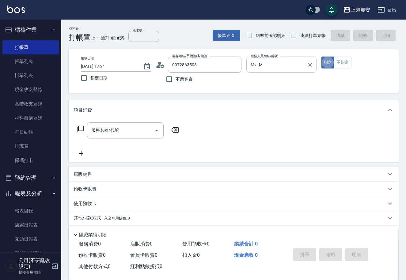
type button "true"
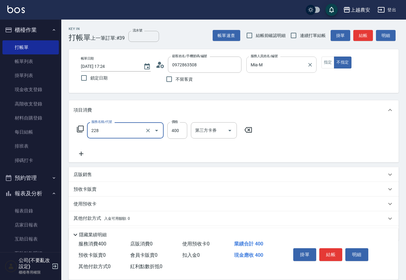
type input "洗髮(228)"
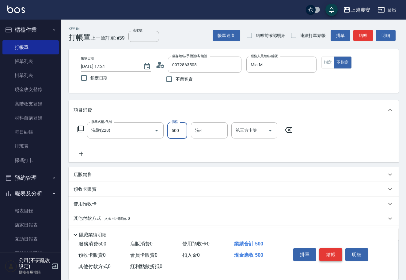
type input "500"
click at [335, 257] on button "結帳" at bounding box center [330, 255] width 23 height 13
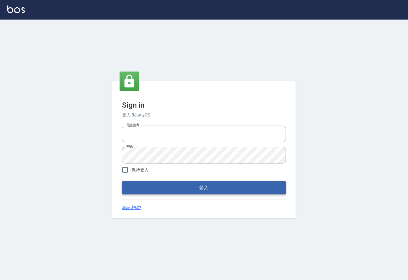
type input "0225929166"
click at [205, 191] on button "登入" at bounding box center [204, 187] width 164 height 13
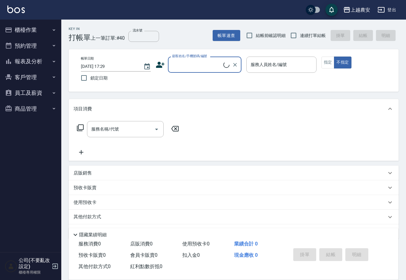
drag, startPoint x: 32, startPoint y: 32, endPoint x: 36, endPoint y: 53, distance: 20.9
click at [32, 32] on button "櫃檯作業" at bounding box center [30, 30] width 56 height 16
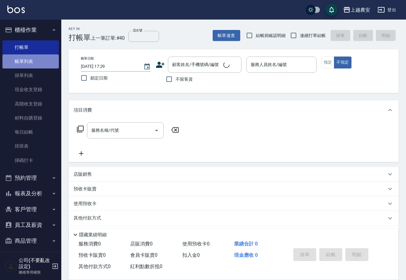
click at [32, 62] on link "帳單列表" at bounding box center [30, 61] width 56 height 14
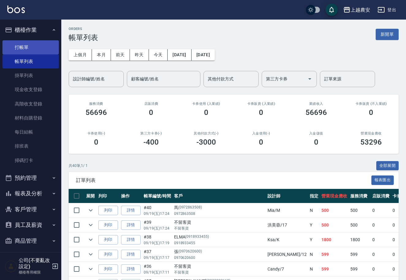
click at [22, 47] on link "打帳單" at bounding box center [30, 47] width 56 height 14
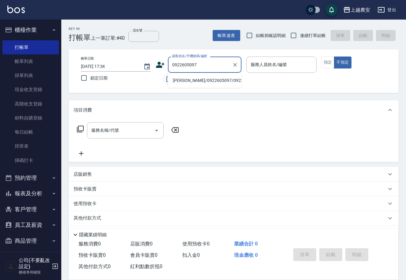
drag, startPoint x: 179, startPoint y: 81, endPoint x: 175, endPoint y: 79, distance: 4.8
click at [175, 80] on li "張光志/0922605097/0922605097" at bounding box center [204, 81] width 73 height 10
type input "張光志/0922605097/0922605097"
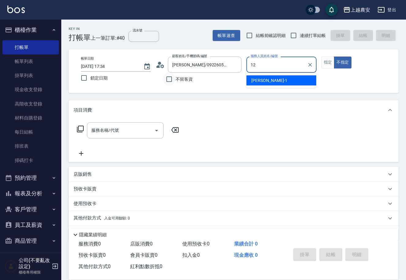
type input "12"
type button "false"
type input "Yoko-12"
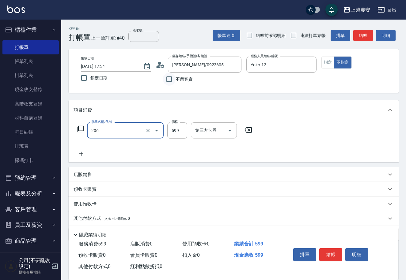
type input "洗+剪(206)"
click at [337, 256] on button "結帳" at bounding box center [330, 255] width 23 height 13
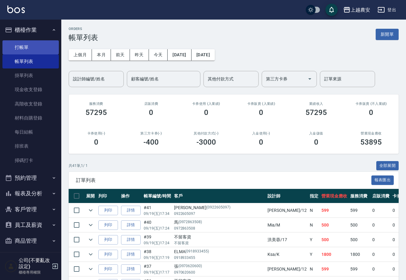
click at [20, 50] on link "打帳單" at bounding box center [30, 47] width 56 height 14
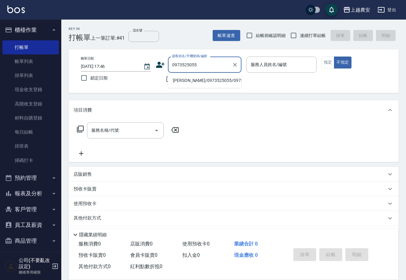
click at [182, 78] on li "徐/0973525055/0973525055" at bounding box center [204, 81] width 73 height 10
type input "徐/0973525055/0973525055"
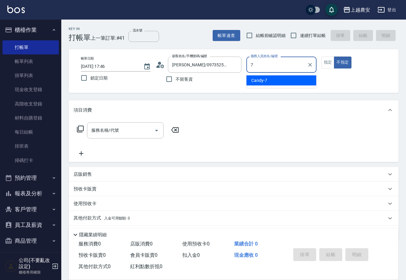
type input "Candy-7"
type button "false"
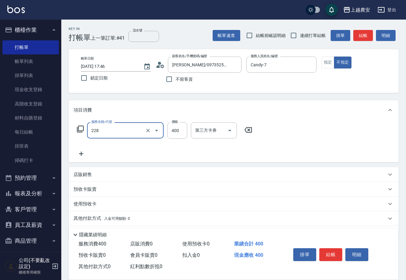
type input "洗髮(228)"
type input "500"
click at [103, 220] on p "其他付款方式 入金可用餘額: 0" at bounding box center [101, 218] width 56 height 7
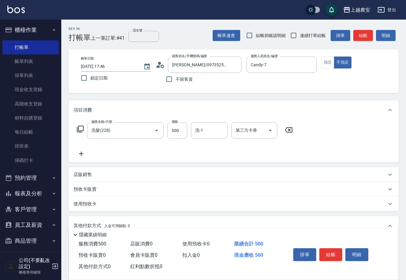
scroll to position [90, 0]
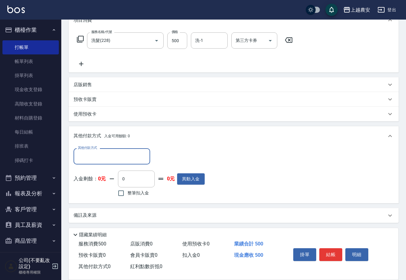
click at [108, 159] on input "其他付款方式" at bounding box center [111, 156] width 71 height 11
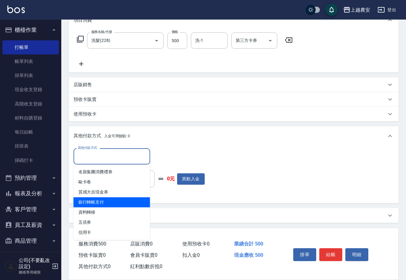
drag, startPoint x: 113, startPoint y: 204, endPoint x: 143, endPoint y: 189, distance: 33.4
click at [114, 202] on span "銀行轉帳支付" at bounding box center [111, 202] width 77 height 10
type input "銀行轉帳支付"
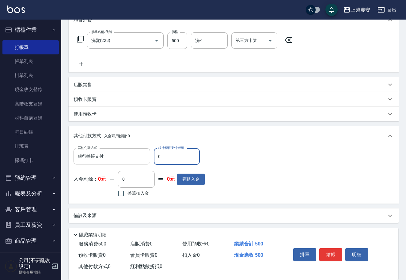
click at [155, 161] on input "0" at bounding box center [177, 156] width 46 height 17
type input "500"
click at [331, 256] on button "結帳" at bounding box center [330, 255] width 23 height 13
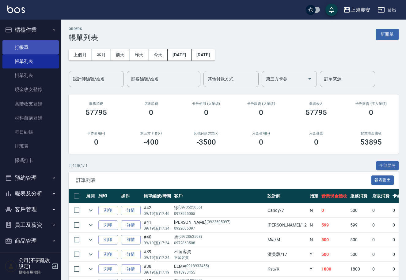
click at [29, 50] on link "打帳單" at bounding box center [30, 47] width 56 height 14
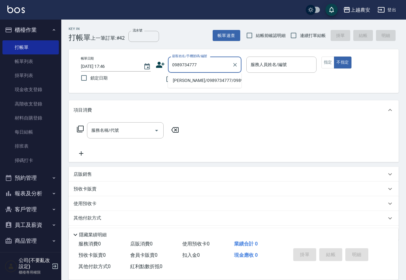
click at [202, 83] on li "鄭心怡/0989734777/0989734777" at bounding box center [204, 81] width 73 height 10
type input "鄭心怡/0989734777/0989734777"
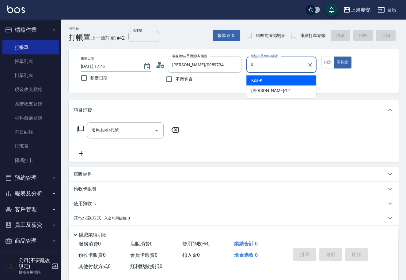
type input "Ksa-K"
type button "false"
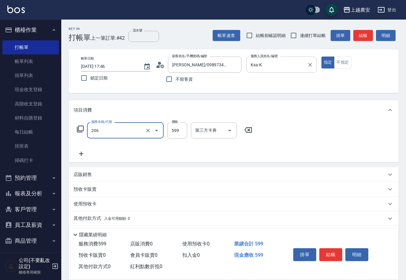
type input "洗+剪(206)"
type input "800"
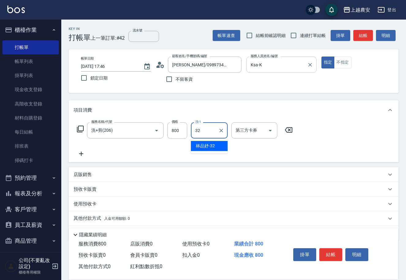
type input "[PERSON_NAME]-32"
click at [337, 253] on button "結帳" at bounding box center [330, 255] width 23 height 13
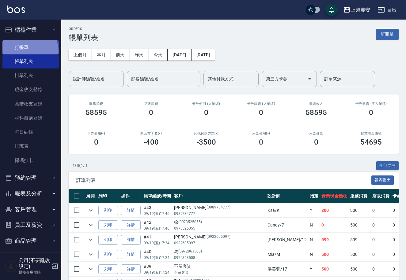
click at [26, 51] on link "打帳單" at bounding box center [30, 47] width 56 height 14
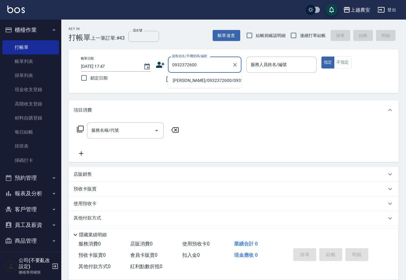
click at [198, 82] on li "劉靜儀/0932372600/0932372600" at bounding box center [204, 81] width 73 height 10
type input "劉靜儀/0932372600/0932372600"
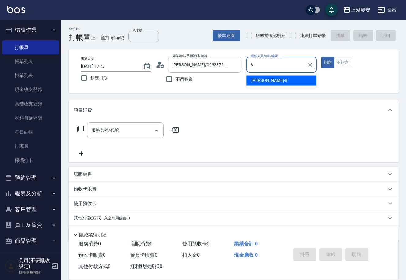
type input "黛慧-8"
type button "true"
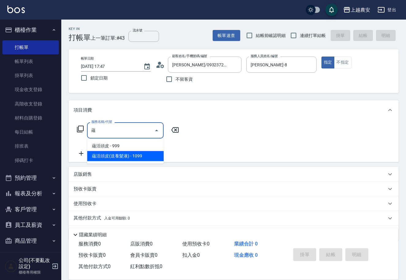
click at [132, 158] on span "蘊活頭皮(送養髮液) - 1099" at bounding box center [125, 156] width 77 height 10
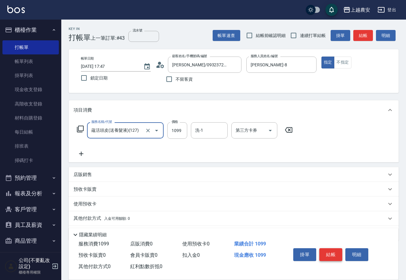
type input "蘊活頭皮(送養髮液)(127)"
click at [332, 257] on button "結帳" at bounding box center [330, 255] width 23 height 13
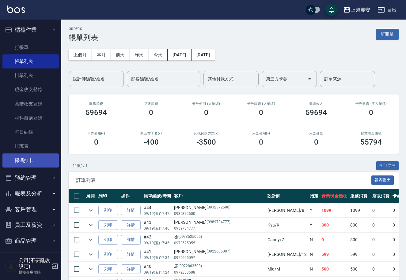
click at [42, 162] on link "掃碼打卡" at bounding box center [30, 161] width 56 height 14
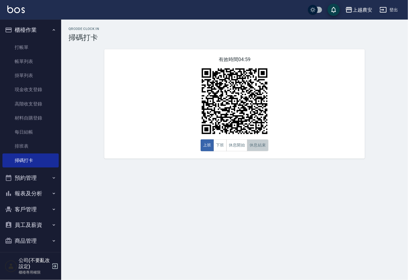
click at [265, 145] on button "休息結束" at bounding box center [257, 146] width 21 height 12
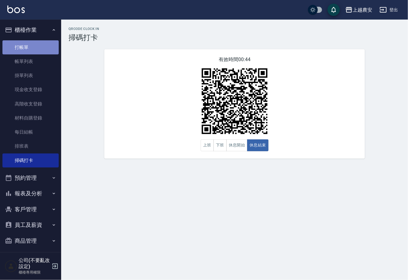
click at [35, 44] on link "打帳單" at bounding box center [30, 47] width 56 height 14
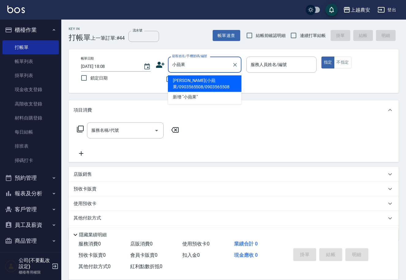
click at [176, 83] on li "陳婷婷(小蘋果/0903565508/0903565508" at bounding box center [204, 84] width 73 height 17
type input "陳婷婷(小蘋果/0903565508/0903565508"
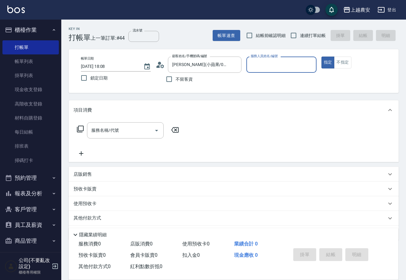
type input "Nana-13"
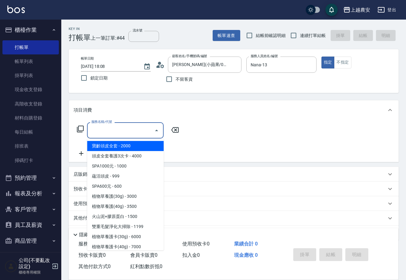
click at [140, 135] on input "服務名稱/代號" at bounding box center [121, 130] width 62 height 11
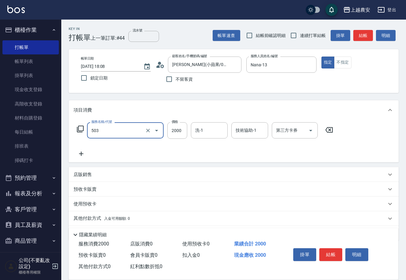
type input "染髮1500↑(503)"
type input "4500"
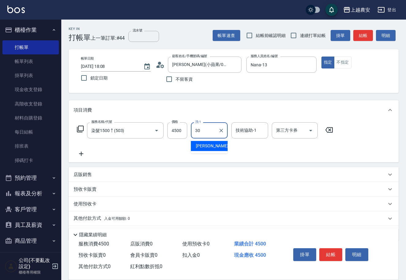
type input "珮珮-30"
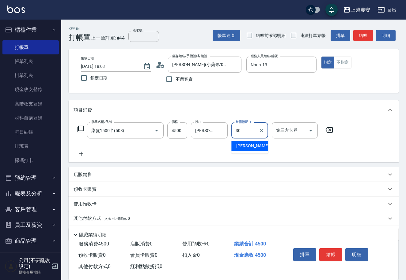
type input "珮珮-30"
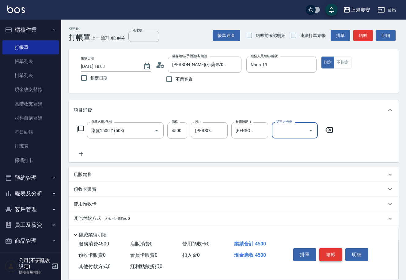
click at [334, 250] on button "結帳" at bounding box center [330, 255] width 23 height 13
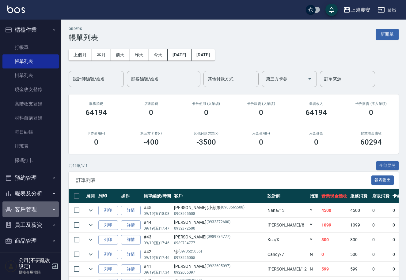
click at [53, 209] on icon "button" at bounding box center [54, 210] width 2 height 2
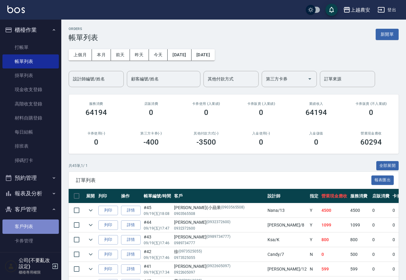
click at [37, 228] on link "客戶列表" at bounding box center [30, 227] width 56 height 14
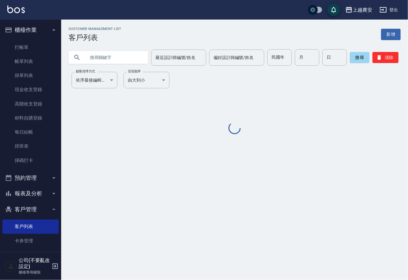
click at [130, 60] on input "text" at bounding box center [115, 57] width 58 height 17
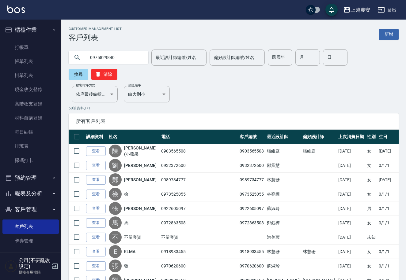
type input "0975829840"
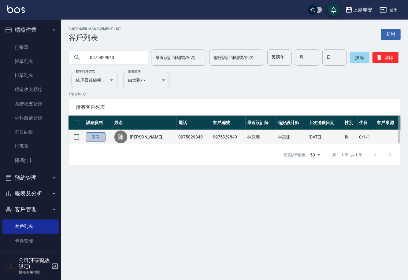
click at [93, 137] on link "查看" at bounding box center [96, 137] width 20 height 9
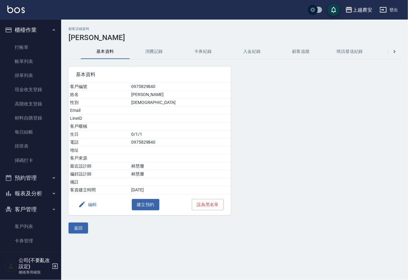
click at [162, 50] on button "消費記錄" at bounding box center [154, 51] width 49 height 15
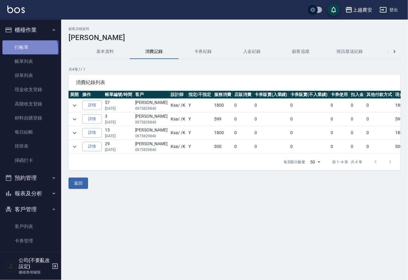
click at [29, 49] on link "打帳單" at bounding box center [30, 47] width 56 height 14
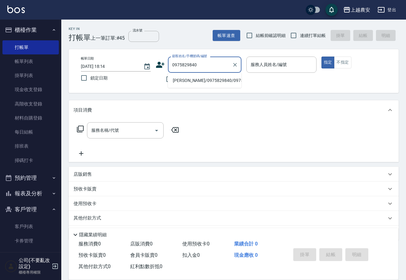
click at [196, 84] on li "陳宥銘/0975829840/0975829840" at bounding box center [204, 81] width 73 height 10
type input "陳宥銘/0975829840/0975829840"
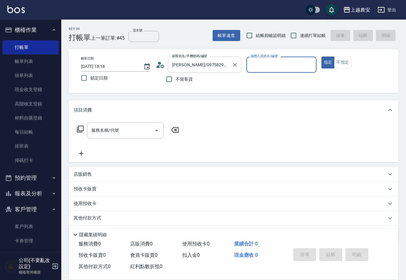
type input "Ksa-K"
click at [119, 138] on div "服務名稱/代號" at bounding box center [125, 130] width 77 height 16
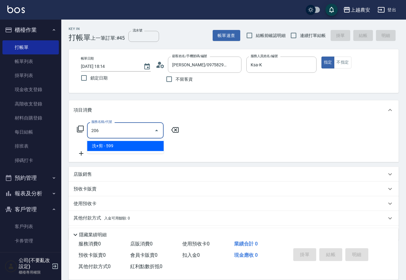
type input "洗+剪(206)"
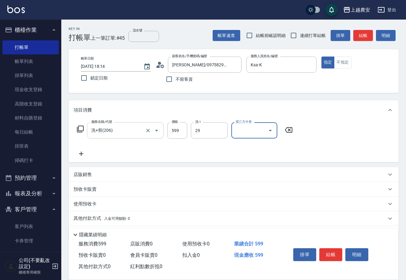
type input "[PERSON_NAME]-29"
click at [330, 251] on button "結帳" at bounding box center [330, 255] width 23 height 13
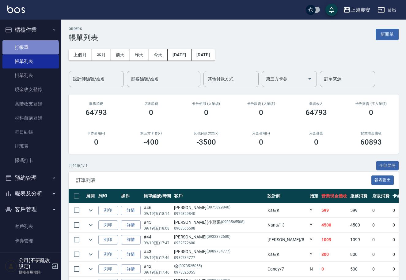
drag, startPoint x: 30, startPoint y: 49, endPoint x: 38, endPoint y: 36, distance: 15.8
click at [30, 49] on link "打帳單" at bounding box center [30, 47] width 56 height 14
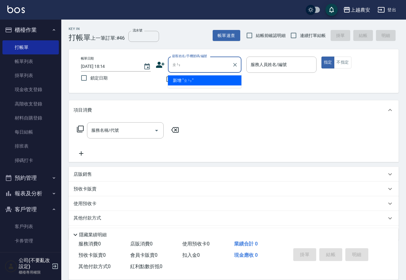
type input "真"
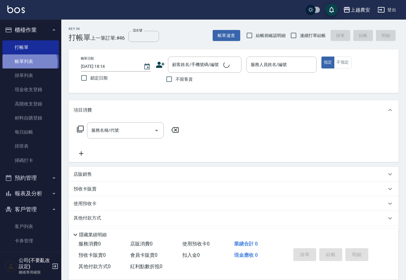
click at [27, 63] on link "帳單列表" at bounding box center [30, 61] width 56 height 14
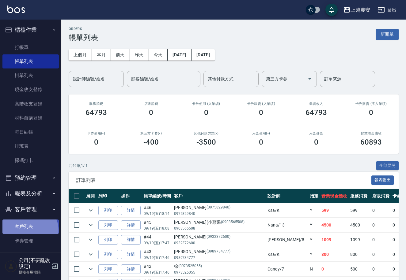
click at [29, 230] on link "客戶列表" at bounding box center [30, 227] width 56 height 14
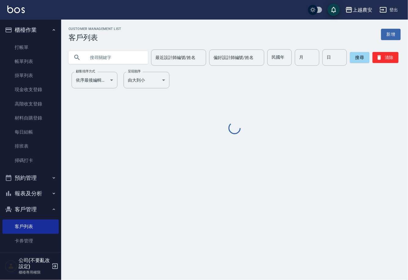
click at [125, 58] on input "text" at bounding box center [115, 57] width 58 height 17
type input "0915210880"
click at [350, 57] on button "搜尋" at bounding box center [360, 57] width 20 height 11
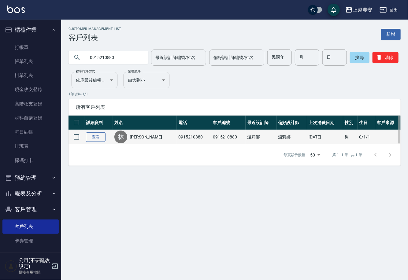
drag, startPoint x: 97, startPoint y: 136, endPoint x: 112, endPoint y: 122, distance: 20.6
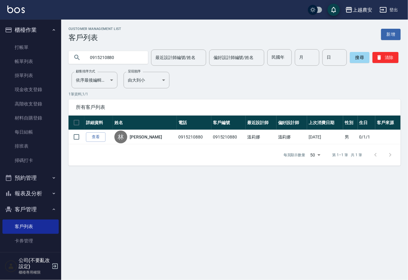
click at [97, 136] on link "查看" at bounding box center [96, 137] width 20 height 9
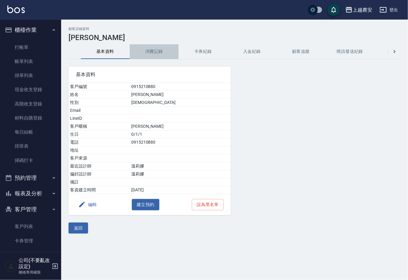
click at [155, 52] on button "消費記錄" at bounding box center [154, 51] width 49 height 15
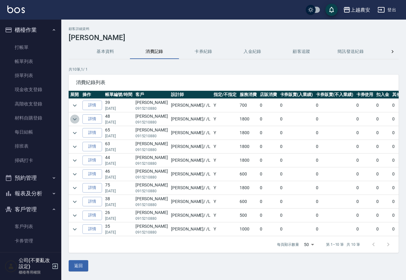
click at [77, 117] on icon "expand row" at bounding box center [74, 119] width 7 height 7
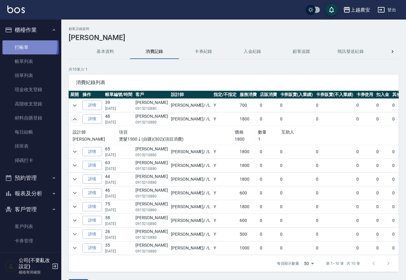
click at [18, 46] on link "打帳單" at bounding box center [30, 47] width 56 height 14
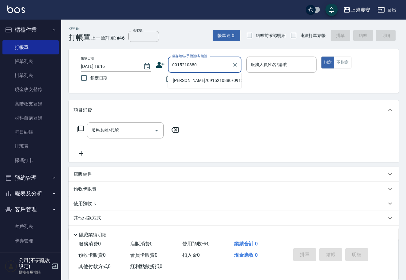
click at [203, 80] on li "林士弘/0915210880/0915210880" at bounding box center [204, 81] width 73 height 10
type input "林士弘/0915210880/0915210880"
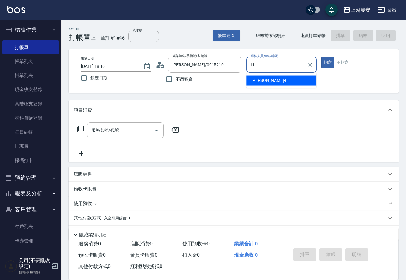
type input "L"
type input "美雅-B"
type button "true"
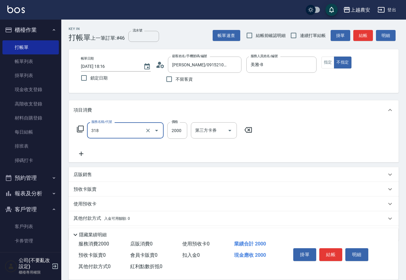
type input "燙髮1500↑(自購)(318)"
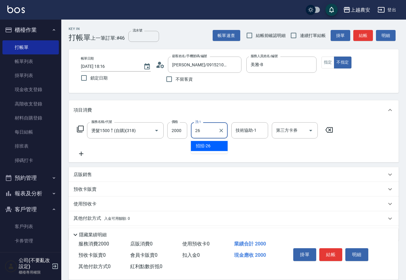
type input "招招-26"
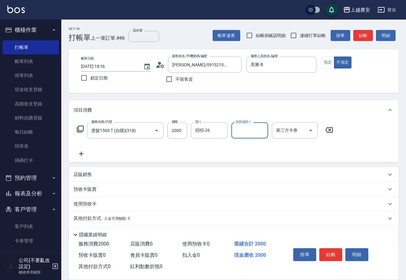
type input "0"
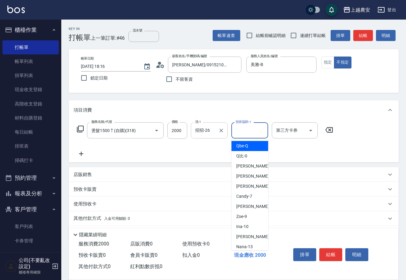
click at [225, 133] on div "招招-26 洗-1" at bounding box center [209, 130] width 37 height 16
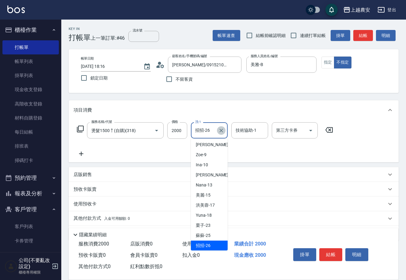
click at [223, 133] on icon "Clear" at bounding box center [221, 131] width 6 height 6
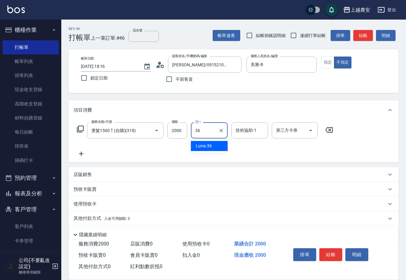
type input "Luna-36"
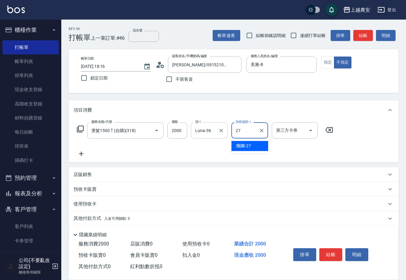
type input "團團-27"
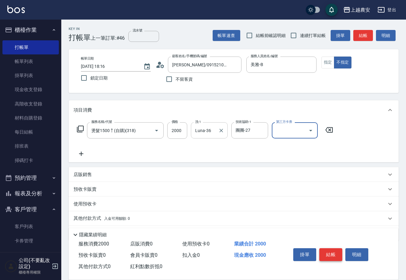
click at [327, 257] on button "結帳" at bounding box center [330, 255] width 23 height 13
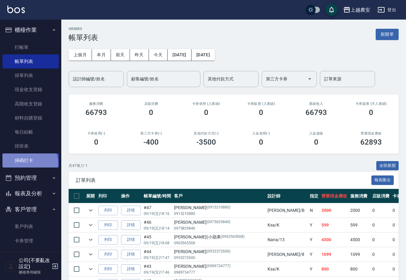
click at [28, 163] on link "掃碼打卡" at bounding box center [30, 161] width 56 height 14
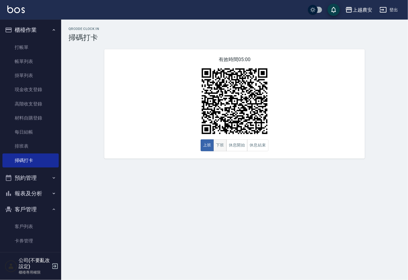
click at [219, 149] on button "下班" at bounding box center [220, 146] width 13 height 12
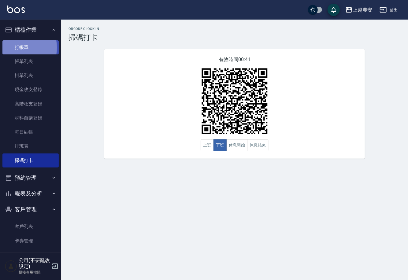
click at [13, 47] on link "打帳單" at bounding box center [30, 47] width 56 height 14
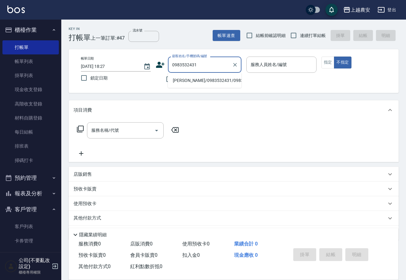
click at [205, 80] on li "劉/0983532431/0983532431" at bounding box center [204, 81] width 73 height 10
type input "劉/0983532431/0983532431"
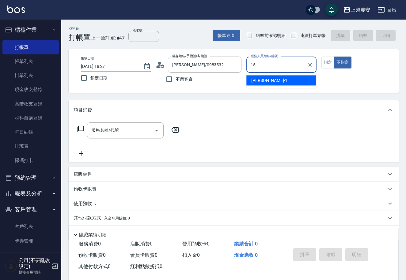
type input "美麗-15"
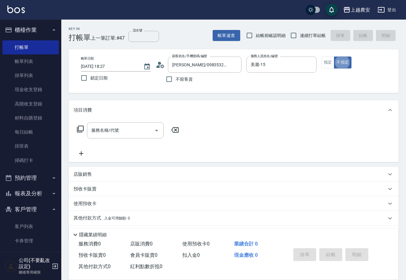
type button "false"
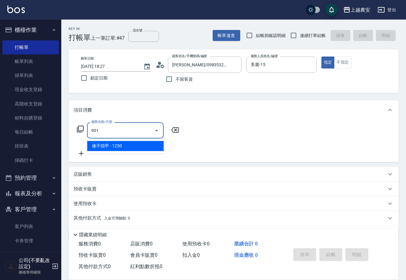
type input "修手指甲(901)"
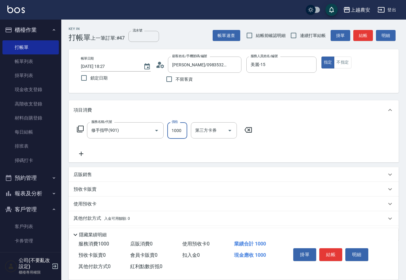
type input "1000"
click at [111, 221] on span "入金可用餘額: 0" at bounding box center [117, 219] width 26 height 4
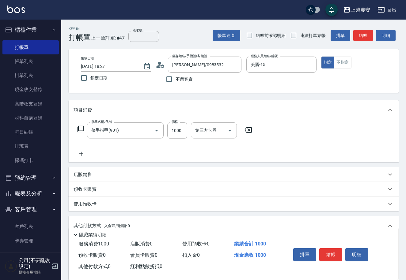
scroll to position [90, 0]
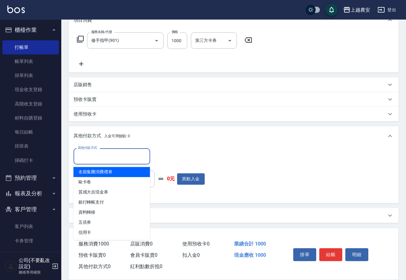
click at [97, 154] on input "其他付款方式" at bounding box center [111, 156] width 71 height 11
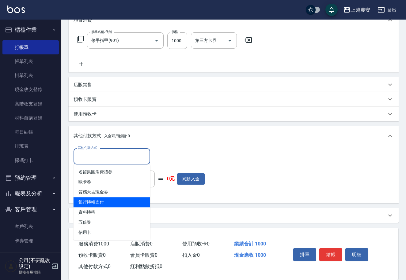
drag, startPoint x: 112, startPoint y: 205, endPoint x: 143, endPoint y: 177, distance: 41.4
click at [112, 204] on span "銀行轉帳支付" at bounding box center [111, 202] width 77 height 10
type input "銀行轉帳支付"
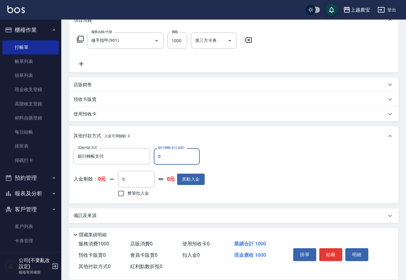
click at [155, 160] on input "0" at bounding box center [177, 156] width 46 height 17
type input "1000"
click at [330, 251] on button "結帳" at bounding box center [330, 255] width 23 height 13
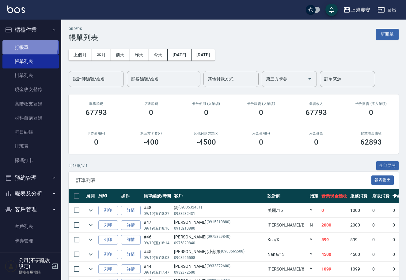
click at [25, 45] on link "打帳單" at bounding box center [30, 47] width 56 height 14
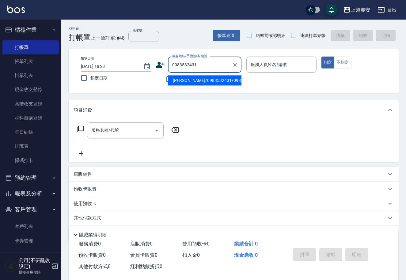
click at [193, 81] on li "劉/0983532431/0983532431" at bounding box center [204, 81] width 73 height 10
type input "劉/0983532431/0983532431"
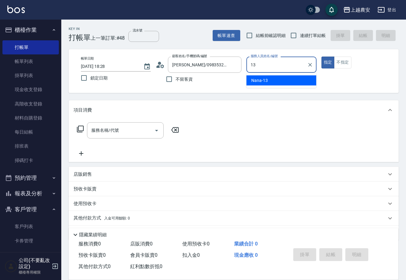
type input "Nana-13"
type button "true"
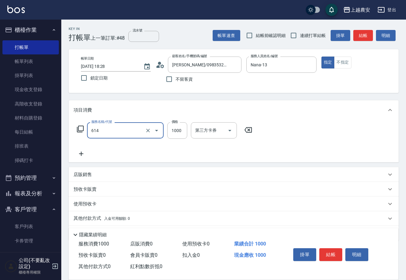
type input "大掃除(614)"
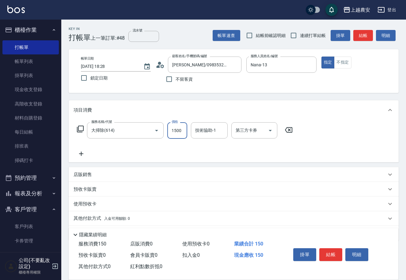
type input "1500"
type input "大巫-35"
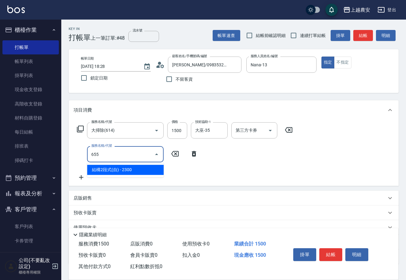
type input "結構2段式(自)(655)"
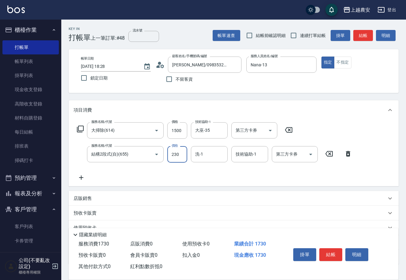
type input "2300"
type input "大巫-35"
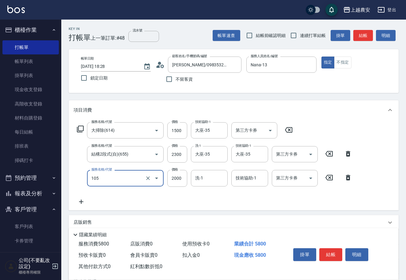
type input "寶齡頭皮全套(105)"
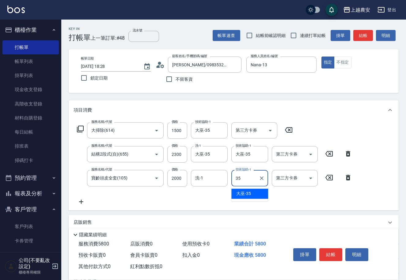
type input "大巫-35"
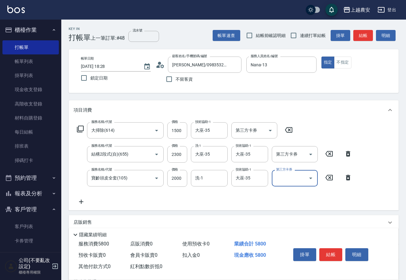
click at [406, 144] on html "上越農安 登出 櫃檯作業 打帳單 帳單列表 掛單列表 現金收支登錄 高階收支登錄 材料自購登錄 每日結帳 排班表 掃碼打卡 預約管理 預約管理 單日預約紀錄 …" at bounding box center [203, 173] width 406 height 347
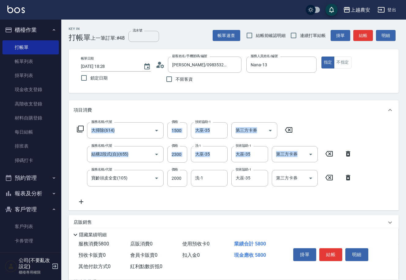
click at [368, 112] on div "項目消費" at bounding box center [229, 110] width 312 height 6
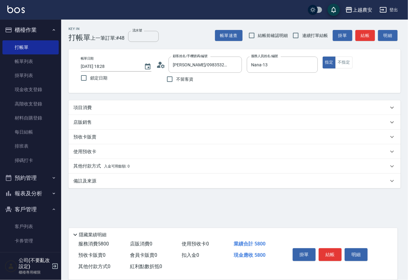
click at [81, 108] on p "項目消費" at bounding box center [82, 108] width 18 height 6
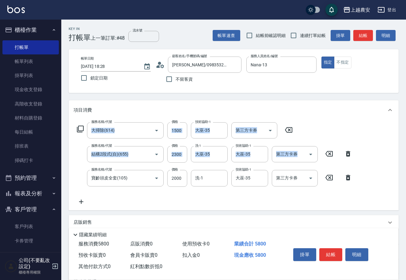
click at [314, 119] on div "項目消費" at bounding box center [234, 110] width 330 height 20
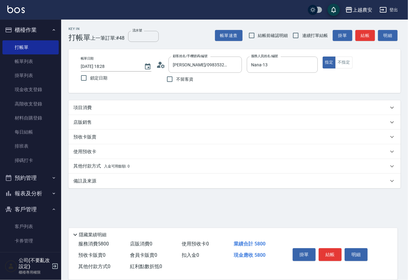
click at [86, 109] on p "項目消費" at bounding box center [82, 108] width 18 height 6
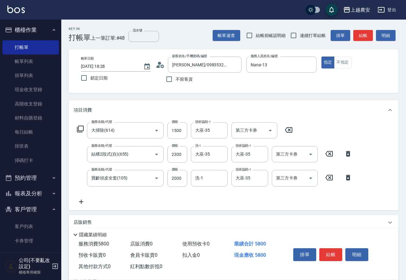
click at [343, 81] on div "帳單日期 2025/09/19 18:28 鎖定日期 顧客姓名/手機號碼/編號 劉/0983532431/0983532431 顧客姓名/手機號碼/編號 不留…" at bounding box center [233, 71] width 315 height 29
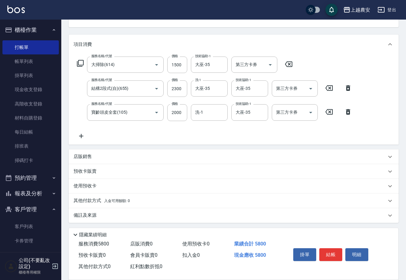
click at [81, 157] on p "店販銷售" at bounding box center [82, 157] width 18 height 6
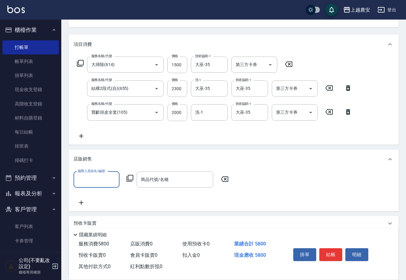
scroll to position [0, 0]
type input "Nana-13"
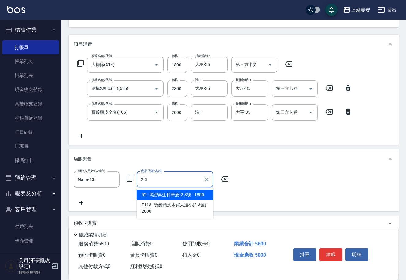
click at [148, 191] on span "52 - 黑密再生精華液(2.3號 - 1800" at bounding box center [175, 195] width 77 height 10
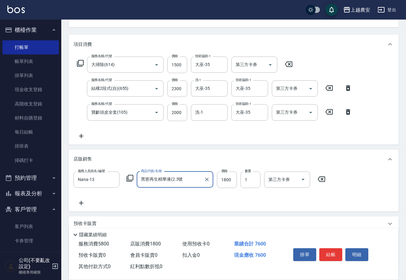
scroll to position [118, 0]
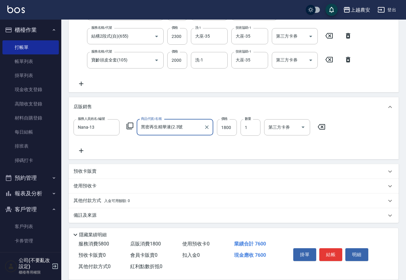
type input "黑密再生精華液(2.3號"
click at [80, 202] on p "其他付款方式 入金可用餘額: 0" at bounding box center [101, 201] width 56 height 7
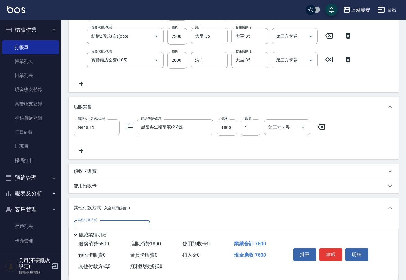
scroll to position [190, 0]
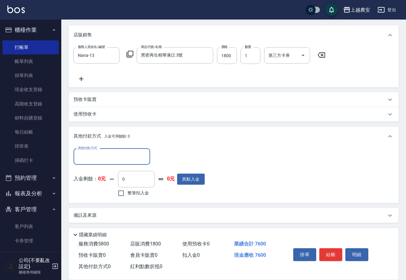
click at [93, 165] on div "其他付款方式 其他付款方式 入金剩餘： 0元 0 ​ 整筆扣入金 0元 異動入金" at bounding box center [138, 174] width 131 height 50
click at [83, 162] on div "其他付款方式" at bounding box center [111, 157] width 77 height 16
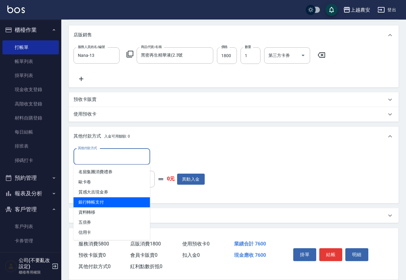
click at [104, 204] on span "銀行轉帳支付" at bounding box center [111, 202] width 77 height 10
type input "銀行轉帳支付"
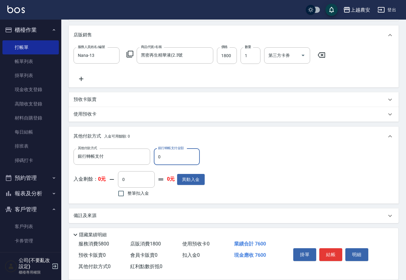
drag, startPoint x: 155, startPoint y: 155, endPoint x: 170, endPoint y: 155, distance: 15.3
click at [170, 155] on input "0" at bounding box center [177, 157] width 46 height 17
type input "7600"
click at [324, 252] on button "結帳" at bounding box center [330, 255] width 23 height 13
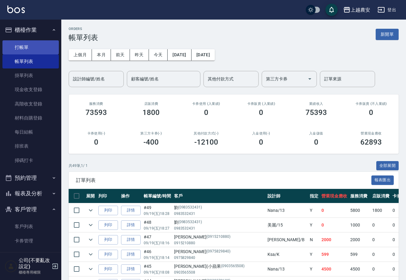
click at [22, 50] on link "打帳單" at bounding box center [30, 47] width 56 height 14
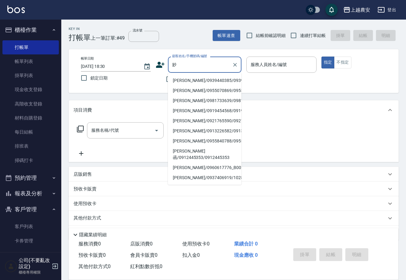
click at [182, 78] on li "[PERSON_NAME]/0939440385/0939440385" at bounding box center [204, 81] width 73 height 10
type input "[PERSON_NAME]/0939440385/0939440385"
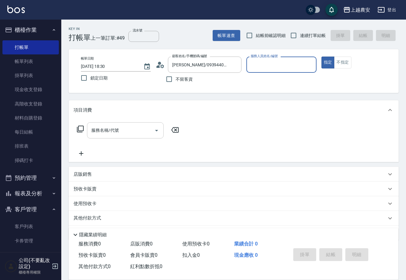
type input "美雅-B"
click at [135, 126] on input "服務名稱/代號" at bounding box center [121, 130] width 62 height 11
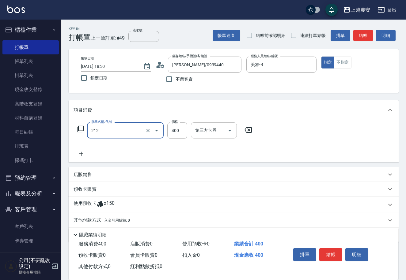
type input "洗髮券消費(212)"
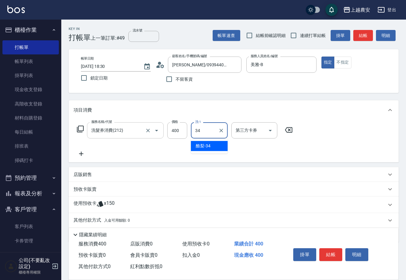
type input "酪梨-34"
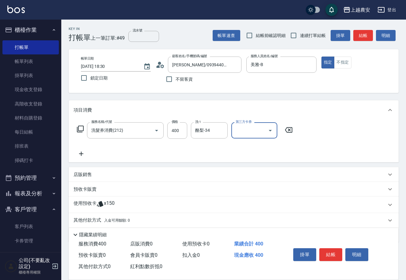
click at [252, 129] on input "第三方卡券" at bounding box center [249, 130] width 31 height 11
click at [257, 147] on span "舊有卡券" at bounding box center [254, 146] width 46 height 10
type input "舊有卡券"
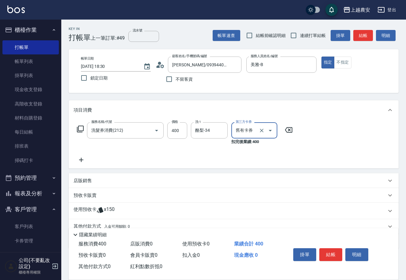
click at [327, 253] on button "結帳" at bounding box center [330, 255] width 23 height 13
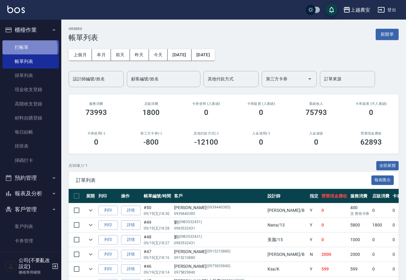
click at [25, 48] on link "打帳單" at bounding box center [30, 47] width 56 height 14
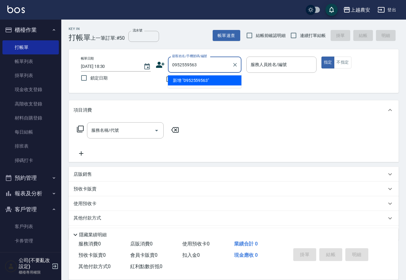
click at [197, 84] on li "新增 "0952559563"" at bounding box center [204, 81] width 73 height 10
type input "0952559563"
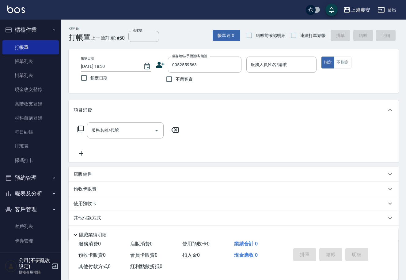
click at [159, 62] on icon at bounding box center [160, 65] width 9 height 6
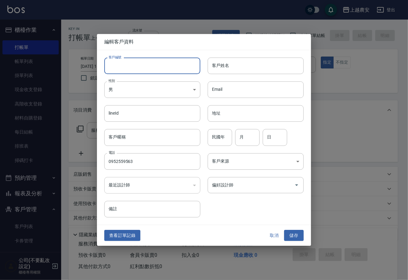
click at [158, 67] on input "客戶編號" at bounding box center [152, 66] width 96 height 17
type input "0952559563"
click at [139, 89] on body "上越農安 登出 櫃檯作業 打帳單 帳單列表 掛單列表 現金收支登錄 高階收支登錄 材料自購登錄 每日結帳 排班表 掃碼打卡 預約管理 預約管理 單日預約紀錄 …" at bounding box center [204, 149] width 408 height 298
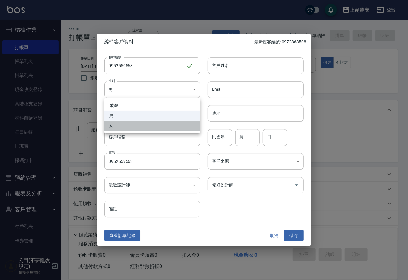
click at [136, 125] on li "女" at bounding box center [152, 126] width 96 height 10
type input "FEMALE"
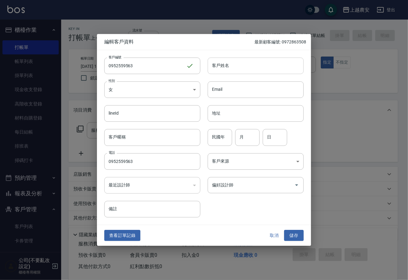
click at [240, 66] on input "客戶姓名" at bounding box center [256, 66] width 96 height 17
type input "顏"
drag, startPoint x: 293, startPoint y: 234, endPoint x: 293, endPoint y: 222, distance: 12.5
click at [293, 234] on button "儲存" at bounding box center [294, 235] width 20 height 11
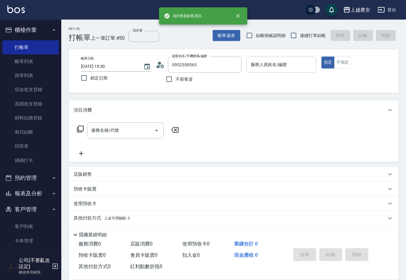
click at [261, 69] on input "服務人員姓名/編號" at bounding box center [281, 64] width 64 height 11
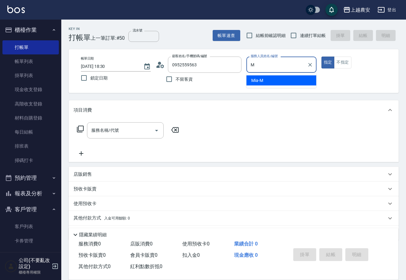
type input "Mia-M"
type button "true"
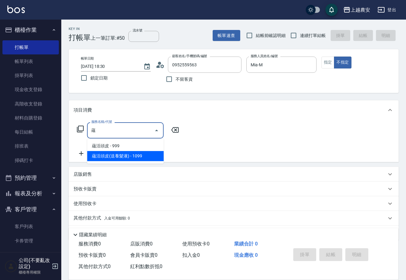
click at [122, 154] on span "蘊活頭皮(送養髮液) - 1099" at bounding box center [125, 156] width 77 height 10
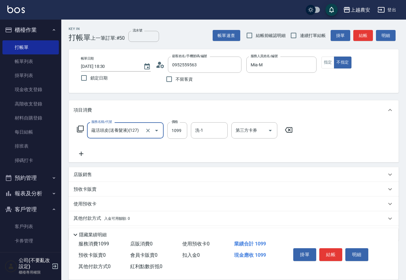
type input "蘊活頭皮(送養髮液)(127)"
click at [106, 220] on span "入金可用餘額: 0" at bounding box center [117, 219] width 26 height 4
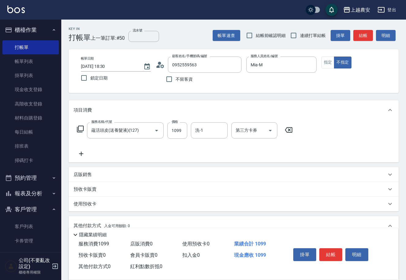
scroll to position [90, 0]
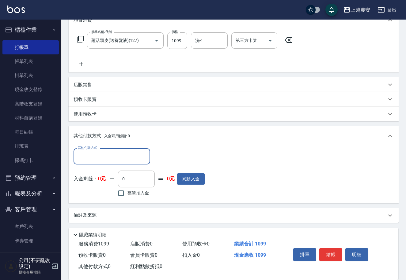
click at [80, 158] on input "其他付款方式" at bounding box center [111, 156] width 71 height 11
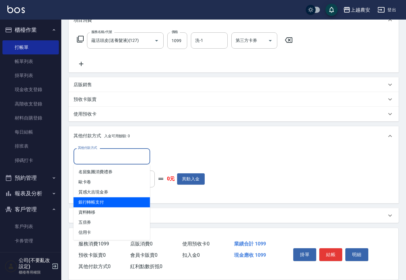
drag, startPoint x: 92, startPoint y: 201, endPoint x: 152, endPoint y: 176, distance: 64.9
click at [92, 201] on span "銀行轉帳支付" at bounding box center [111, 202] width 77 height 10
type input "銀行轉帳支付"
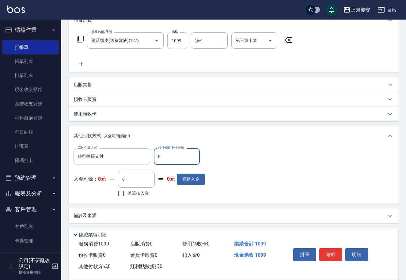
drag, startPoint x: 157, startPoint y: 161, endPoint x: 163, endPoint y: 159, distance: 6.5
click at [163, 159] on input "0" at bounding box center [177, 156] width 46 height 17
type input "1099"
click at [335, 254] on button "結帳" at bounding box center [330, 255] width 23 height 13
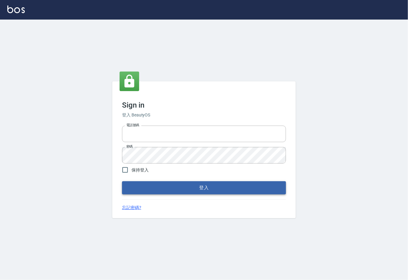
type input "0225929166"
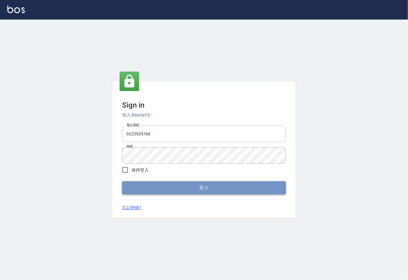
click at [197, 189] on button "登入" at bounding box center [204, 187] width 164 height 13
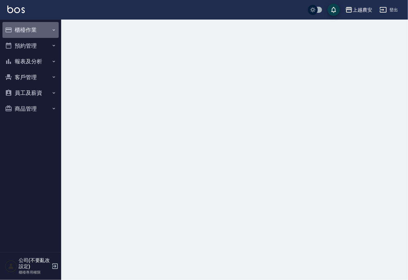
click at [20, 32] on button "櫃檯作業" at bounding box center [30, 30] width 56 height 16
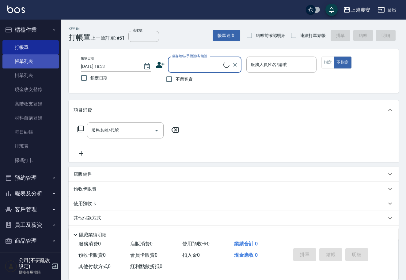
click at [28, 61] on link "帳單列表" at bounding box center [30, 61] width 56 height 14
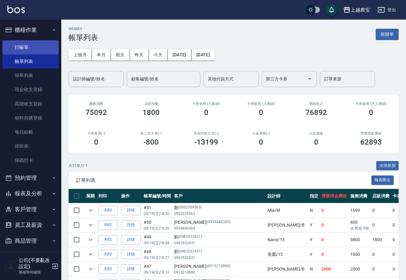
click at [29, 45] on link "打帳單" at bounding box center [30, 47] width 56 height 14
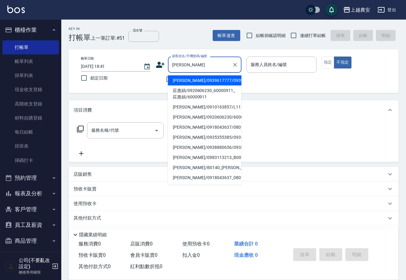
click at [207, 84] on li "[PERSON_NAME]/0939617777/0939617777" at bounding box center [204, 81] width 73 height 10
type input "[PERSON_NAME]/0939617777/0939617777"
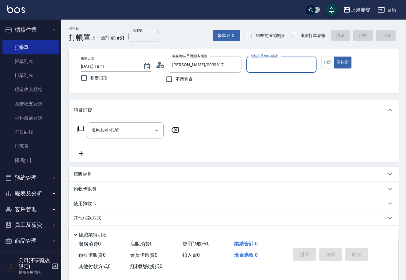
type input "美雅-B"
click at [323, 64] on button "指定" at bounding box center [327, 63] width 13 height 12
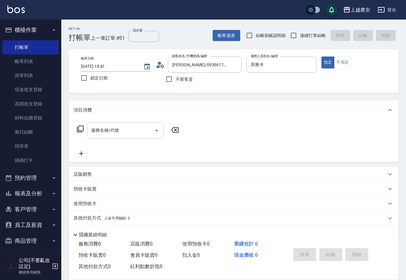
click at [136, 137] on div "服務名稱/代號" at bounding box center [125, 130] width 77 height 16
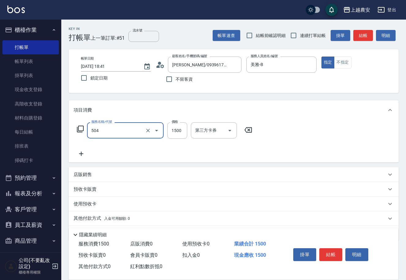
type input "染髮1500↓(504)"
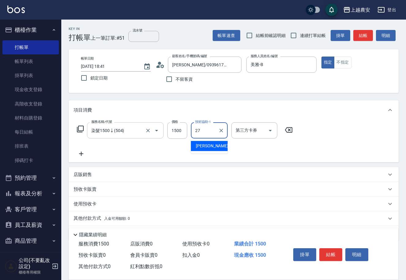
type input "團團-27"
click at [330, 256] on button "結帳" at bounding box center [330, 255] width 23 height 13
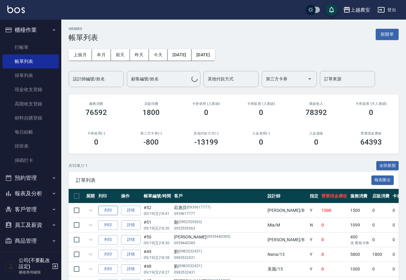
click at [111, 208] on button "列印" at bounding box center [108, 210] width 20 height 9
click at [21, 50] on link "打帳單" at bounding box center [30, 47] width 56 height 14
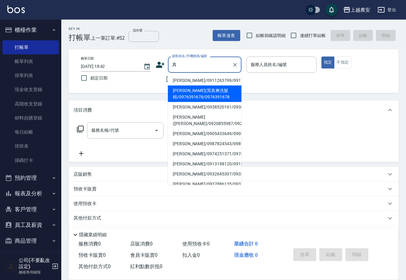
click at [184, 97] on li "[PERSON_NAME](買真爽洗髮精/0976391678/0976391678" at bounding box center [204, 94] width 73 height 17
type input "[PERSON_NAME](買真爽洗髮精/0976391678/0976391678"
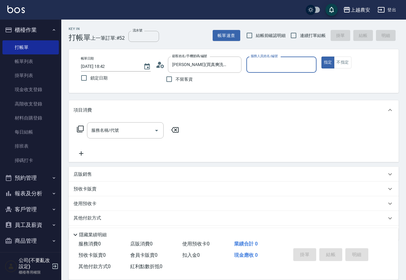
type input "Q比-0"
click at [148, 134] on input "服務名稱/代號" at bounding box center [121, 130] width 62 height 11
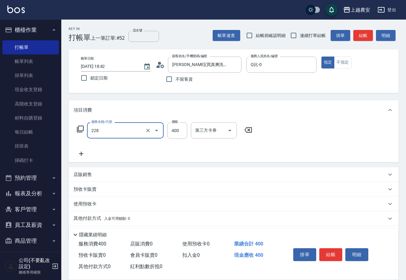
type input "洗髮(228)"
type input "[PERSON_NAME]-30"
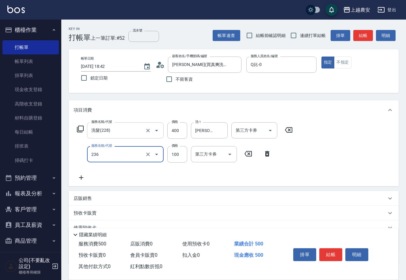
type input "手棒(236)"
click at [328, 254] on button "結帳" at bounding box center [330, 255] width 23 height 13
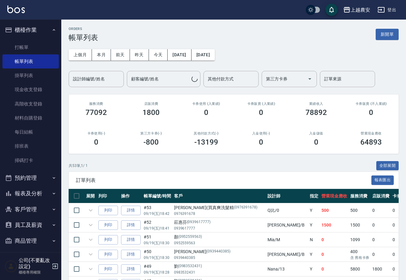
click at [102, 81] on div "設計師編號/姓名 設計師編號/姓名" at bounding box center [96, 79] width 55 height 16
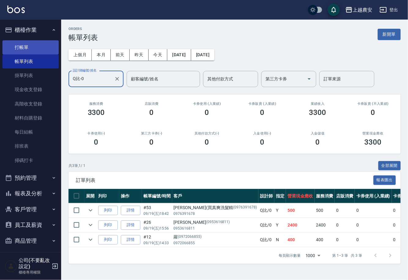
type input "Q比-0"
click at [24, 45] on link "打帳單" at bounding box center [30, 47] width 56 height 14
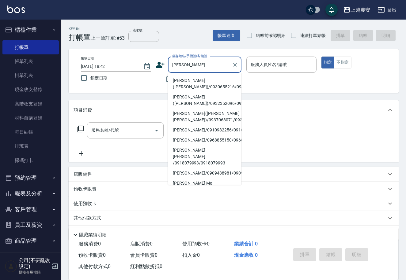
click at [187, 82] on li "[PERSON_NAME]([PERSON_NAME])/0930655216/0930655216" at bounding box center [204, 84] width 73 height 17
type input "[PERSON_NAME]([PERSON_NAME])/0930655216/0930655216"
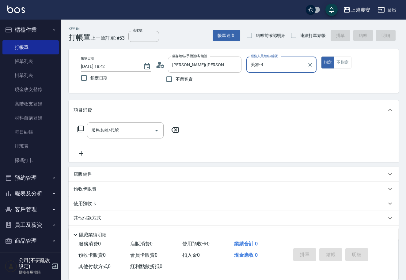
type input "美雅-B"
click at [235, 65] on icon "Clear" at bounding box center [235, 65] width 4 height 4
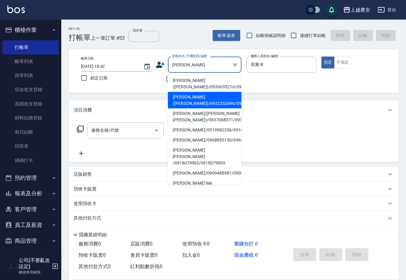
click at [182, 100] on li "[PERSON_NAME]([PERSON_NAME])/0932352096/0932352096" at bounding box center [204, 100] width 73 height 17
type input "[PERSON_NAME]([PERSON_NAME])/0932352096/0932352096"
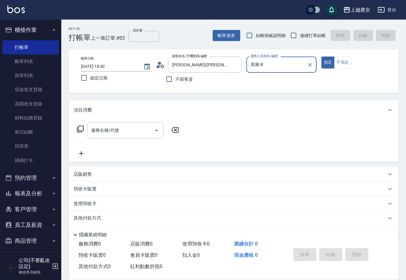
type input "Candy-7"
click at [127, 138] on div "服務名稱/代號" at bounding box center [125, 130] width 77 height 16
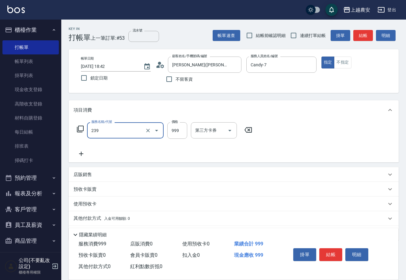
type input "頭皮SPA洗髮(239)"
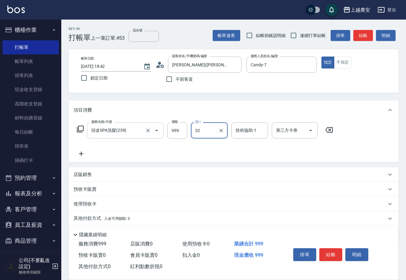
type input "[PERSON_NAME]-32"
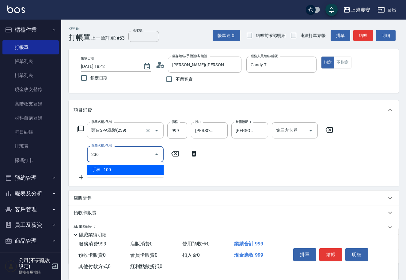
type input "手棒(236)"
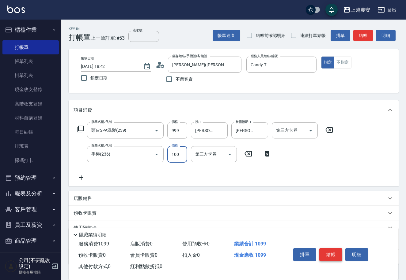
click at [325, 253] on button "結帳" at bounding box center [330, 255] width 23 height 13
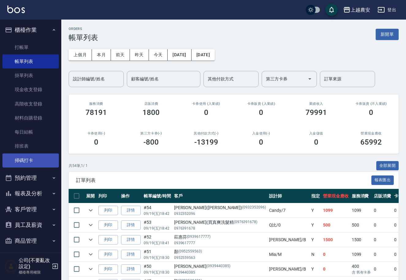
click at [29, 159] on link "掃碼打卡" at bounding box center [30, 161] width 56 height 14
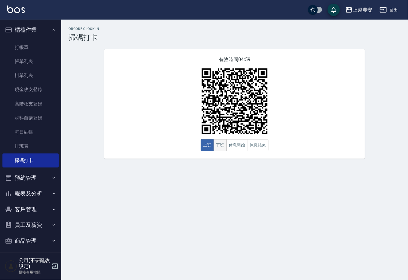
click at [222, 144] on button "下班" at bounding box center [220, 146] width 13 height 12
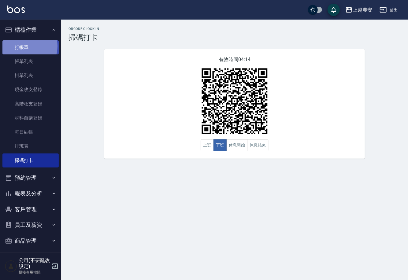
click at [24, 46] on link "打帳單" at bounding box center [30, 47] width 56 height 14
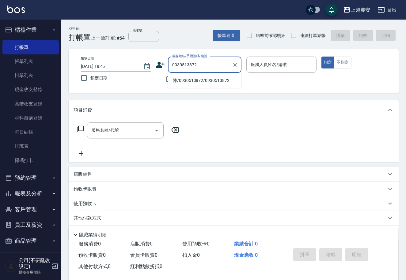
click at [201, 77] on li "陳/0930513872/0930513872" at bounding box center [204, 81] width 73 height 10
type input "陳/0930513872/0930513872"
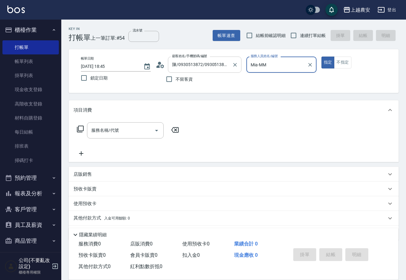
click at [321, 57] on button "指定" at bounding box center [327, 63] width 13 height 12
type input "Mia-M"
type button "true"
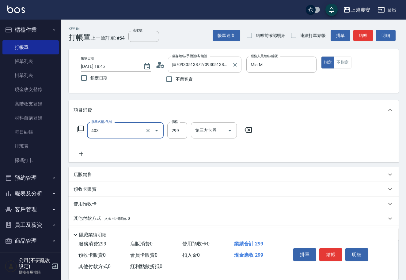
type input "剪髮(403)"
type input "400"
click at [332, 255] on button "結帳" at bounding box center [330, 255] width 23 height 13
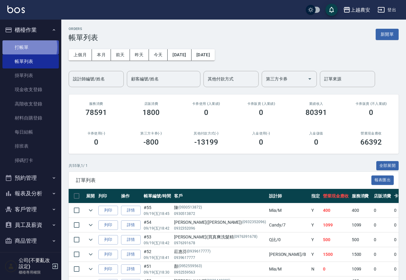
click at [24, 47] on link "打帳單" at bounding box center [30, 47] width 56 height 14
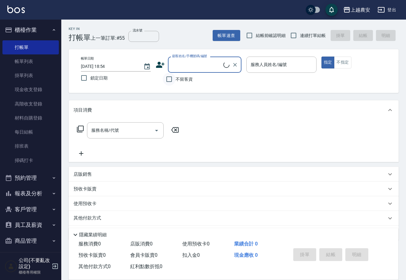
click at [171, 77] on input "不留客資" at bounding box center [169, 79] width 13 height 13
checkbox input "true"
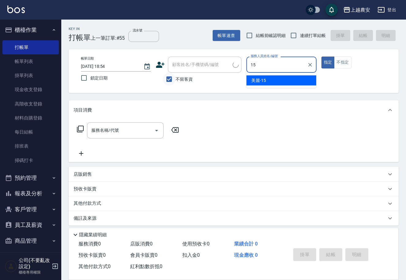
type input "15"
type button "true"
type input "美麗-15"
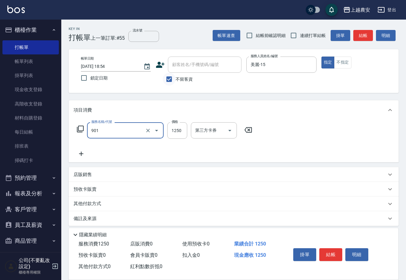
type input "修手指甲(901)"
type input "1500"
click at [327, 256] on button "結帳" at bounding box center [330, 255] width 23 height 13
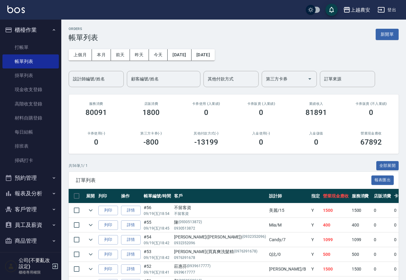
scroll to position [38, 0]
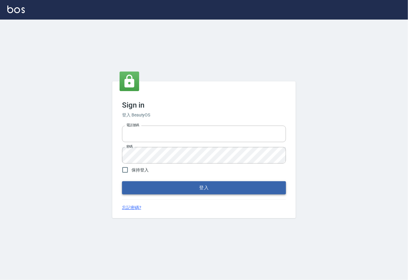
type input "0225929166"
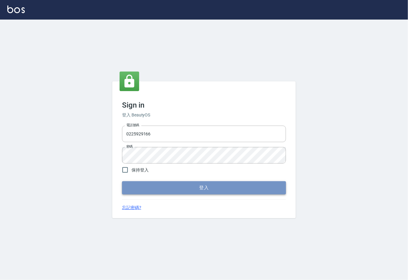
click at [198, 190] on button "登入" at bounding box center [204, 187] width 164 height 13
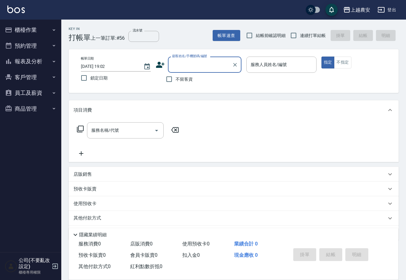
click at [39, 30] on button "櫃檯作業" at bounding box center [30, 30] width 56 height 16
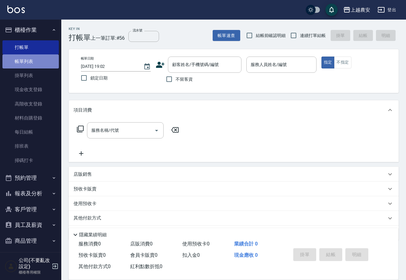
click at [33, 63] on link "帳單列表" at bounding box center [30, 61] width 56 height 14
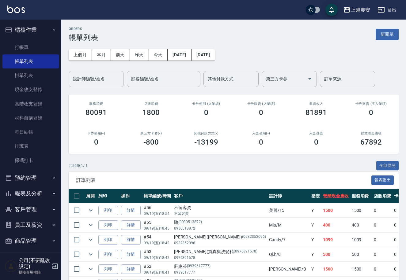
click at [111, 80] on input "設計師編號/姓名" at bounding box center [96, 79] width 50 height 11
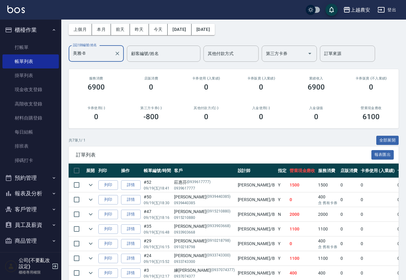
scroll to position [39, 0]
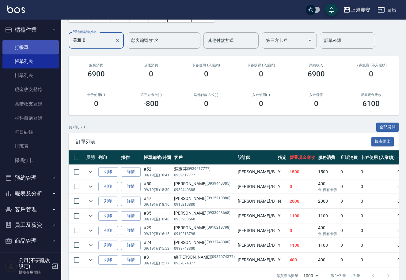
type input "美雅-B"
click at [32, 48] on link "打帳單" at bounding box center [30, 47] width 56 height 14
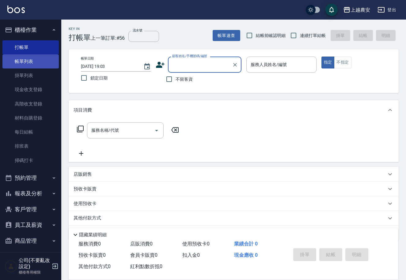
click at [28, 61] on link "帳單列表" at bounding box center [30, 61] width 56 height 14
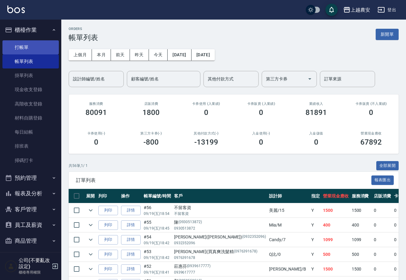
click at [24, 50] on link "打帳單" at bounding box center [30, 47] width 56 height 14
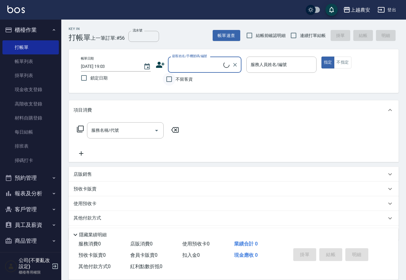
click at [170, 81] on input "不留客資" at bounding box center [169, 79] width 13 height 13
checkbox input "true"
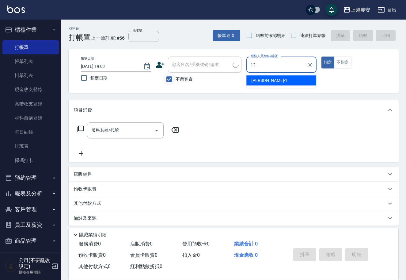
type input "Yoko-12"
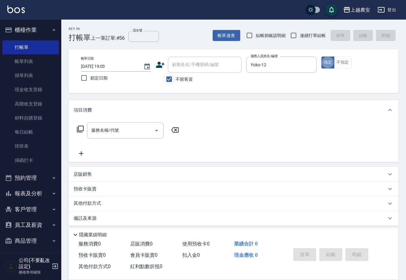
type button "true"
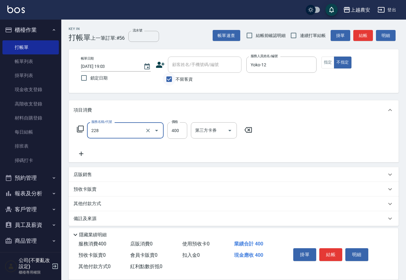
type input "洗髮(228)"
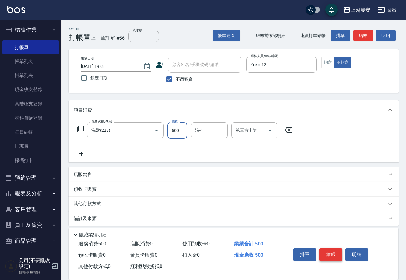
type input "500"
click at [331, 255] on button "結帳" at bounding box center [330, 255] width 23 height 13
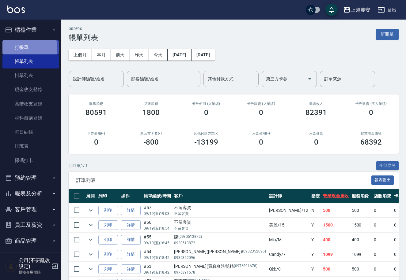
click at [24, 48] on link "打帳單" at bounding box center [30, 47] width 56 height 14
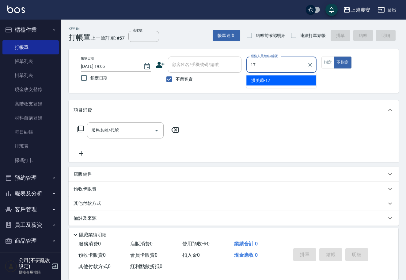
type input "洪美蓉-17"
type button "false"
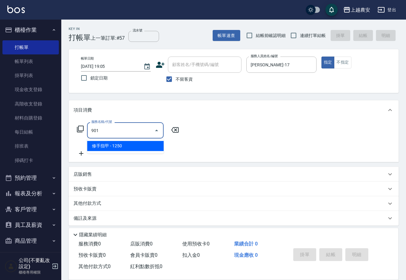
type input "修手指甲(901)"
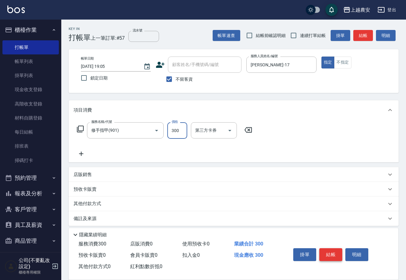
type input "300"
click at [323, 252] on button "結帳" at bounding box center [330, 255] width 23 height 13
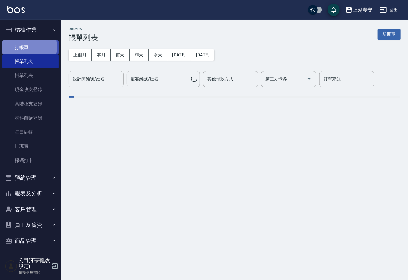
click at [17, 47] on link "打帳單" at bounding box center [30, 47] width 56 height 14
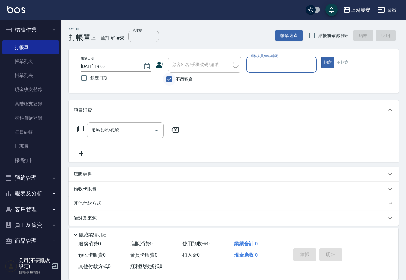
click at [168, 79] on input "不留客資" at bounding box center [169, 79] width 13 height 13
checkbox input "false"
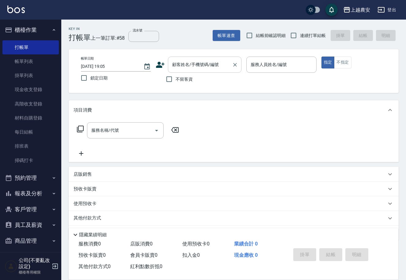
click at [179, 70] on div "顧客姓名/手機號碼/編號" at bounding box center [204, 65] width 73 height 16
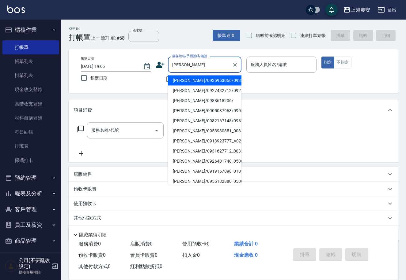
click at [185, 80] on li "邱雅甄/0935953066/0935953066" at bounding box center [204, 81] width 73 height 10
type input "邱雅甄/0935953066/0935953066"
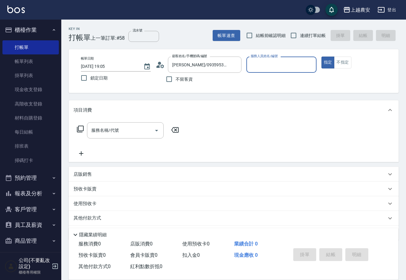
type input "美雅-B"
click at [132, 129] on input "服務名稱/代號" at bounding box center [121, 130] width 62 height 11
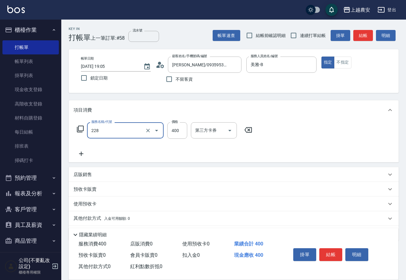
type input "洗髮(228)"
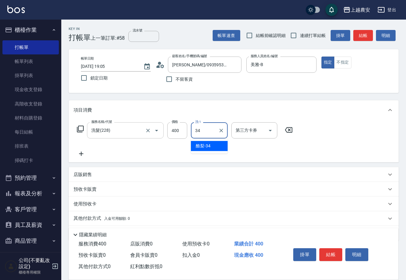
type input "酪梨-34"
click at [331, 252] on button "結帳" at bounding box center [330, 255] width 23 height 13
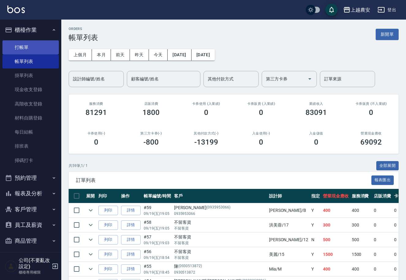
click at [22, 50] on link "打帳單" at bounding box center [30, 47] width 56 height 14
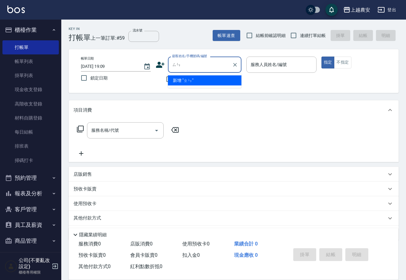
type input "森"
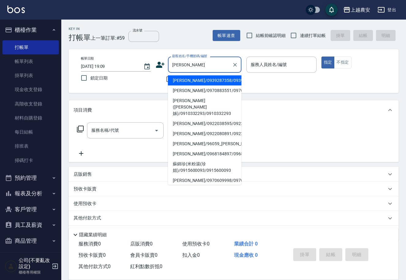
click at [186, 160] on li "蘇錦珍(米粉湯(珍姐)/0915600093/0915600093" at bounding box center [204, 167] width 73 height 17
type input "蘇錦珍(米粉湯(珍姐)/0915600093/0915600093"
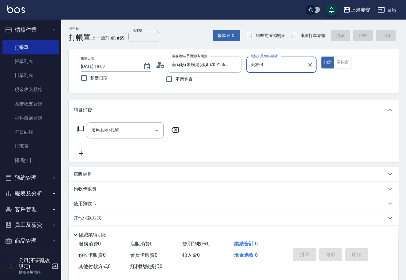
type input "美雅-B"
click at [130, 131] on input "服務名稱/代號" at bounding box center [121, 130] width 62 height 11
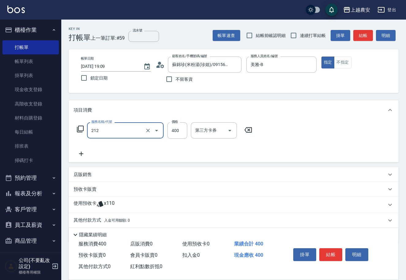
type input "洗髮券消費(212)"
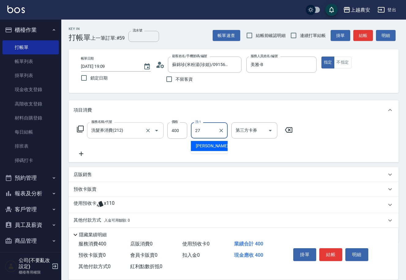
type input "團團-27"
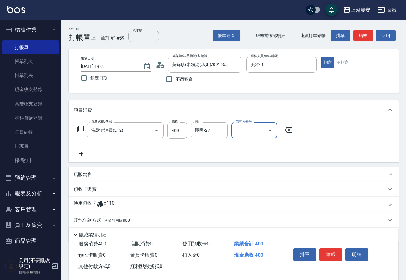
click at [254, 133] on input "第三方卡券" at bounding box center [249, 130] width 31 height 11
click at [247, 143] on span "舊有卡券" at bounding box center [254, 146] width 46 height 10
type input "舊有卡券"
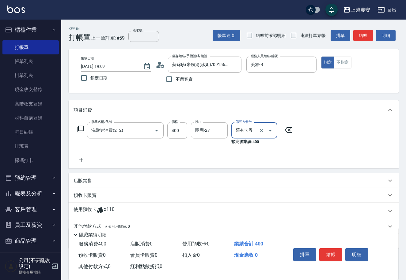
drag, startPoint x: 329, startPoint y: 252, endPoint x: 326, endPoint y: 251, distance: 3.6
click at [327, 251] on button "結帳" at bounding box center [330, 255] width 23 height 13
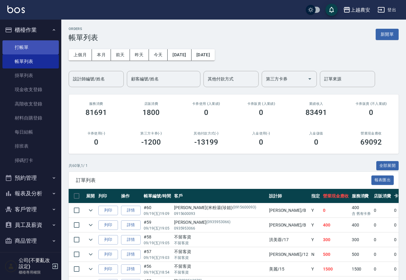
click at [26, 47] on link "打帳單" at bounding box center [30, 47] width 56 height 14
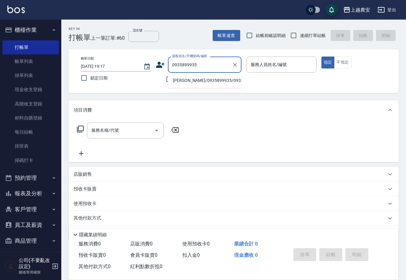
click at [200, 81] on li "陳宥靜/0935899935/0935899935" at bounding box center [204, 81] width 73 height 10
type input "[PERSON_NAME]/0935899935/0935899935"
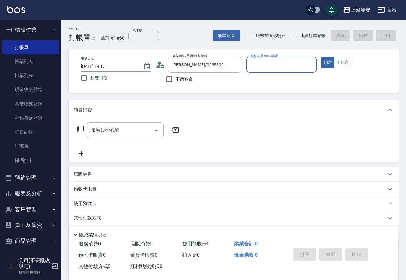
type input "Nana-13"
click at [128, 133] on input "服務名稱/代號" at bounding box center [121, 130] width 62 height 11
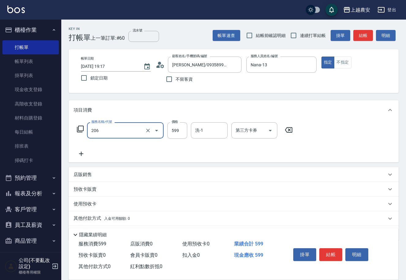
type input "8"
type input "洗+剪(206)"
type input "800"
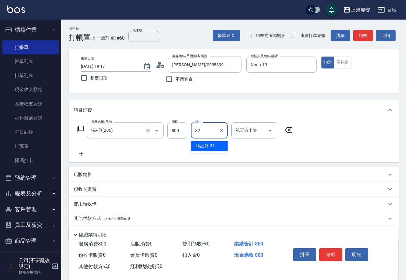
type input "林品妤-32"
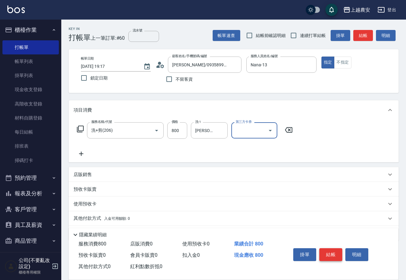
click at [330, 259] on button "結帳" at bounding box center [330, 255] width 23 height 13
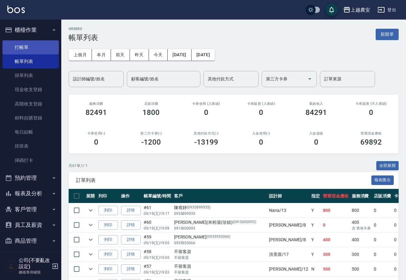
click at [25, 46] on link "打帳單" at bounding box center [30, 47] width 56 height 14
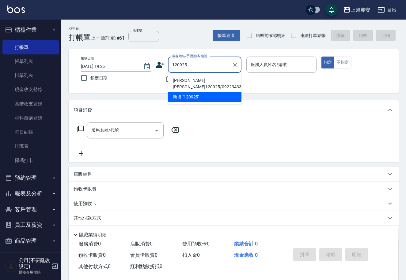
click at [196, 80] on li "[PERSON_NAME]([PERSON_NAME]120925/0922343307/0922343307" at bounding box center [204, 84] width 73 height 17
type input "[PERSON_NAME]([PERSON_NAME]120925/0922343307/0922343307"
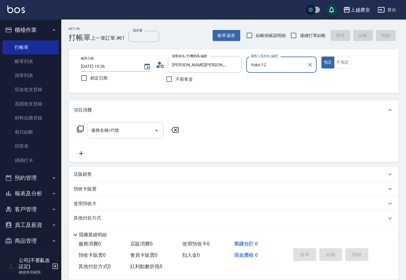
type input "Yoko-12"
click at [114, 135] on div "服務名稱/代號" at bounding box center [125, 130] width 77 height 16
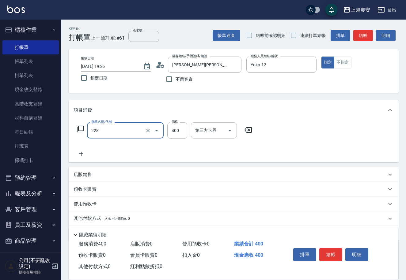
type input "洗髮(228)"
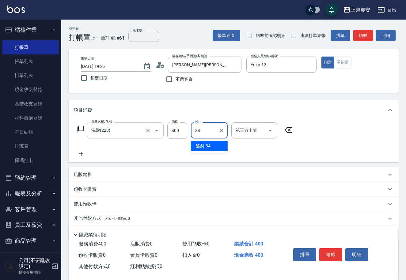
type input "酪梨-34"
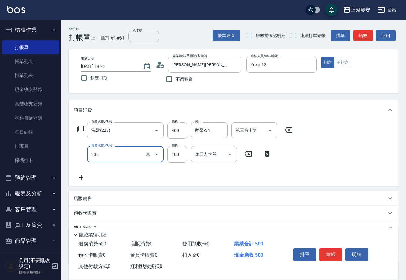
type input "手棒(236)"
click at [331, 256] on button "結帳" at bounding box center [330, 255] width 23 height 13
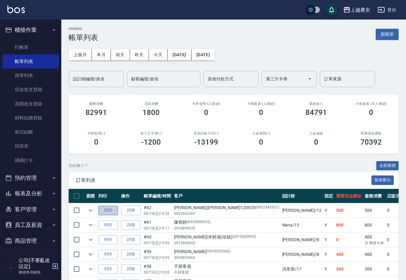
click at [109, 213] on button "列印" at bounding box center [108, 210] width 20 height 9
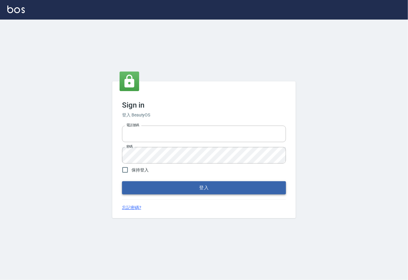
type input "0225929166"
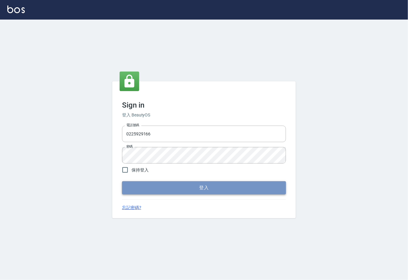
click at [200, 189] on button "登入" at bounding box center [204, 187] width 164 height 13
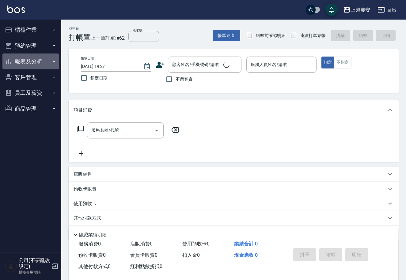
drag, startPoint x: 25, startPoint y: 65, endPoint x: 31, endPoint y: 90, distance: 25.8
click at [25, 65] on button "報表及分析" at bounding box center [30, 62] width 56 height 16
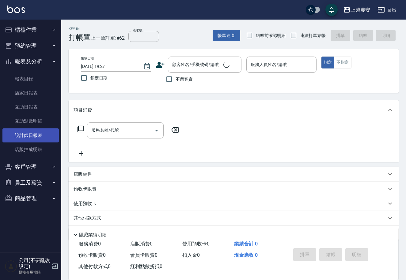
click at [38, 135] on link "設計師日報表" at bounding box center [30, 136] width 56 height 14
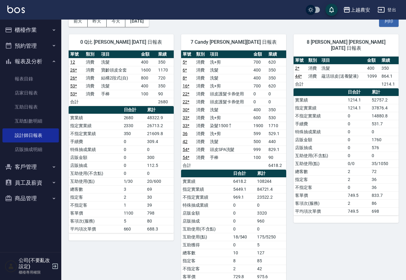
scroll to position [30, 0]
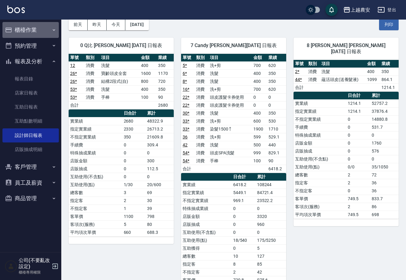
click at [30, 32] on button "櫃檯作業" at bounding box center [30, 30] width 56 height 16
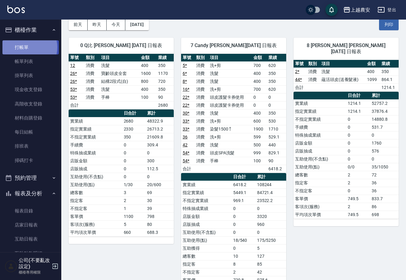
click at [23, 47] on link "打帳單" at bounding box center [30, 47] width 56 height 14
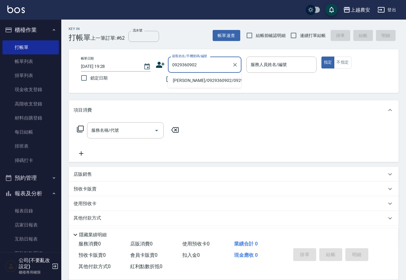
click at [195, 80] on li "[PERSON_NAME]/0929360902/0929360902" at bounding box center [204, 81] width 73 height 10
type input "[PERSON_NAME]/0929360902/0929360902"
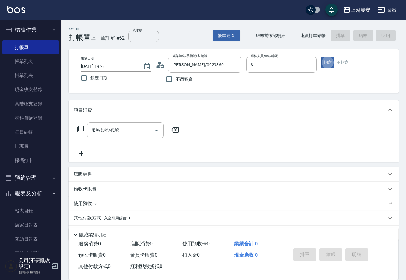
type input "[PERSON_NAME]-8"
type button "true"
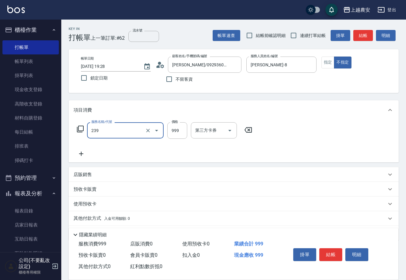
type input "頭皮SPA洗髮(239)"
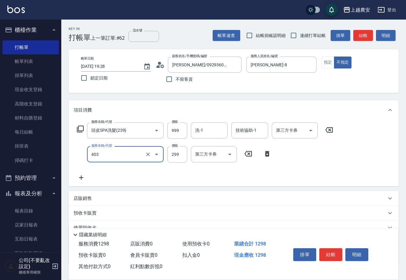
type input "剪髮(403)"
click at [335, 252] on button "結帳" at bounding box center [330, 255] width 23 height 13
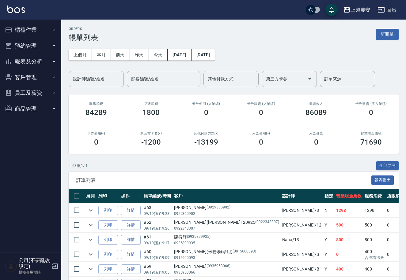
click at [29, 29] on button "櫃檯作業" at bounding box center [30, 30] width 56 height 16
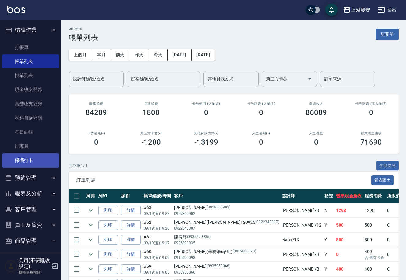
click at [40, 159] on link "掃碼打卡" at bounding box center [30, 161] width 56 height 14
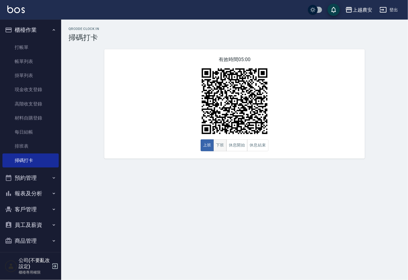
click at [221, 144] on button "下班" at bounding box center [220, 146] width 13 height 12
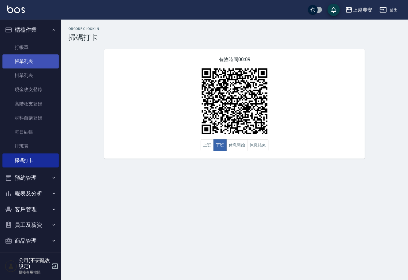
click at [23, 65] on link "帳單列表" at bounding box center [30, 61] width 56 height 14
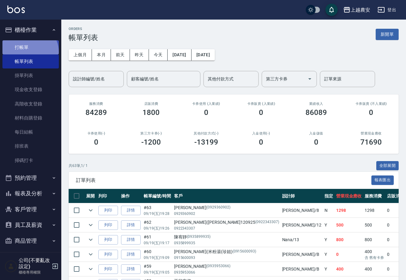
click at [29, 52] on link "打帳單" at bounding box center [30, 47] width 56 height 14
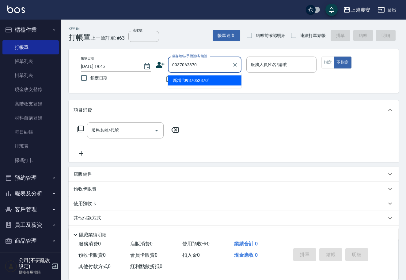
click at [188, 82] on li "新增 "0937062870"" at bounding box center [204, 81] width 73 height 10
type input "0937062870"
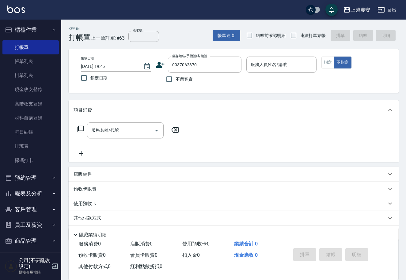
click at [159, 65] on icon at bounding box center [160, 65] width 9 height 6
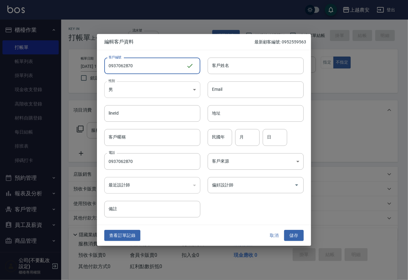
type input "0937062870"
click at [155, 90] on body "上越農安 登出 櫃檯作業 打帳單 帳單列表 掛單列表 現金收支登錄 高階收支登錄 材料自購登錄 每日結帳 排班表 掃碼打卡 預約管理 預約管理 單日預約紀錄 …" at bounding box center [204, 149] width 408 height 298
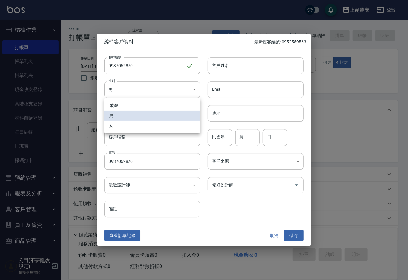
click at [145, 125] on li "女" at bounding box center [152, 126] width 96 height 10
type input "FEMALE"
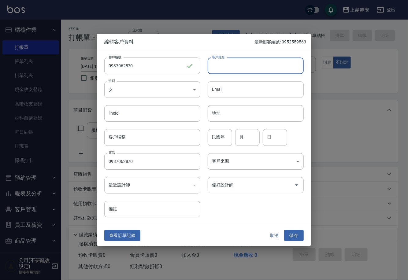
click at [229, 68] on input "客戶姓名" at bounding box center [256, 66] width 96 height 17
type input "鄭如舫"
click at [295, 238] on button "儲存" at bounding box center [294, 235] width 20 height 11
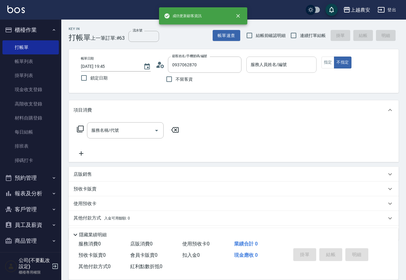
click at [280, 69] on input "服務人員姓名/編號" at bounding box center [281, 64] width 64 height 11
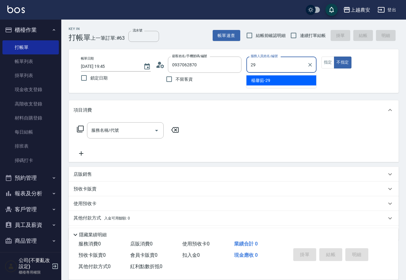
type input "楊馨茹-29"
type button "false"
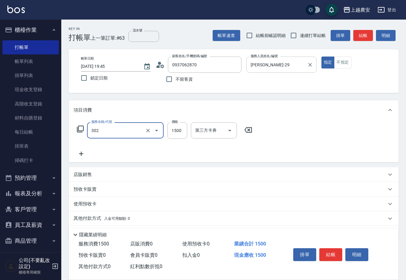
type input "燙髮1500↓(自購)(302)"
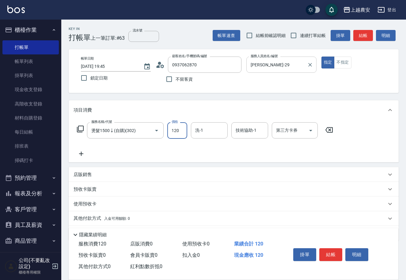
type input "1200"
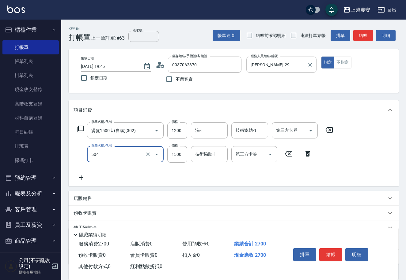
type input "染髮1500↓(504)"
type input "800"
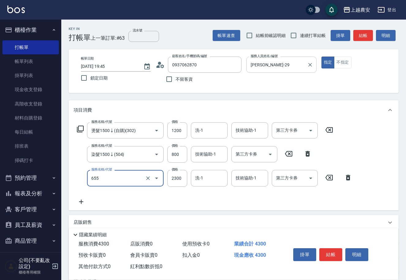
type input "結構2段式(自)(655)"
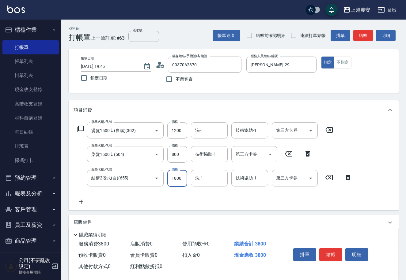
scroll to position [66, 0]
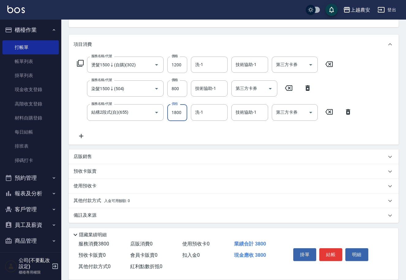
type input "1800"
click at [89, 199] on p "其他付款方式 入金可用餘額: 0" at bounding box center [101, 201] width 56 height 7
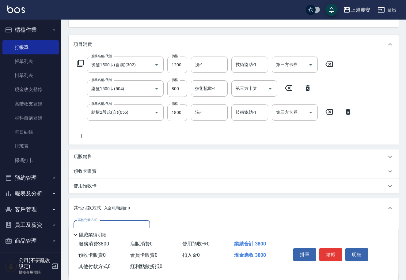
scroll to position [0, 0]
click at [112, 225] on input "其他付款方式" at bounding box center [111, 228] width 71 height 11
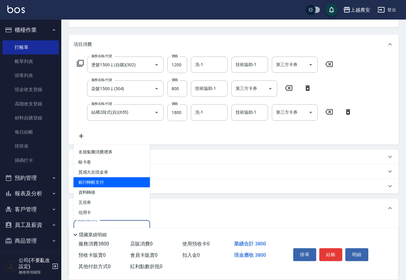
click at [129, 183] on span "銀行轉帳支付" at bounding box center [111, 183] width 77 height 10
type input "銀行轉帳支付"
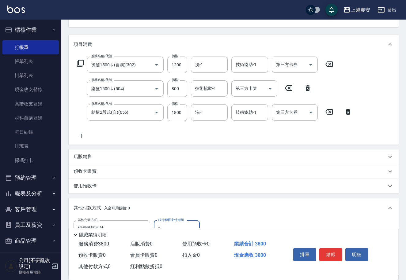
scroll to position [138, 0]
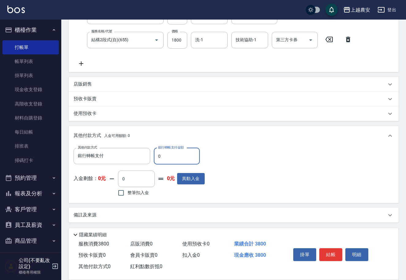
drag, startPoint x: 156, startPoint y: 155, endPoint x: 165, endPoint y: 158, distance: 8.6
click at [165, 158] on input "0" at bounding box center [177, 156] width 46 height 17
type input "3800"
click at [326, 257] on button "結帳" at bounding box center [330, 255] width 23 height 13
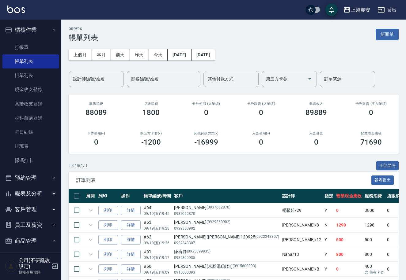
click at [26, 46] on link "打帳單" at bounding box center [30, 47] width 56 height 14
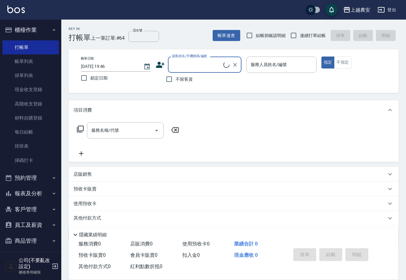
click at [187, 79] on span "不留客資" at bounding box center [183, 79] width 17 height 6
click at [175, 79] on input "不留客資" at bounding box center [169, 79] width 13 height 13
checkbox input "true"
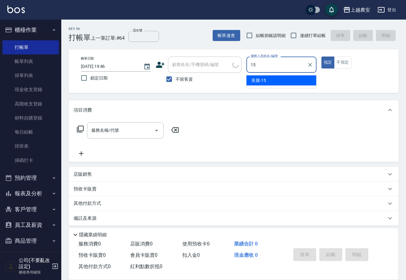
type input "美麗-15"
type button "true"
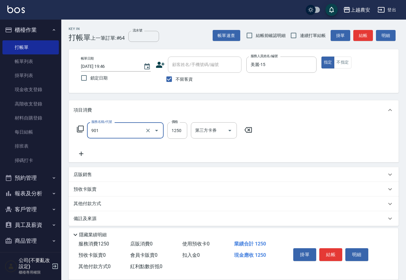
type input "修手指甲(901)"
type input "900"
click at [327, 251] on button "結帳" at bounding box center [330, 255] width 23 height 13
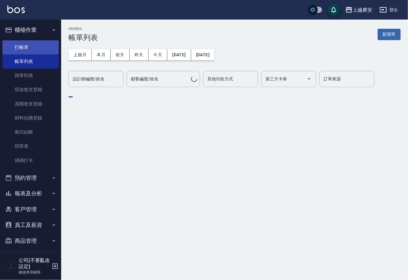
click at [19, 47] on link "打帳單" at bounding box center [30, 47] width 56 height 14
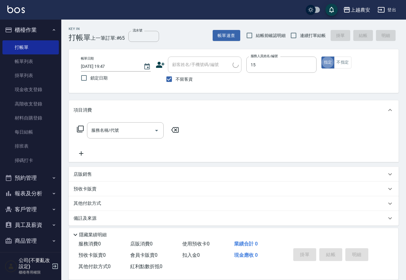
type input "美麗-15"
type button "true"
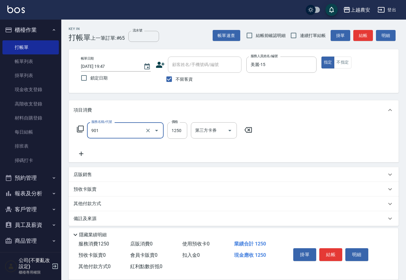
type input "修手指甲(901)"
type input "700"
click at [330, 254] on button "結帳" at bounding box center [330, 255] width 23 height 13
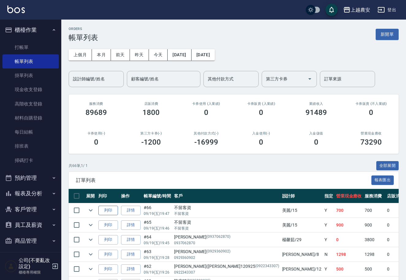
click at [109, 211] on button "列印" at bounding box center [108, 210] width 20 height 9
click at [28, 192] on button "報表及分析" at bounding box center [30, 194] width 56 height 16
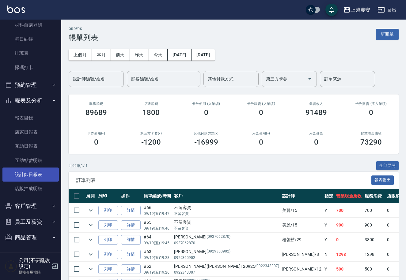
click at [37, 171] on link "設計師日報表" at bounding box center [30, 175] width 56 height 14
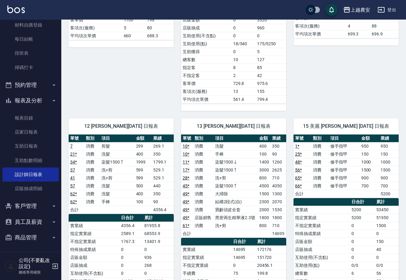
scroll to position [250, 0]
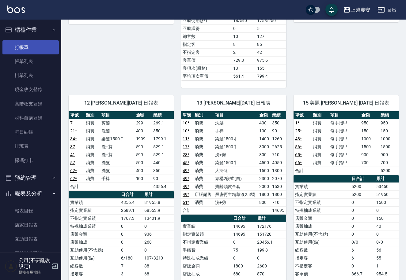
click at [32, 47] on link "打帳單" at bounding box center [30, 47] width 56 height 14
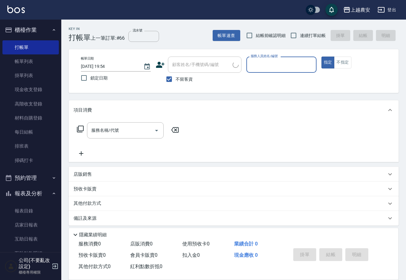
click at [176, 80] on span "不留客資" at bounding box center [183, 79] width 17 height 6
click at [175, 80] on input "不留客資" at bounding box center [169, 79] width 13 height 13
checkbox input "false"
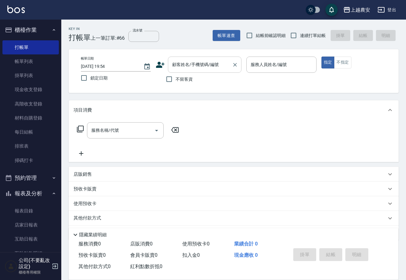
click at [180, 68] on div "顧客姓名/手機號碼/編號 顧客姓名/手機號碼/編號" at bounding box center [204, 65] width 73 height 16
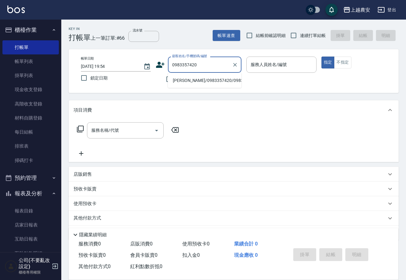
click at [198, 81] on li "吳和榛/0983357420/0983357420" at bounding box center [204, 81] width 73 height 10
type input "吳和榛/0983357420/0983357420"
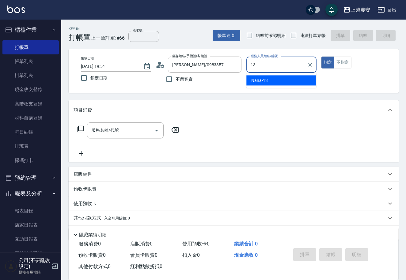
type input "Nana-13"
type button "true"
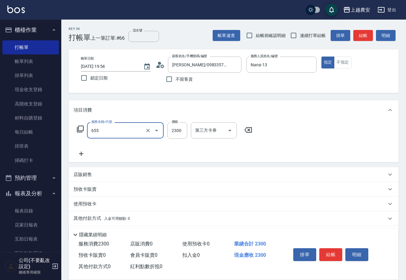
type input "結構2段式(自)(655)"
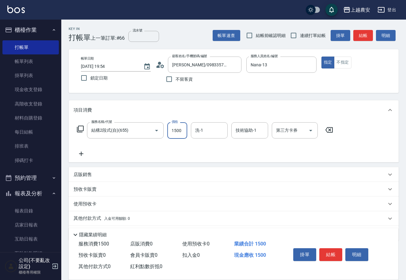
type input "1500"
type input "大巫-35"
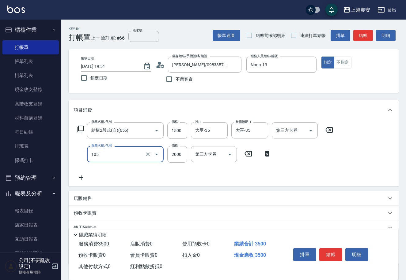
type input "寶齡頭皮全套(105)"
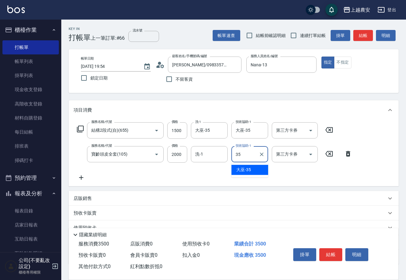
type input "大巫-35"
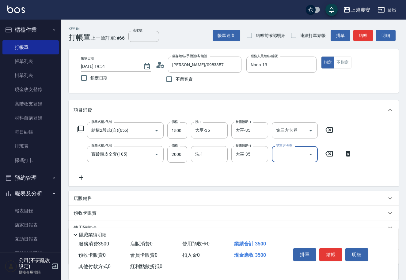
scroll to position [42, 0]
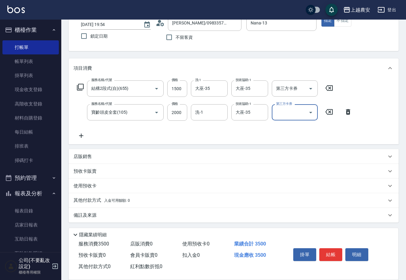
click at [106, 196] on div "其他付款方式 入金可用餘額: 0" at bounding box center [234, 200] width 330 height 15
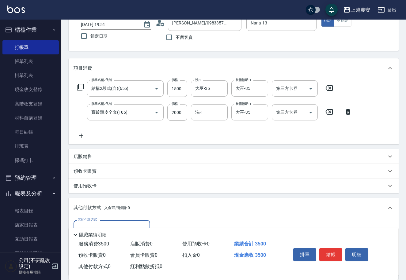
scroll to position [114, 0]
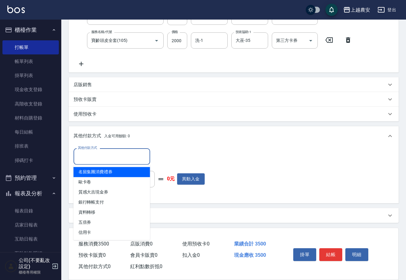
click at [100, 156] on input "其他付款方式" at bounding box center [111, 156] width 71 height 11
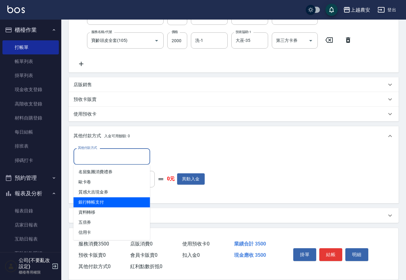
click at [112, 201] on span "銀行轉帳支付" at bounding box center [111, 202] width 77 height 10
type input "銀行轉帳支付"
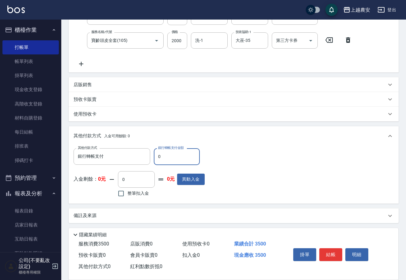
drag, startPoint x: 157, startPoint y: 156, endPoint x: 173, endPoint y: 161, distance: 16.3
click at [174, 161] on input "0" at bounding box center [177, 156] width 46 height 17
type input "3500"
click at [322, 252] on button "結帳" at bounding box center [330, 255] width 23 height 13
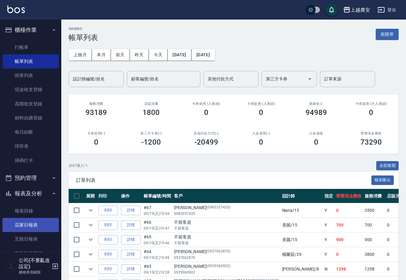
click at [35, 226] on link "店家日報表" at bounding box center [30, 225] width 56 height 14
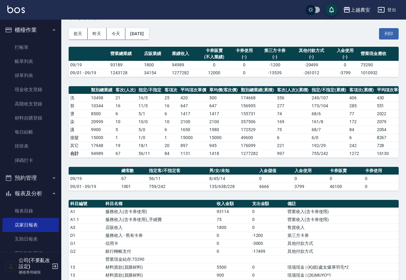
scroll to position [28, 0]
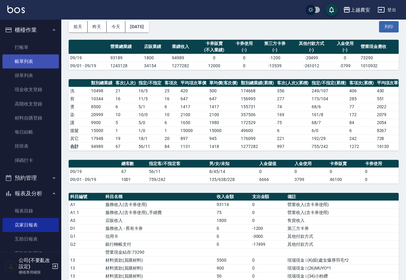
click at [20, 57] on link "帳單列表" at bounding box center [30, 61] width 56 height 14
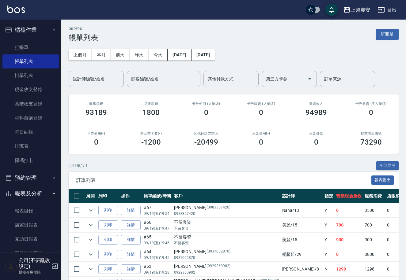
click at [24, 45] on link "打帳單" at bounding box center [30, 47] width 56 height 14
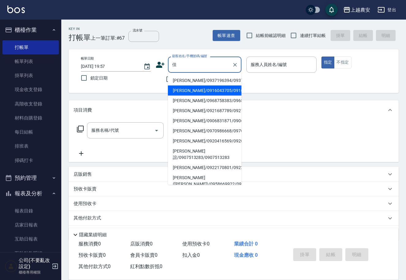
click at [197, 92] on li "陳佳頤/0916043705/0916043705" at bounding box center [204, 91] width 73 height 10
type input "陳佳頤/0916043705/0916043705"
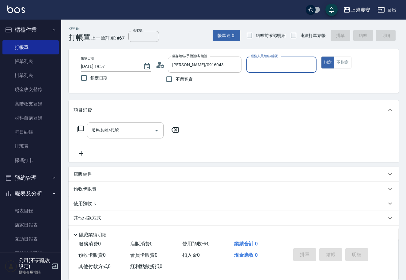
type input "Nana-13"
click at [110, 133] on div "服務名稱/代號 服務名稱/代號" at bounding box center [125, 130] width 77 height 16
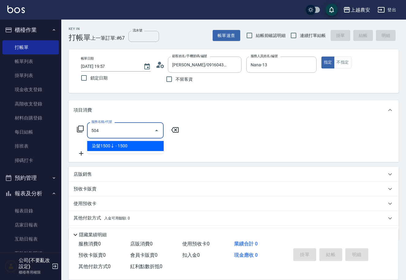
type input "染髮1500↓(504)"
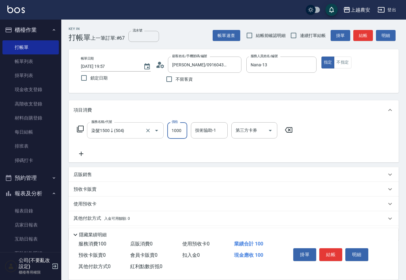
type input "1000"
type input "珮珮-30"
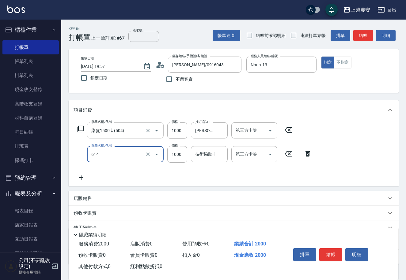
type input "大掃除(614)"
type input "800"
type input "珮珮-30"
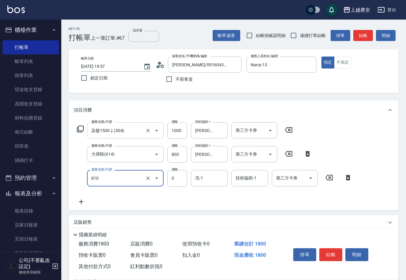
type input "頭皮護髮卡券使用(810)"
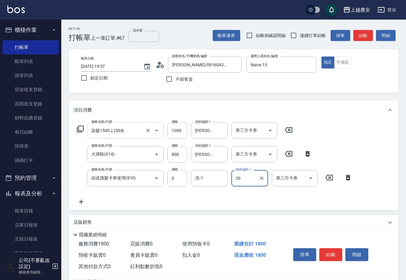
type input "珮珮-30"
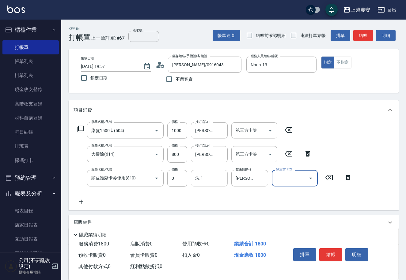
click at [209, 178] on input "洗-1" at bounding box center [208, 178] width 31 height 11
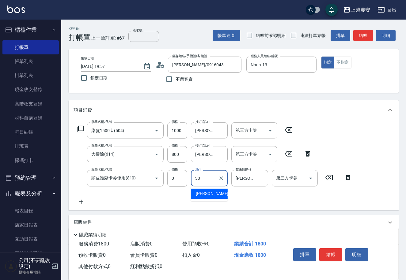
click at [214, 193] on div "珮珮 -30" at bounding box center [209, 194] width 37 height 10
type input "珮珮-30"
click at [331, 250] on button "結帳" at bounding box center [330, 255] width 23 height 13
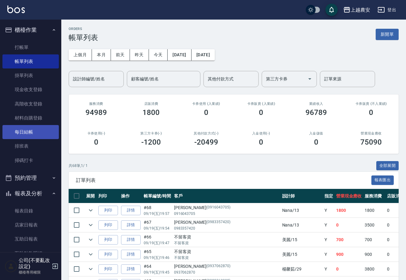
click at [33, 134] on link "每日結帳" at bounding box center [30, 132] width 56 height 14
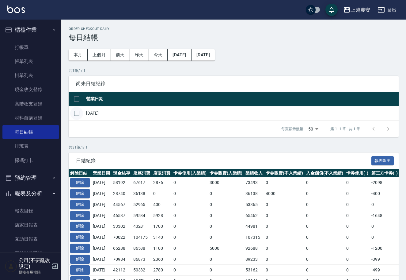
click at [77, 113] on input "checkbox" at bounding box center [76, 113] width 13 height 13
checkbox input "true"
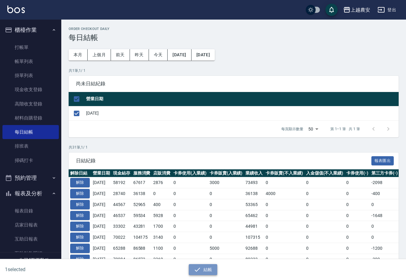
click at [206, 269] on button "結帳" at bounding box center [203, 269] width 28 height 11
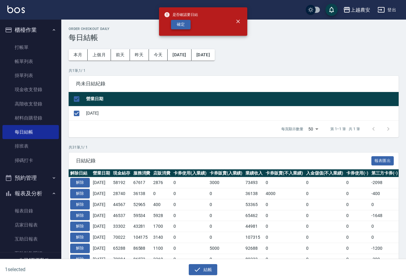
click at [179, 25] on button "確定" at bounding box center [181, 24] width 20 height 9
checkbox input "false"
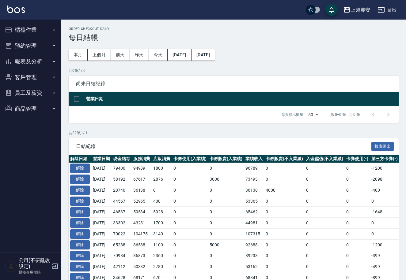
click at [31, 60] on button "報表及分析" at bounding box center [30, 62] width 56 height 16
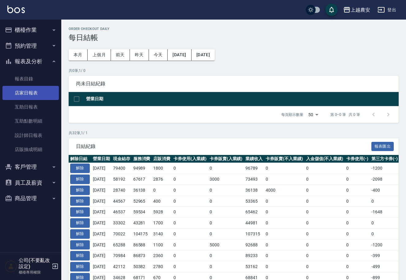
click at [31, 96] on link "店家日報表" at bounding box center [30, 93] width 56 height 14
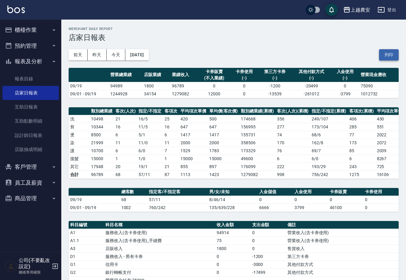
click at [390, 55] on button "列印" at bounding box center [389, 54] width 20 height 11
click at [29, 24] on button "櫃檯作業" at bounding box center [30, 30] width 56 height 16
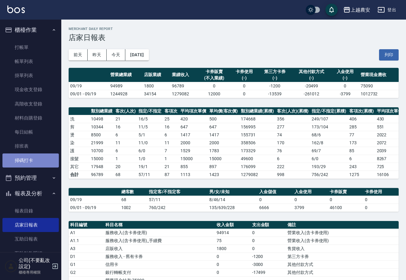
click at [36, 163] on link "掃碼打卡" at bounding box center [30, 161] width 56 height 14
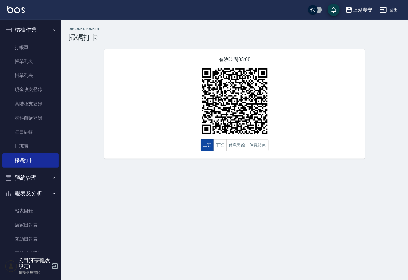
click at [213, 146] on button "上班" at bounding box center [207, 146] width 13 height 12
click at [218, 146] on button "下班" at bounding box center [220, 146] width 13 height 12
